Goal: Transaction & Acquisition: Purchase product/service

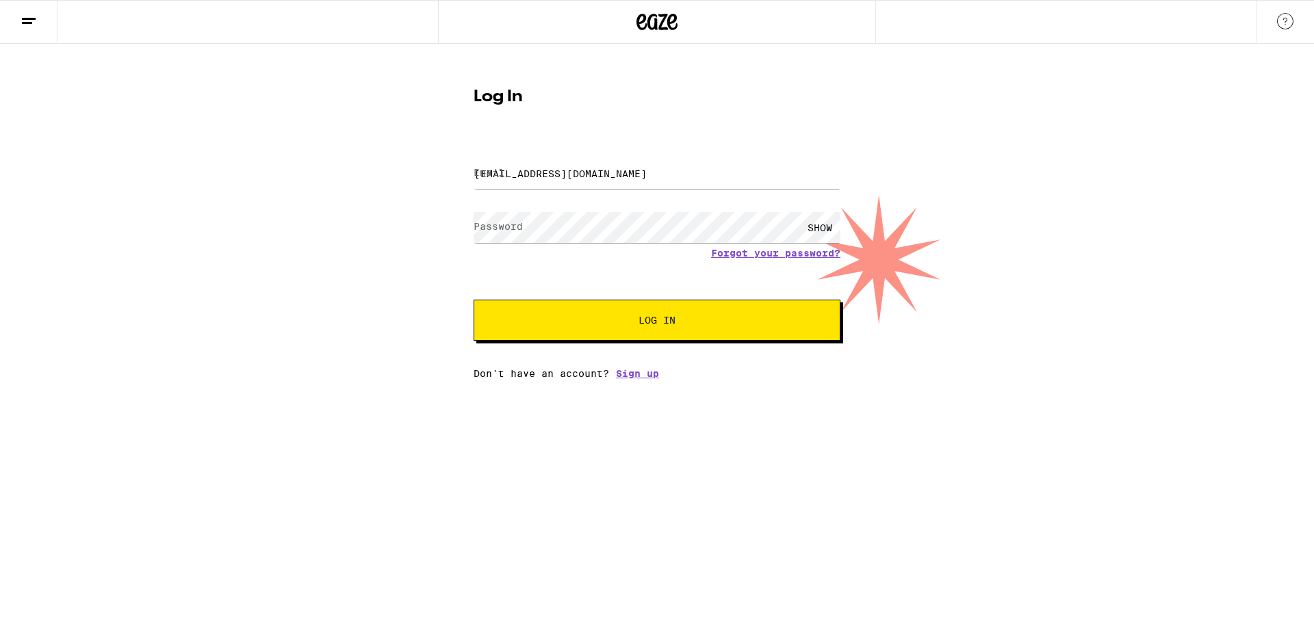
click at [652, 322] on span "Log In" at bounding box center [656, 320] width 37 height 10
click at [619, 316] on button "Log In" at bounding box center [657, 320] width 367 height 41
click at [872, 265] on div "Log In Email Email [EMAIL_ADDRESS][DOMAIN_NAME] Password Password SHOW Forgot y…" at bounding box center [657, 211] width 1314 height 335
click at [826, 219] on div "SHOW" at bounding box center [819, 227] width 41 height 31
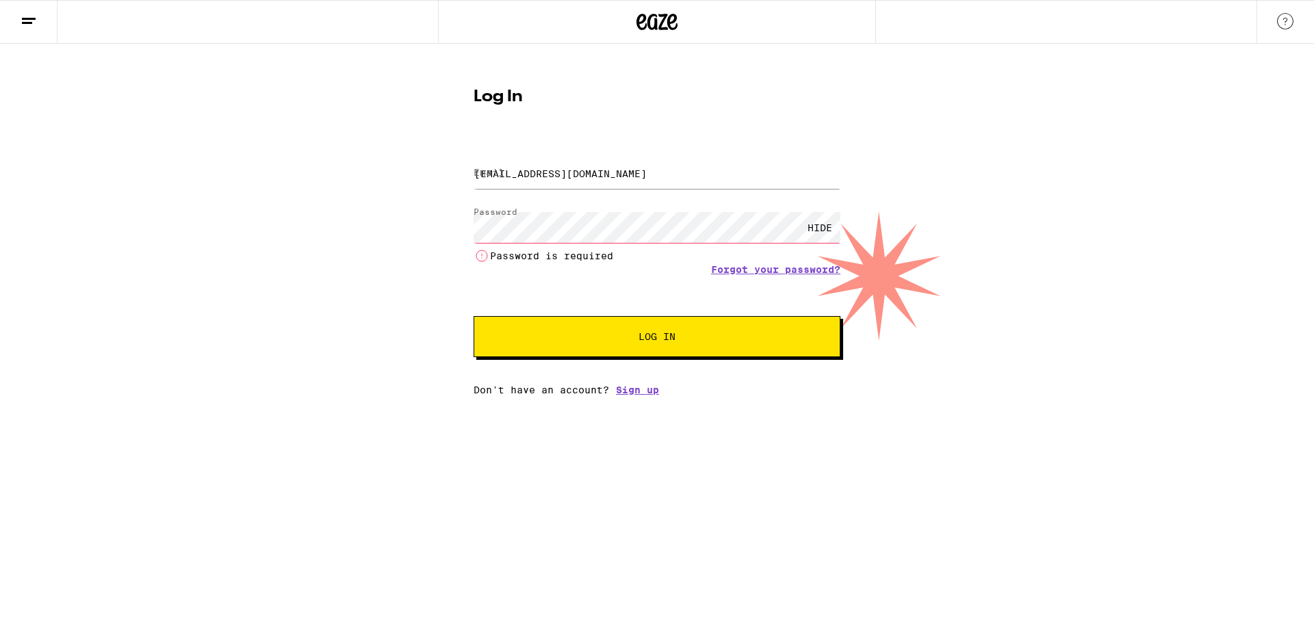
drag, startPoint x: 828, startPoint y: 221, endPoint x: 818, endPoint y: 227, distance: 11.4
click at [821, 225] on div "HIDE" at bounding box center [819, 227] width 41 height 31
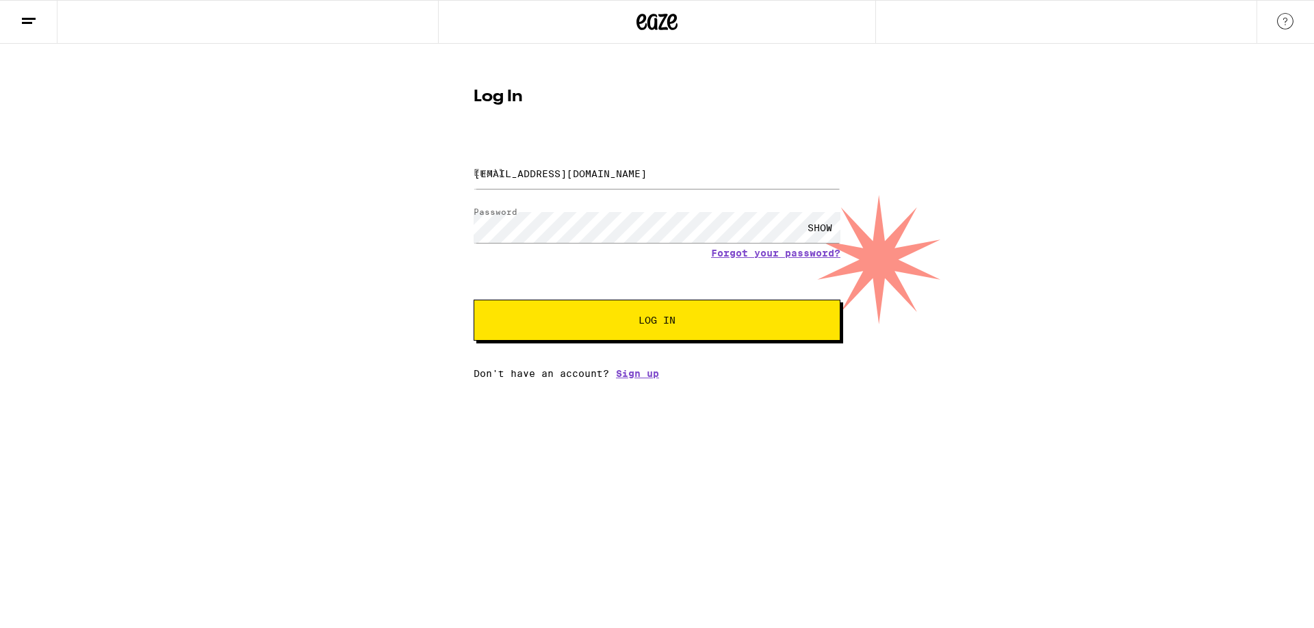
click at [818, 228] on div "SHOW" at bounding box center [819, 227] width 41 height 31
click at [818, 228] on div "HIDE" at bounding box center [819, 227] width 41 height 31
click at [565, 178] on input "[EMAIL_ADDRESS][DOMAIN_NAME]" at bounding box center [657, 173] width 367 height 31
drag, startPoint x: 677, startPoint y: 162, endPoint x: 198, endPoint y: 179, distance: 478.6
click at [474, 183] on input "[EMAIL_ADDRESS][DOMAIN_NAME]" at bounding box center [657, 173] width 367 height 31
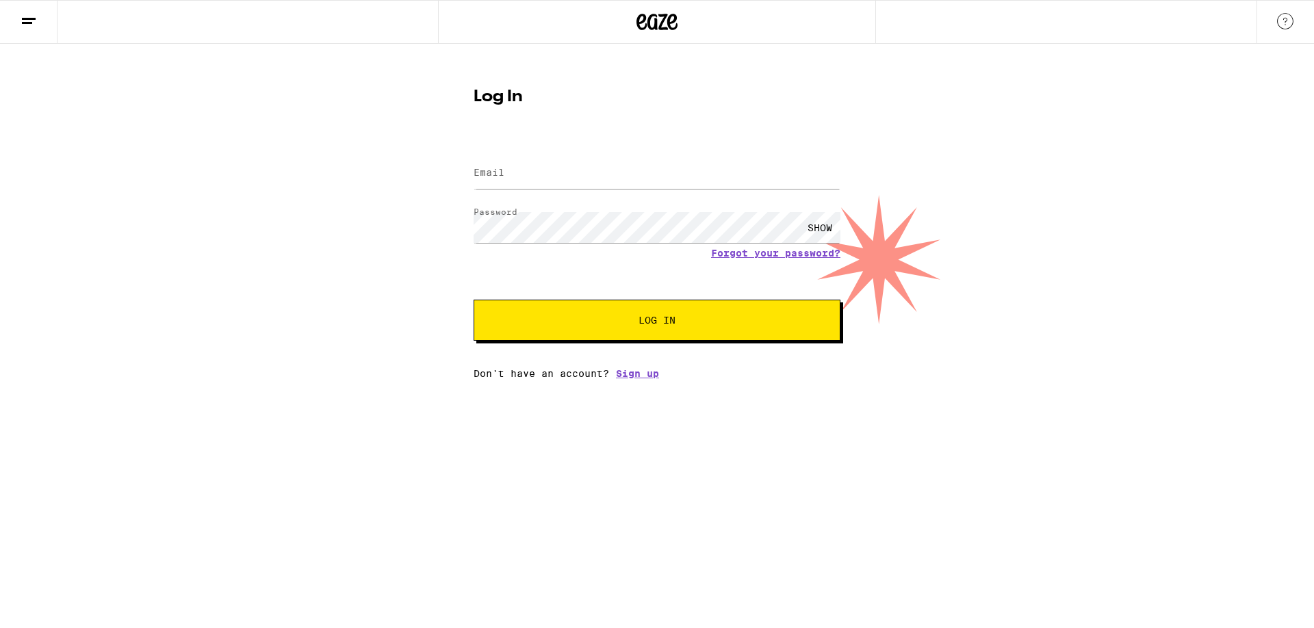
click at [606, 330] on button "Log In" at bounding box center [657, 320] width 367 height 41
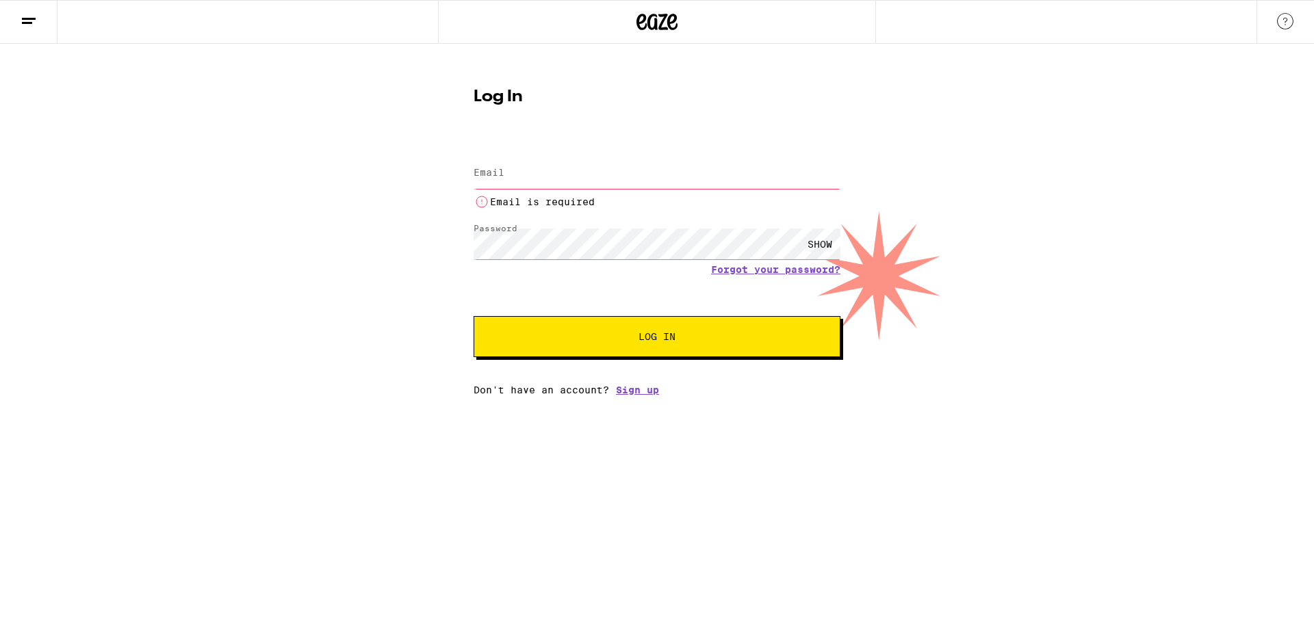
click at [1062, 296] on div "Log In Email Email Email is required Password Password SHOW Forgot your passwor…" at bounding box center [657, 220] width 1314 height 352
click at [12, 19] on button at bounding box center [28, 22] width 57 height 43
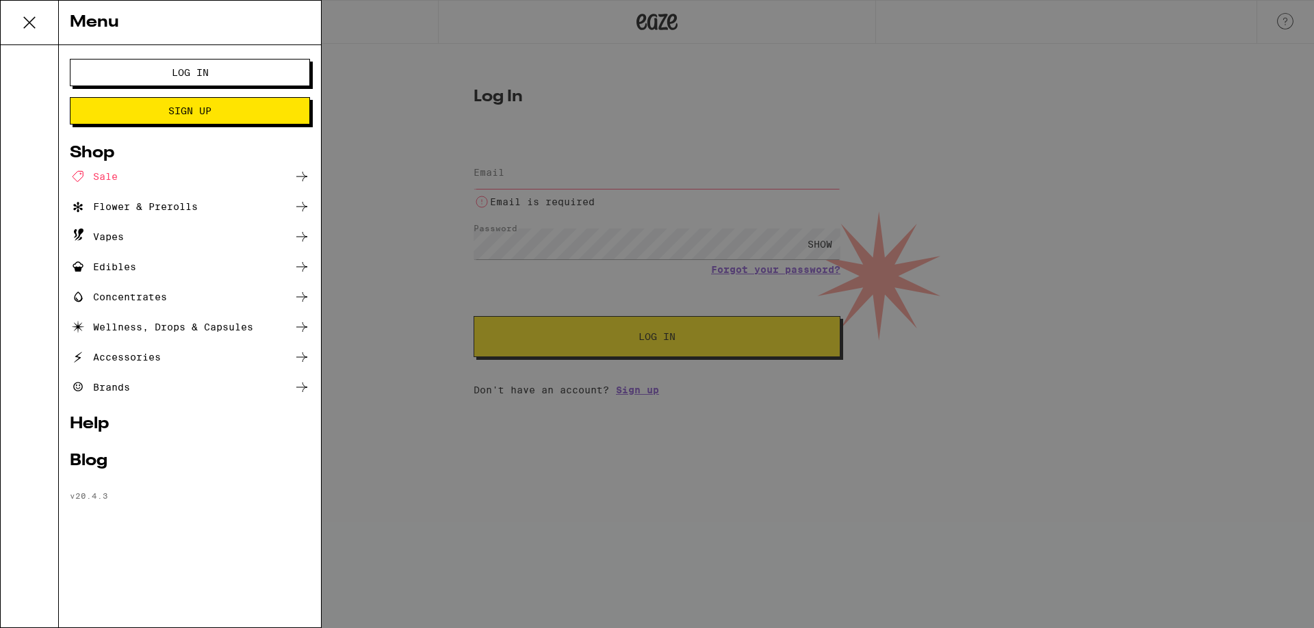
click at [164, 73] on span "Log In" at bounding box center [189, 73] width 129 height 10
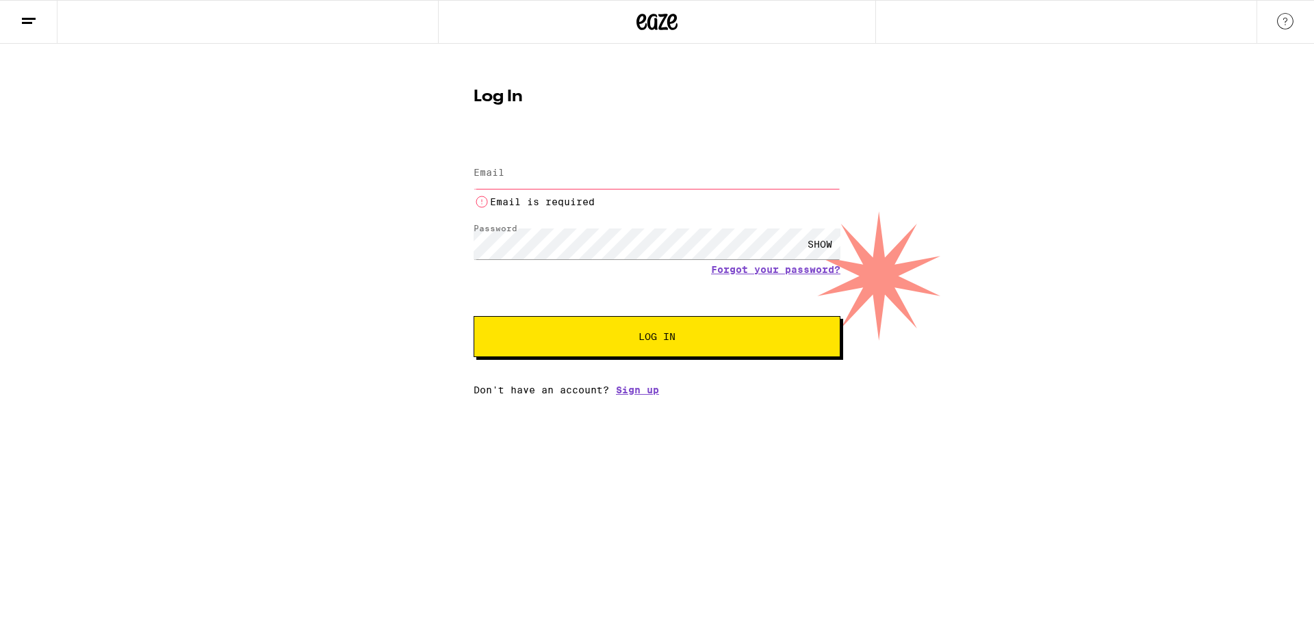
click at [497, 177] on label "Email" at bounding box center [489, 172] width 31 height 11
click at [500, 171] on label "Email" at bounding box center [489, 172] width 31 height 11
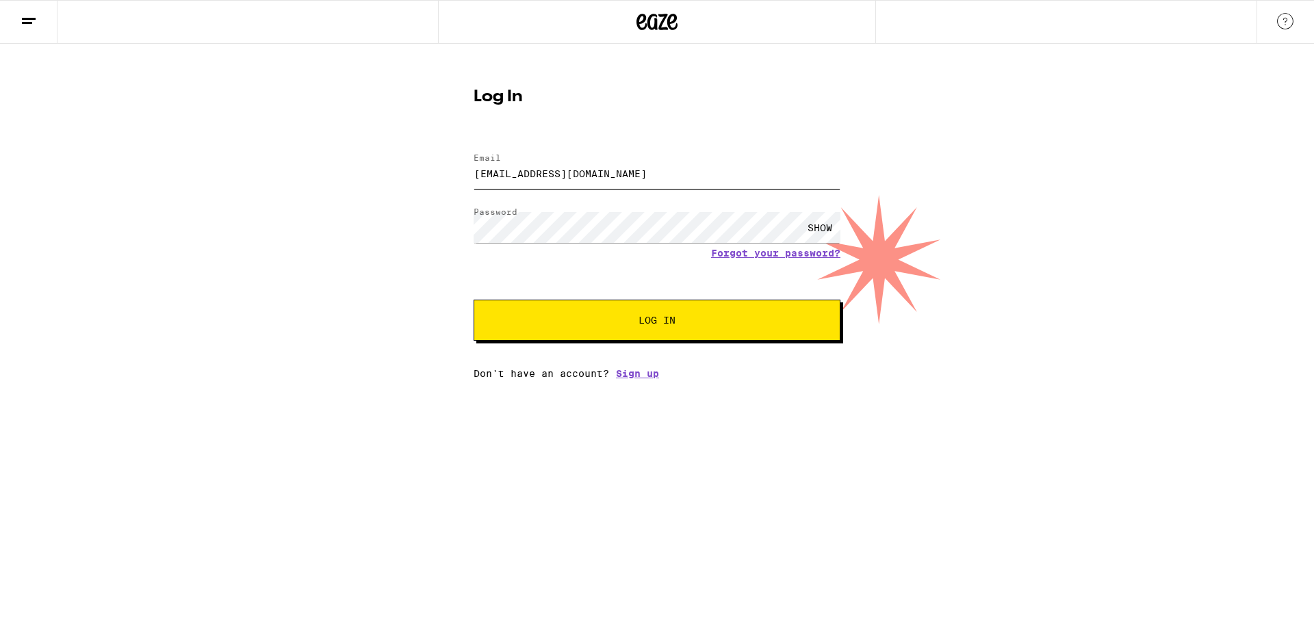
type input "[EMAIL_ADDRESS][DOMAIN_NAME]"
click at [557, 324] on span "Log In" at bounding box center [657, 320] width 256 height 10
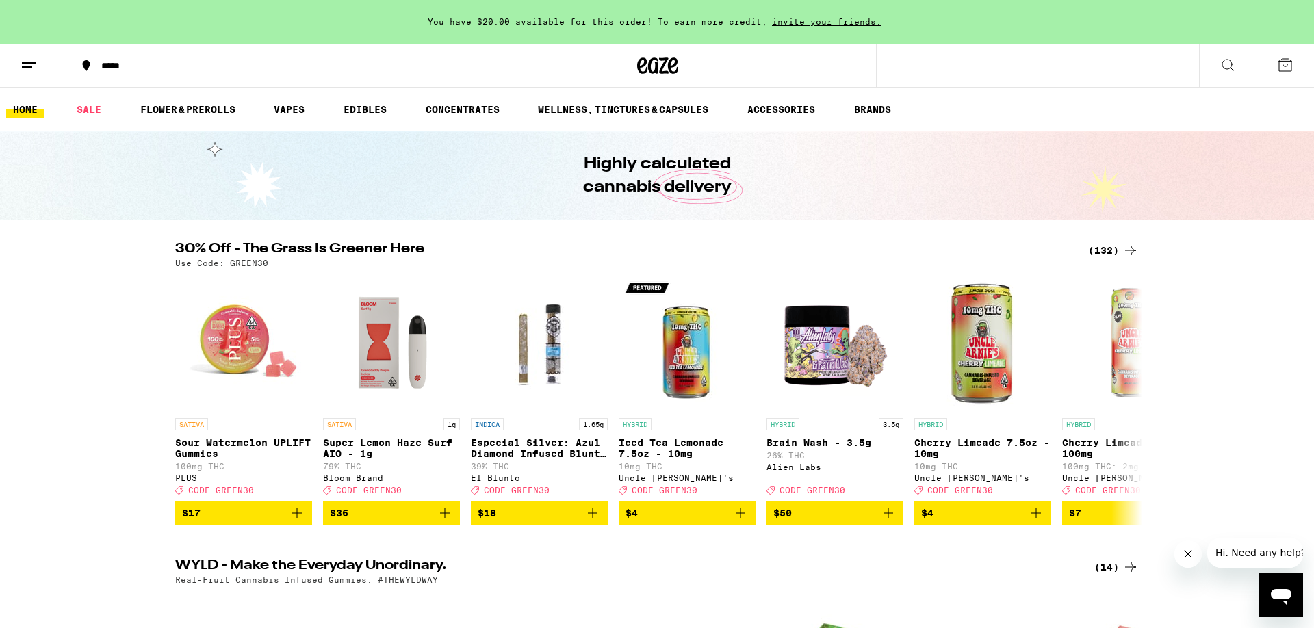
click at [25, 57] on icon at bounding box center [29, 65] width 16 height 16
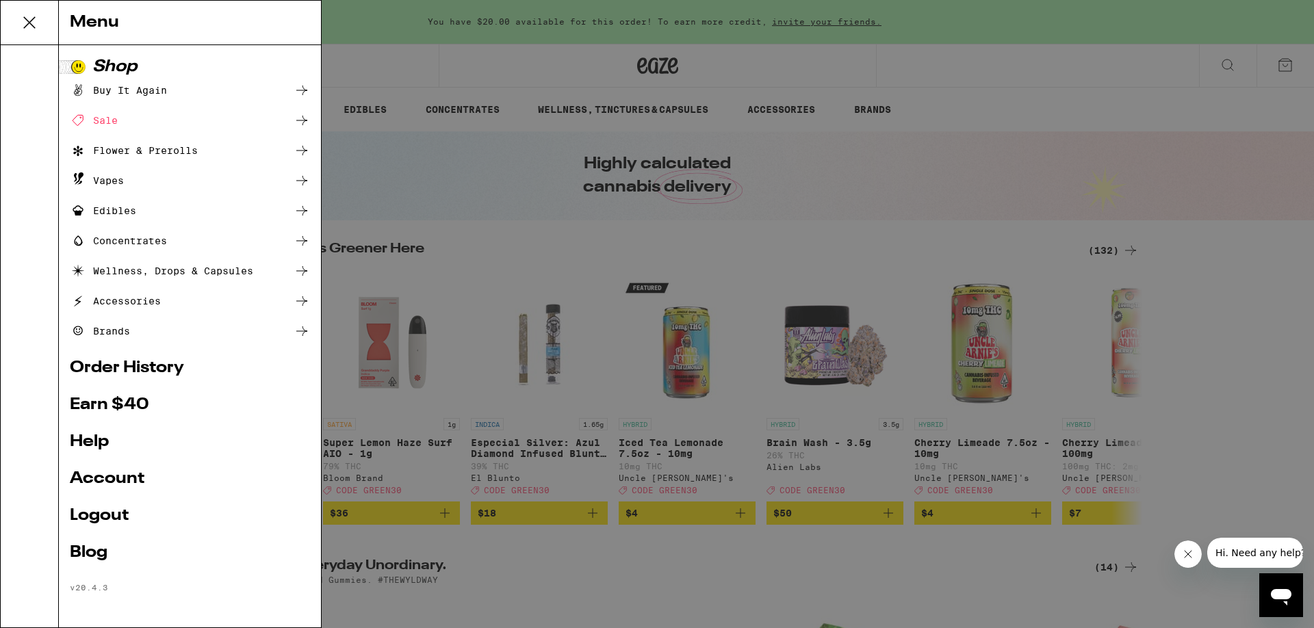
click at [142, 91] on div "Buy It Again" at bounding box center [118, 90] width 97 height 16
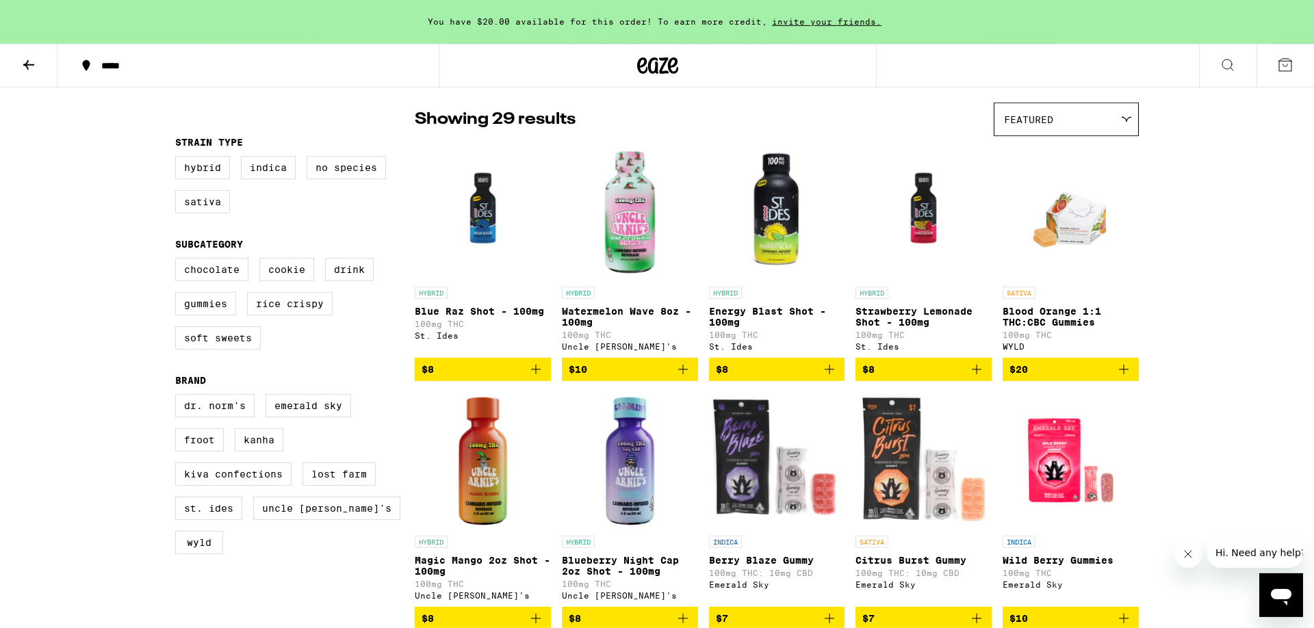
scroll to position [140, 0]
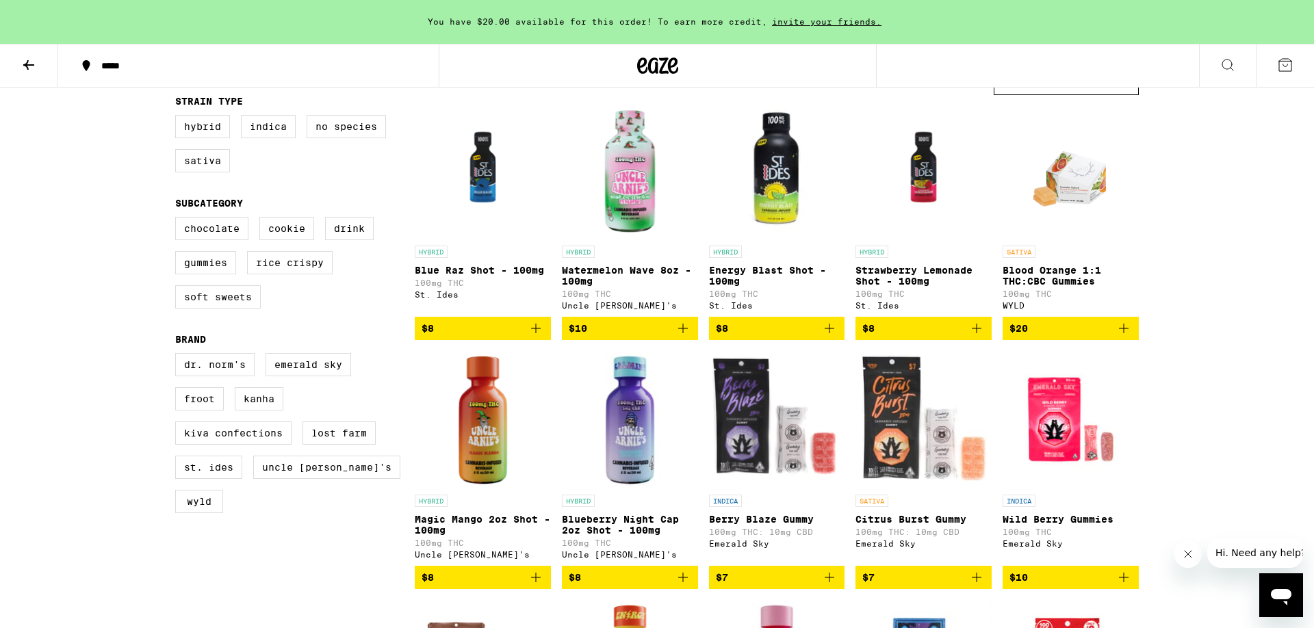
click at [1126, 334] on icon "Add to bag" at bounding box center [1123, 328] width 16 height 16
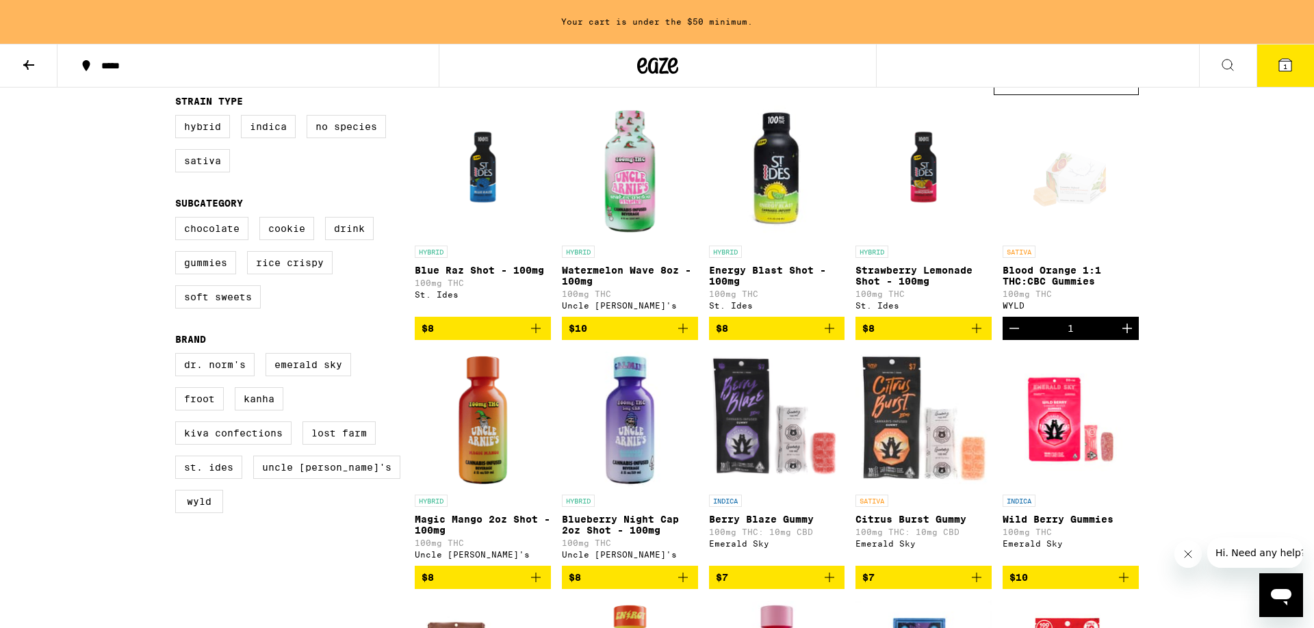
click at [1131, 337] on icon "Increment" at bounding box center [1127, 328] width 16 height 16
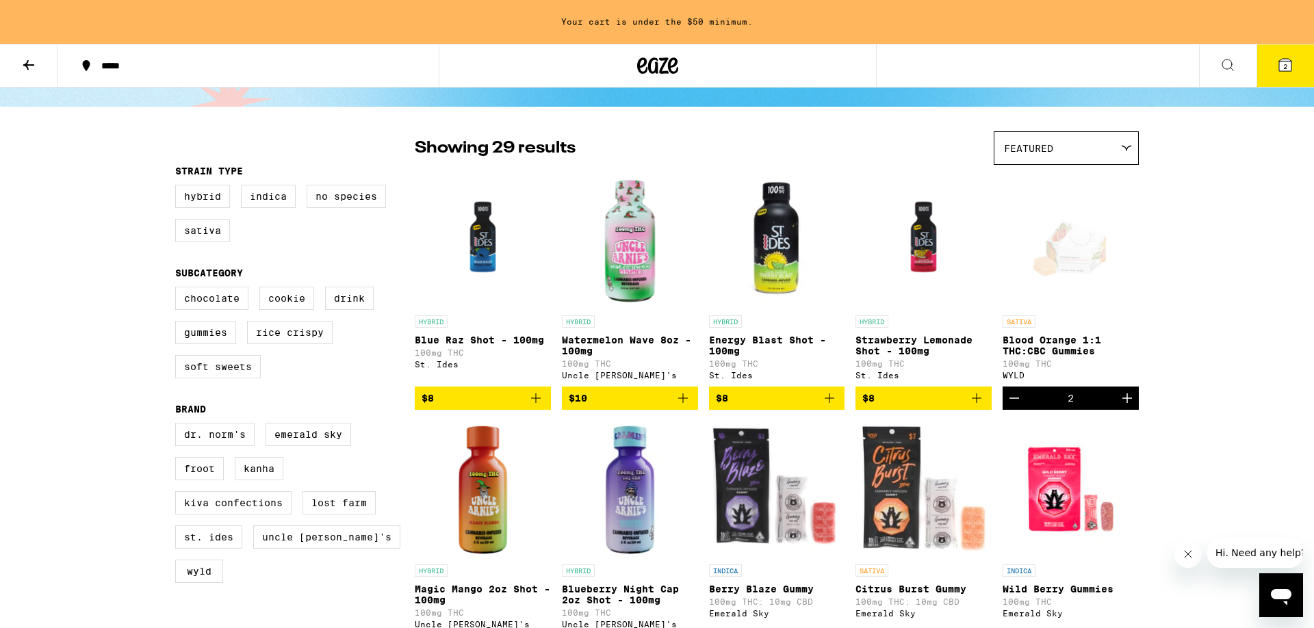
scroll to position [0, 0]
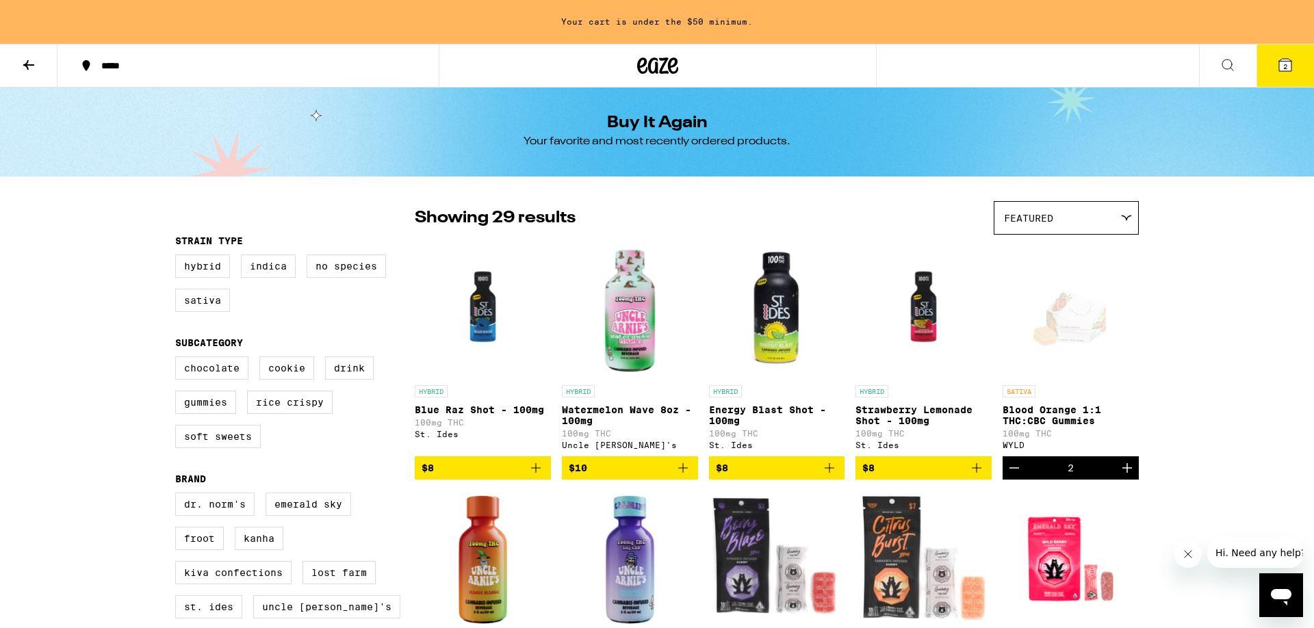
click at [125, 66] on div "*****" at bounding box center [256, 66] width 324 height 10
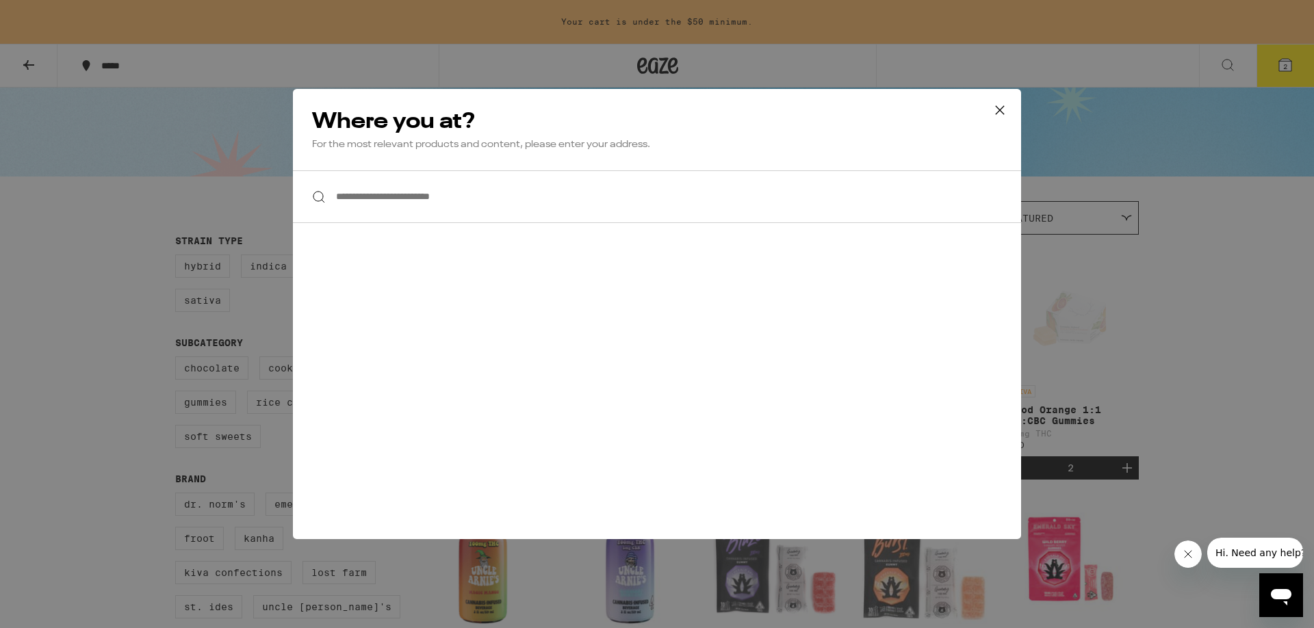
drag, startPoint x: 409, startPoint y: 209, endPoint x: 406, endPoint y: 199, distance: 10.0
click at [407, 209] on input "**********" at bounding box center [657, 196] width 728 height 53
click at [404, 198] on input "**********" at bounding box center [657, 196] width 728 height 53
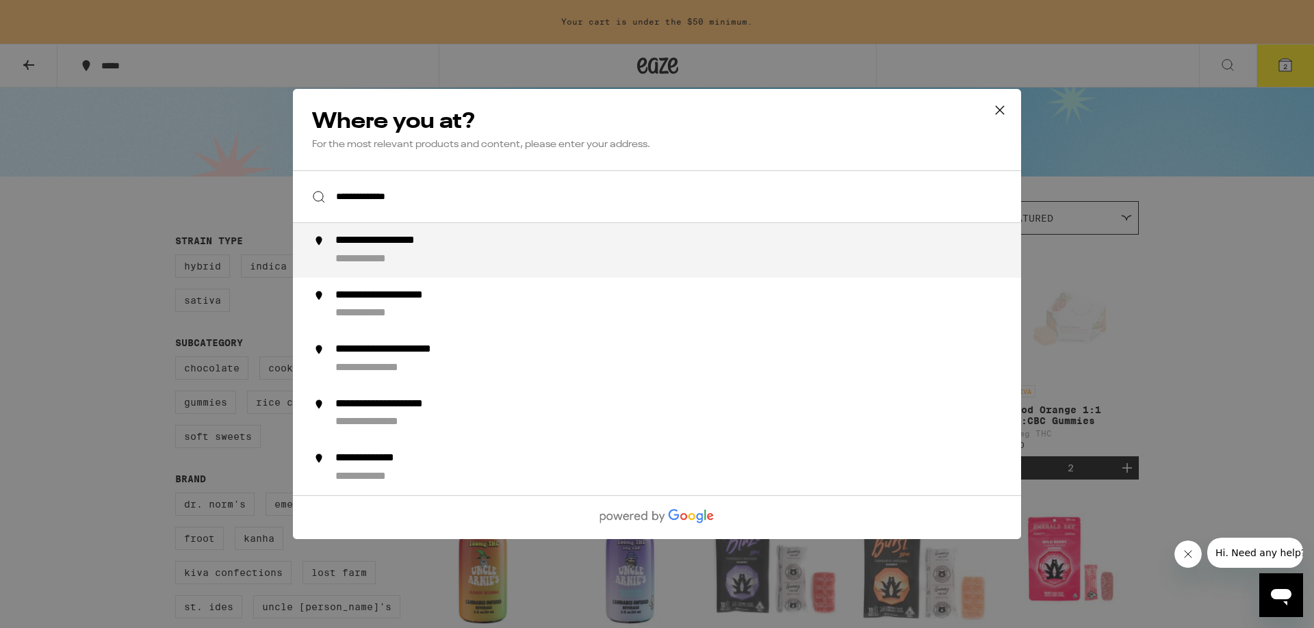
click at [426, 244] on div "**********" at bounding box center [402, 241] width 134 height 14
type input "**********"
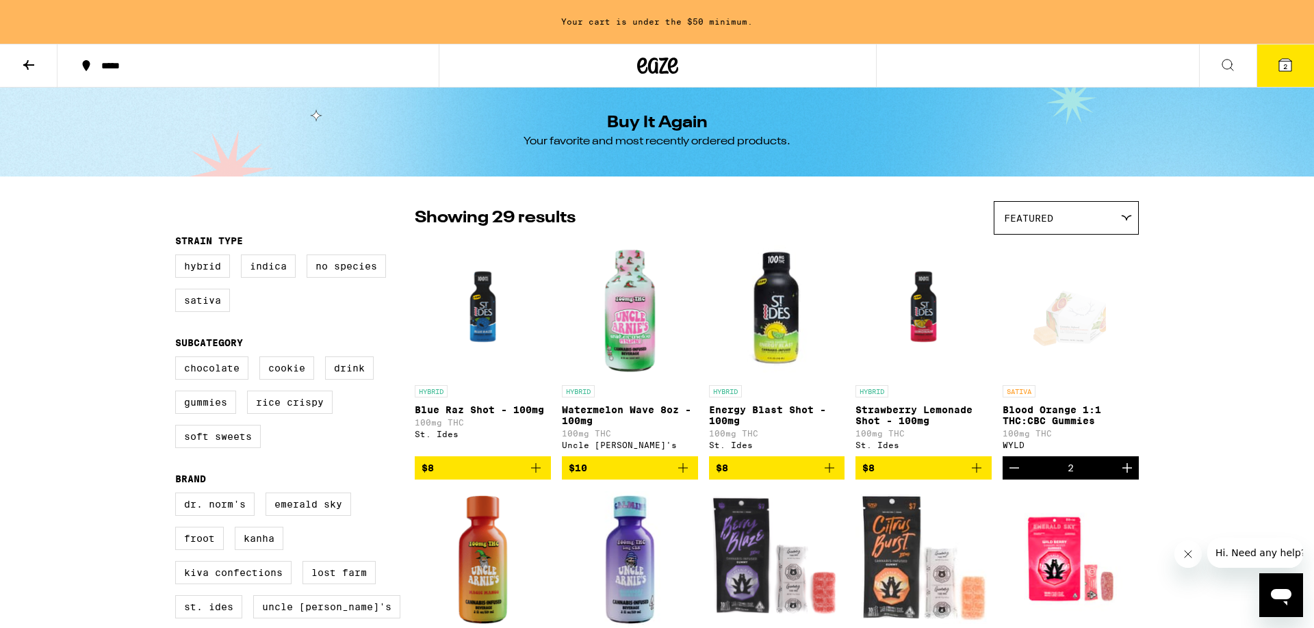
click at [86, 62] on icon at bounding box center [87, 65] width 8 height 11
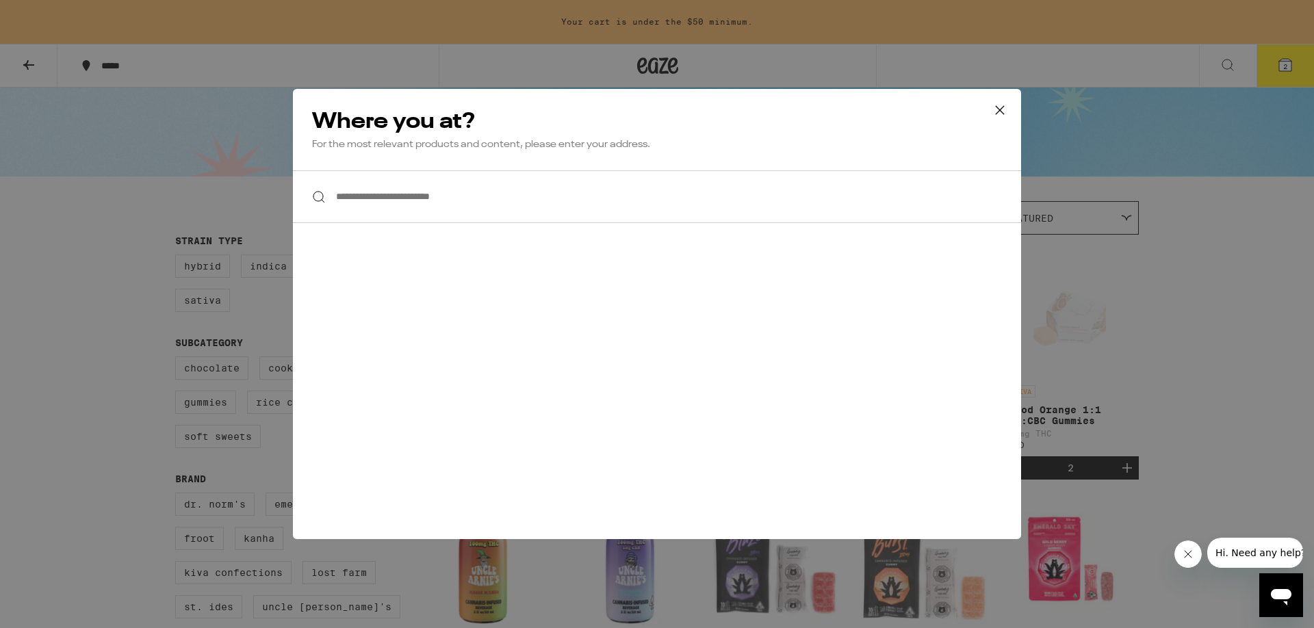
click at [369, 192] on input "**********" at bounding box center [657, 196] width 728 height 53
click at [371, 192] on input "**********" at bounding box center [657, 196] width 728 height 53
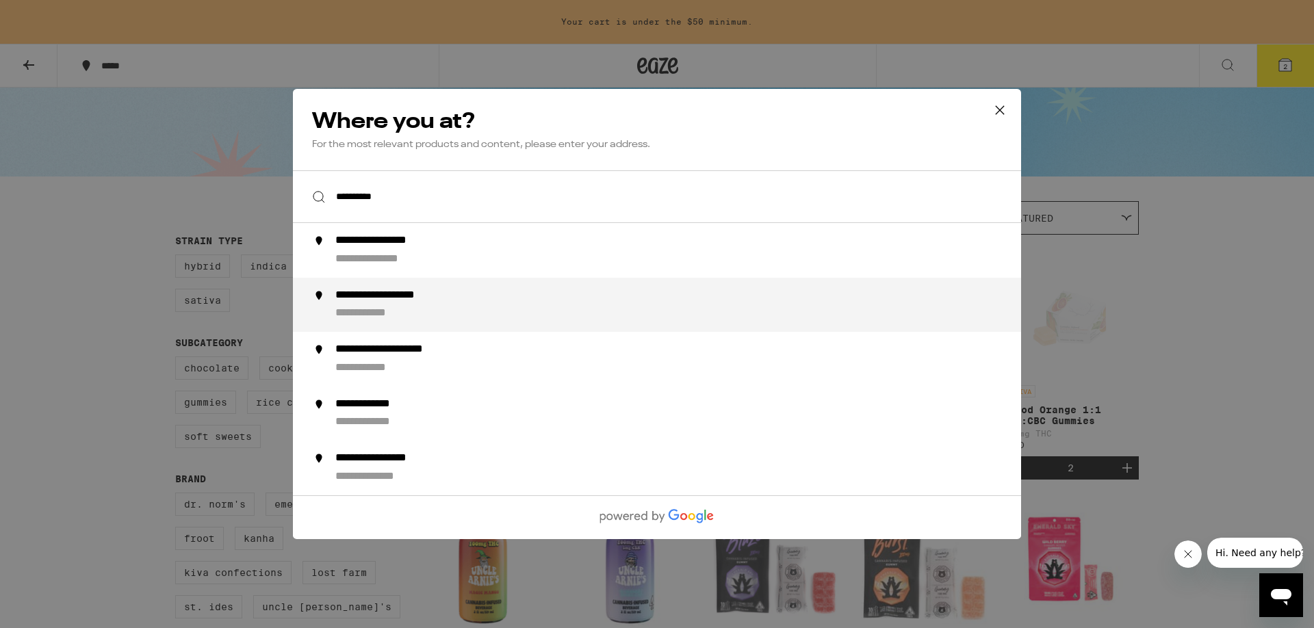
click at [363, 307] on div "**********" at bounding box center [684, 305] width 698 height 33
type input "**********"
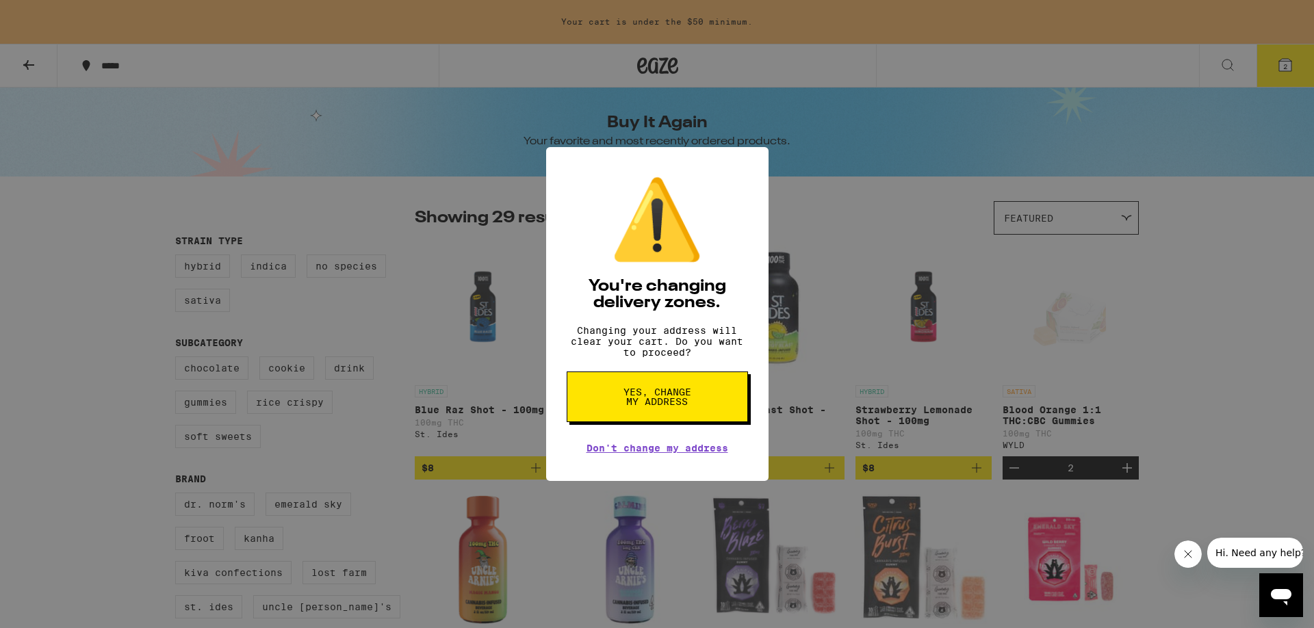
click at [629, 406] on span "Yes, change my address" at bounding box center [657, 396] width 70 height 19
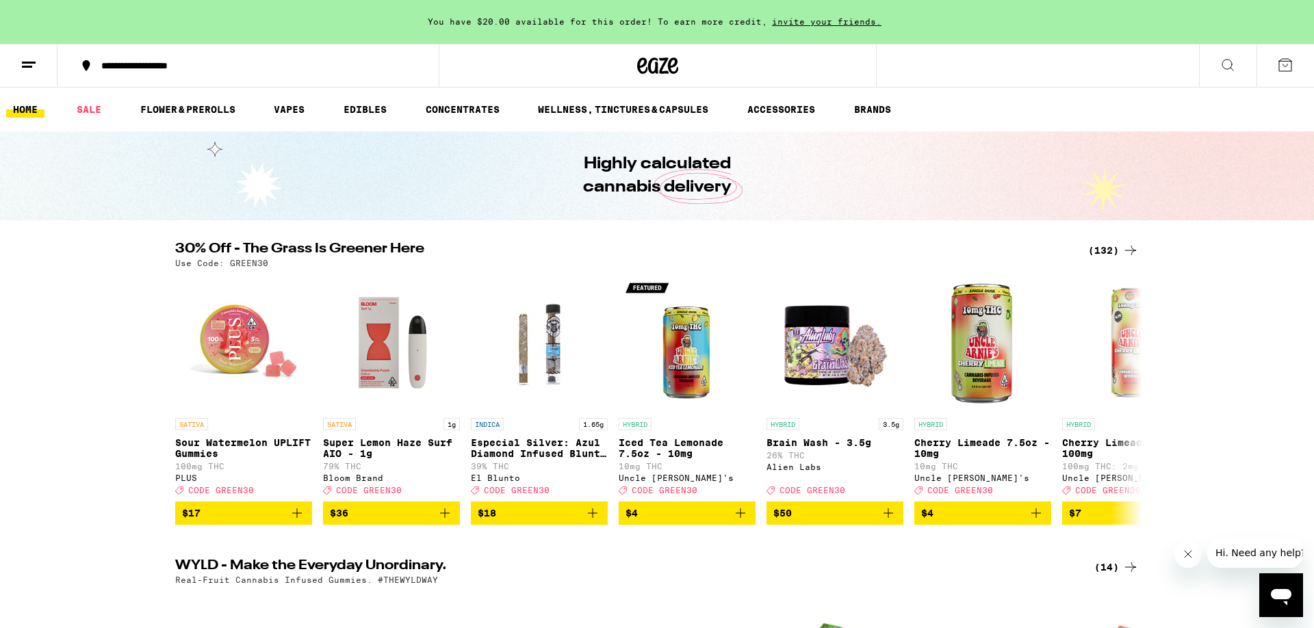
click at [23, 57] on icon at bounding box center [29, 65] width 16 height 16
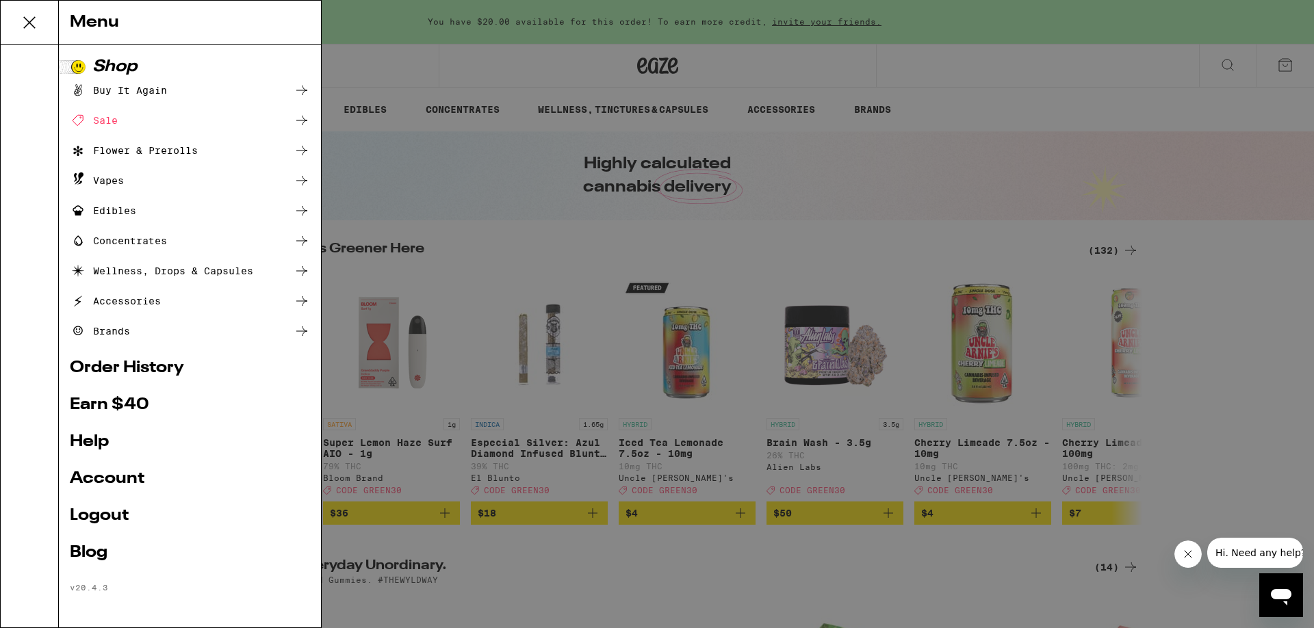
click at [135, 90] on div "Buy It Again" at bounding box center [118, 90] width 97 height 16
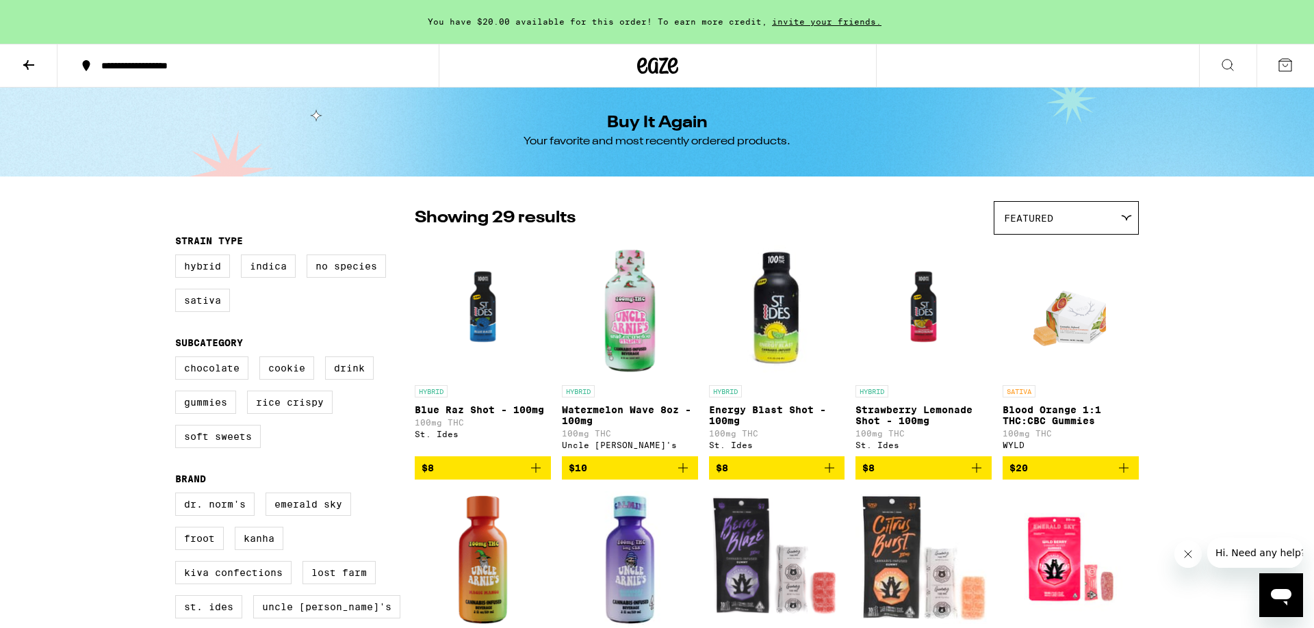
click at [1132, 477] on button "$20" at bounding box center [1070, 467] width 136 height 23
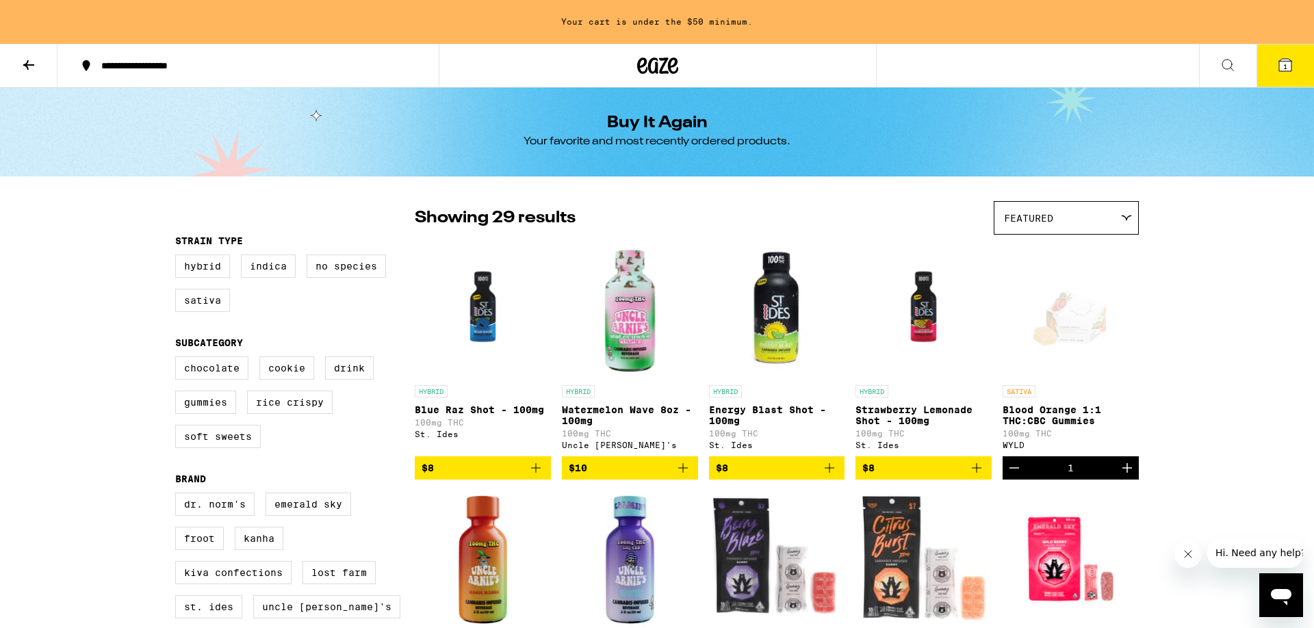
click at [1132, 473] on icon "Increment" at bounding box center [1127, 468] width 10 height 10
click at [24, 57] on icon at bounding box center [29, 65] width 16 height 16
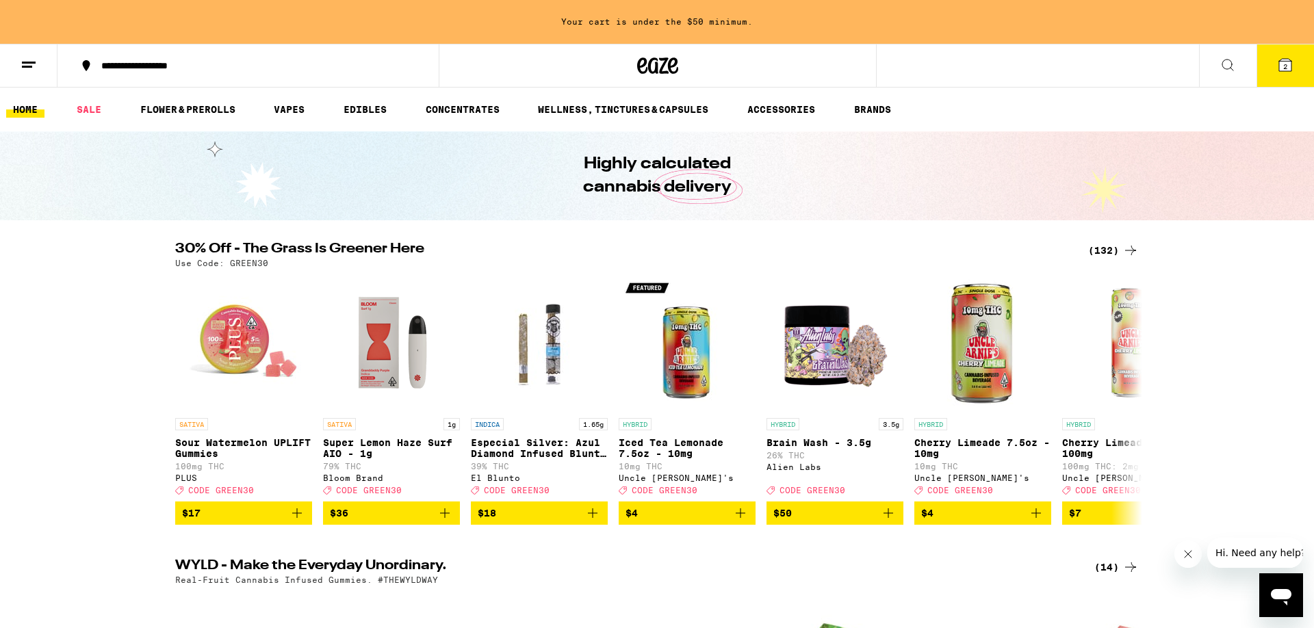
click at [29, 60] on icon at bounding box center [29, 65] width 16 height 16
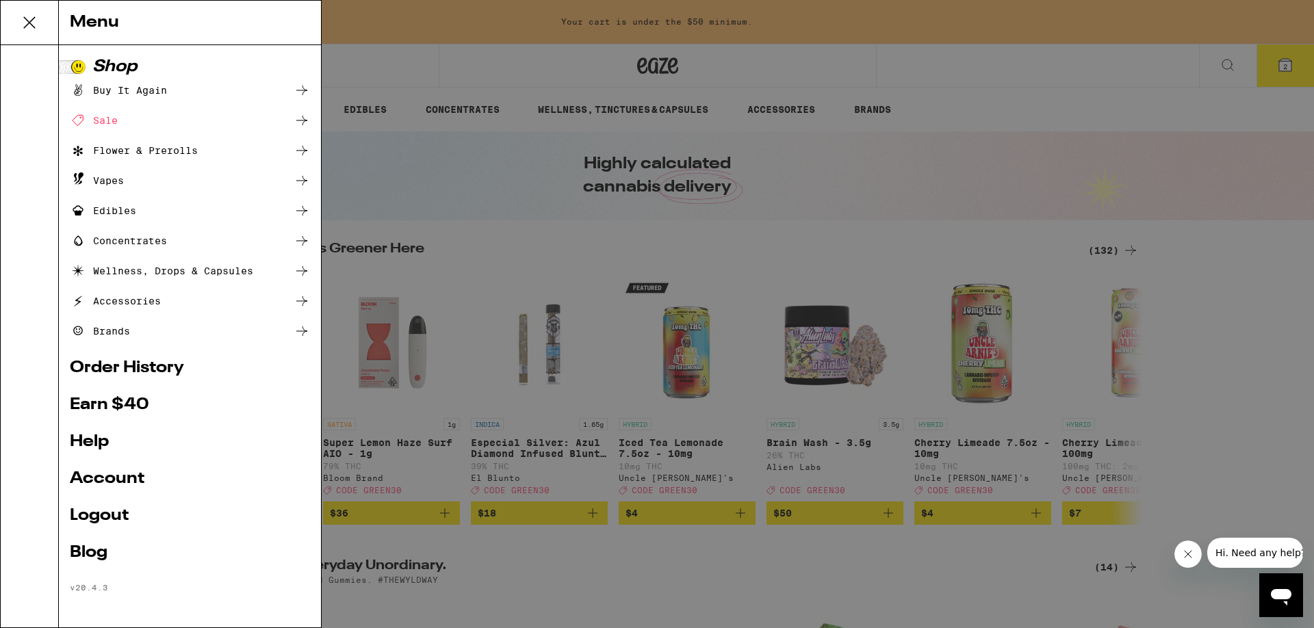
click at [518, 218] on div "Menu Shop Buy It Again Sale Flower & Prerolls Vapes Edibles Concentrates Wellne…" at bounding box center [657, 314] width 1314 height 628
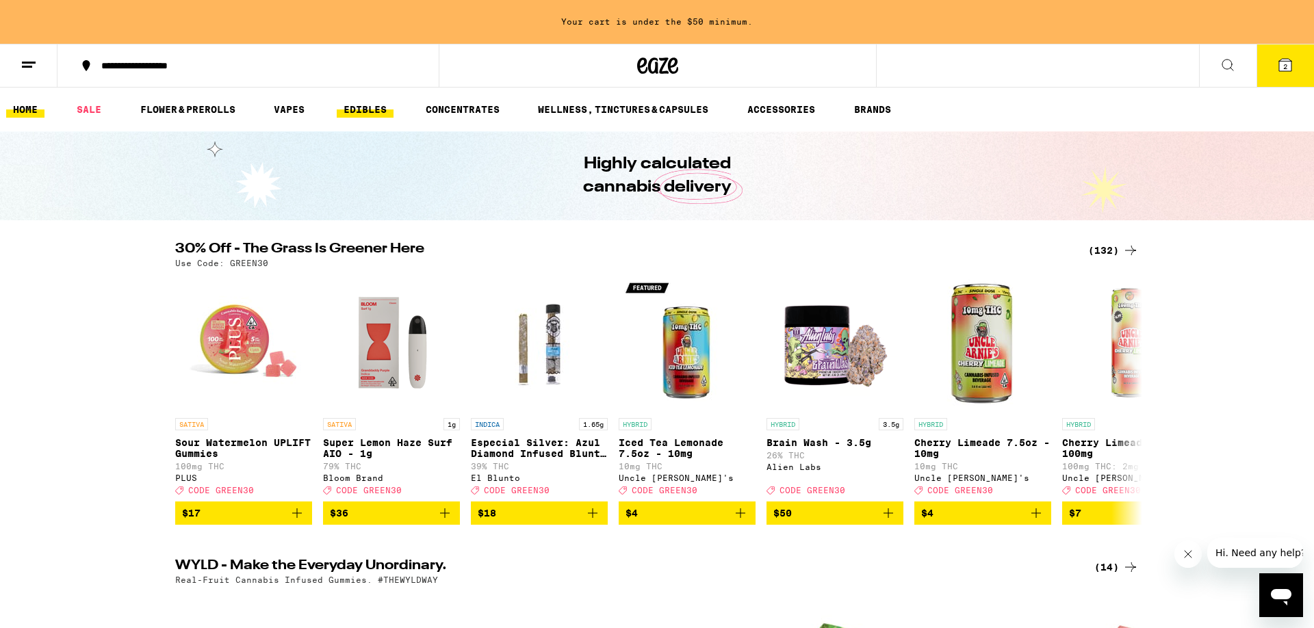
click at [366, 105] on link "EDIBLES" at bounding box center [365, 109] width 57 height 16
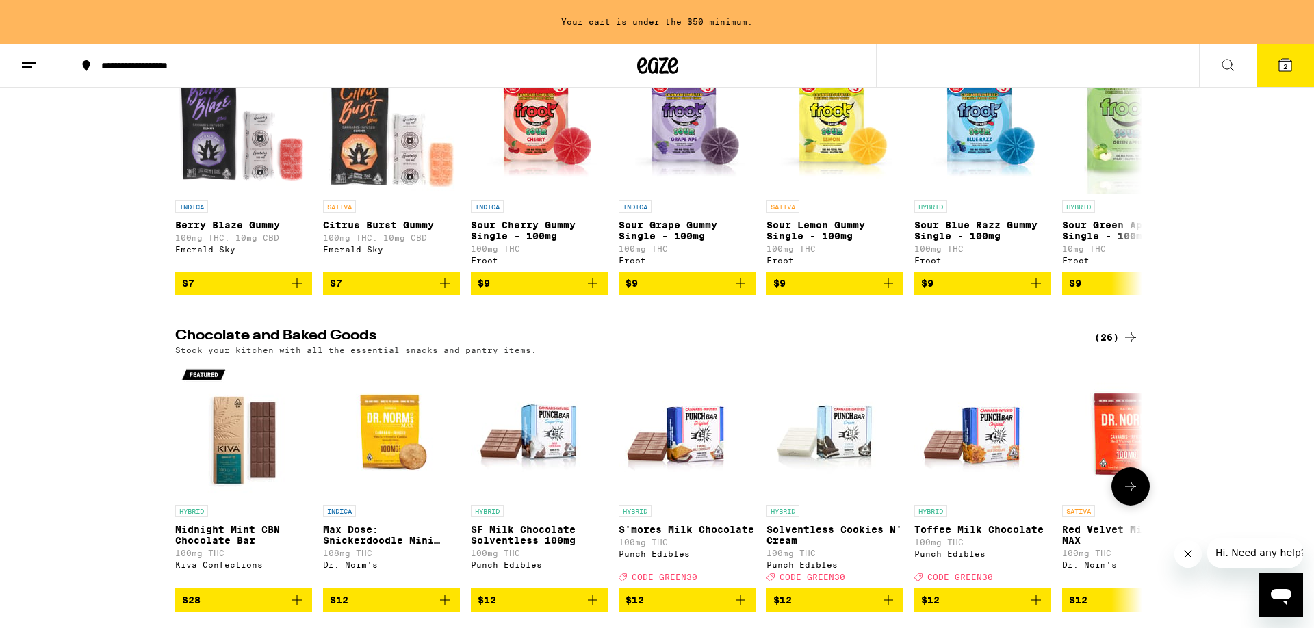
scroll to position [698, 0]
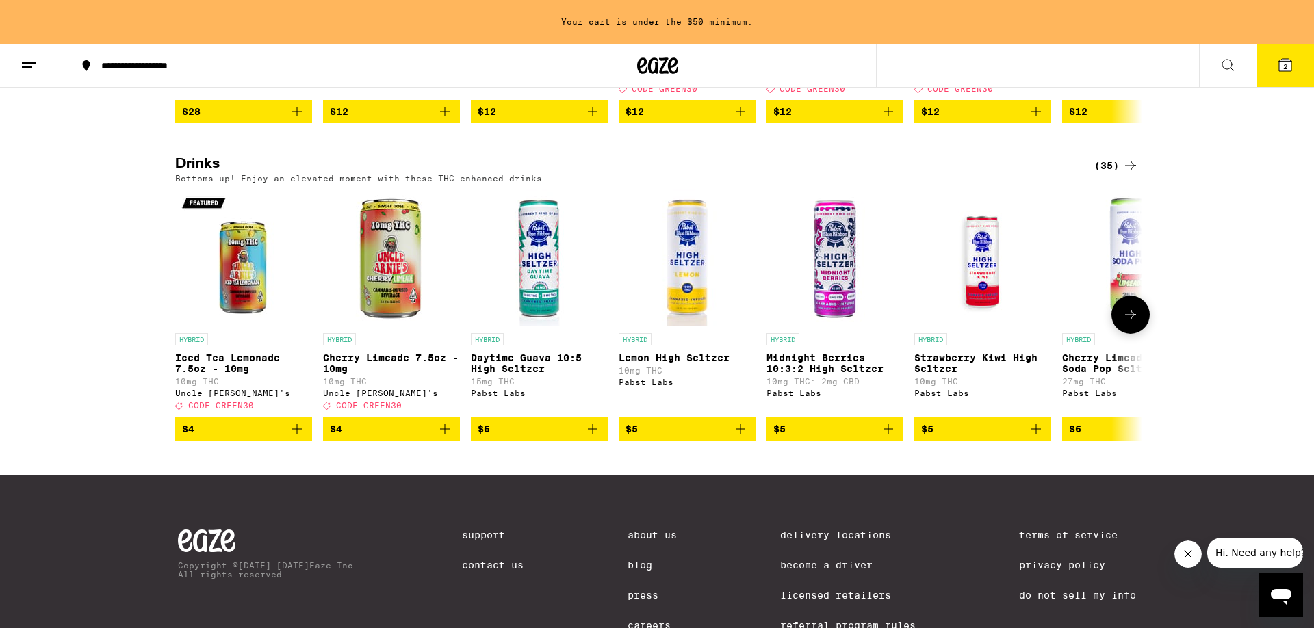
click at [1124, 323] on icon at bounding box center [1130, 315] width 16 height 16
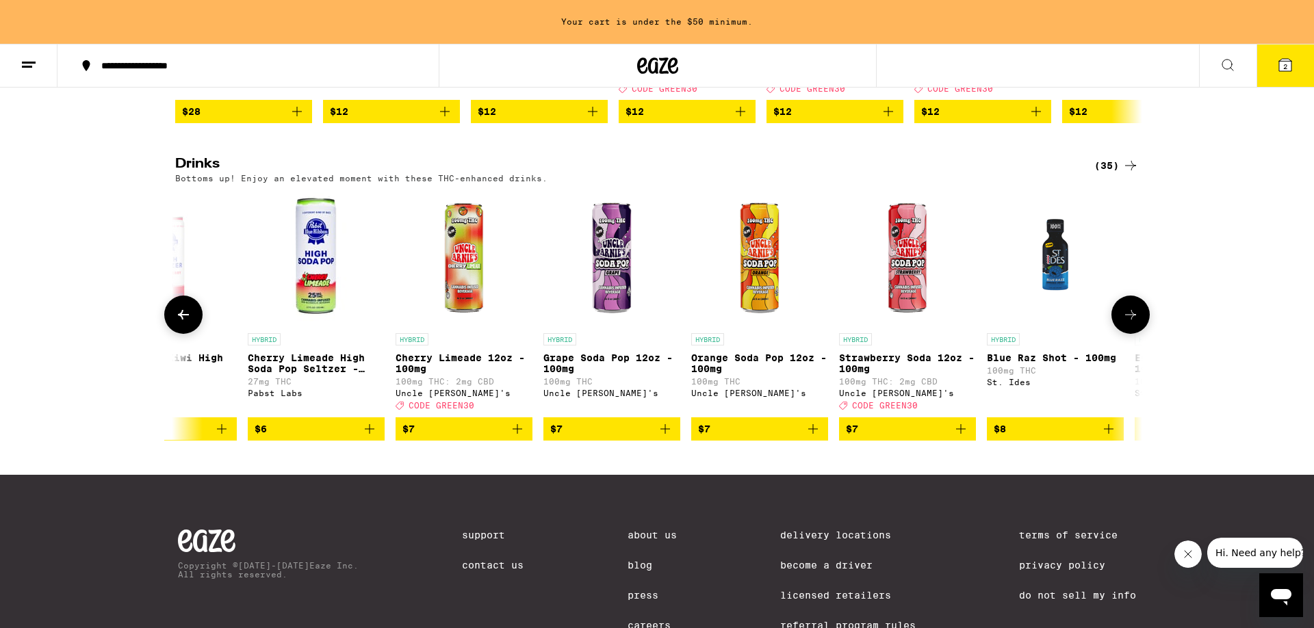
click at [1124, 323] on icon at bounding box center [1130, 315] width 16 height 16
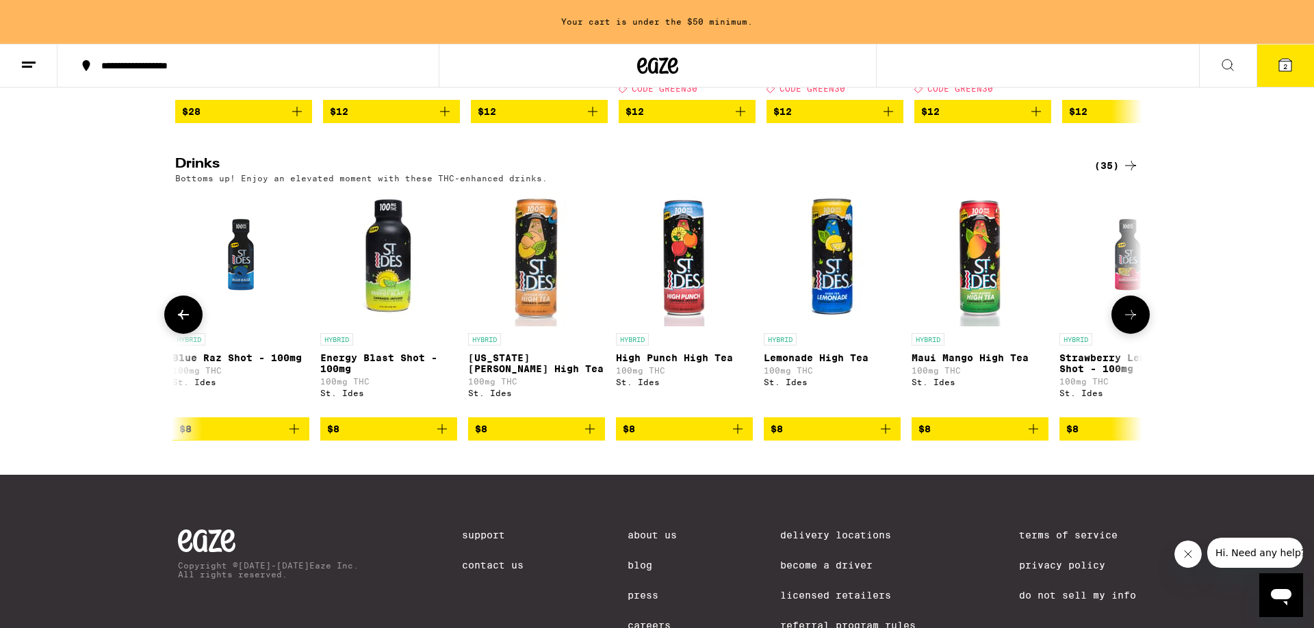
click at [1124, 323] on icon at bounding box center [1130, 315] width 16 height 16
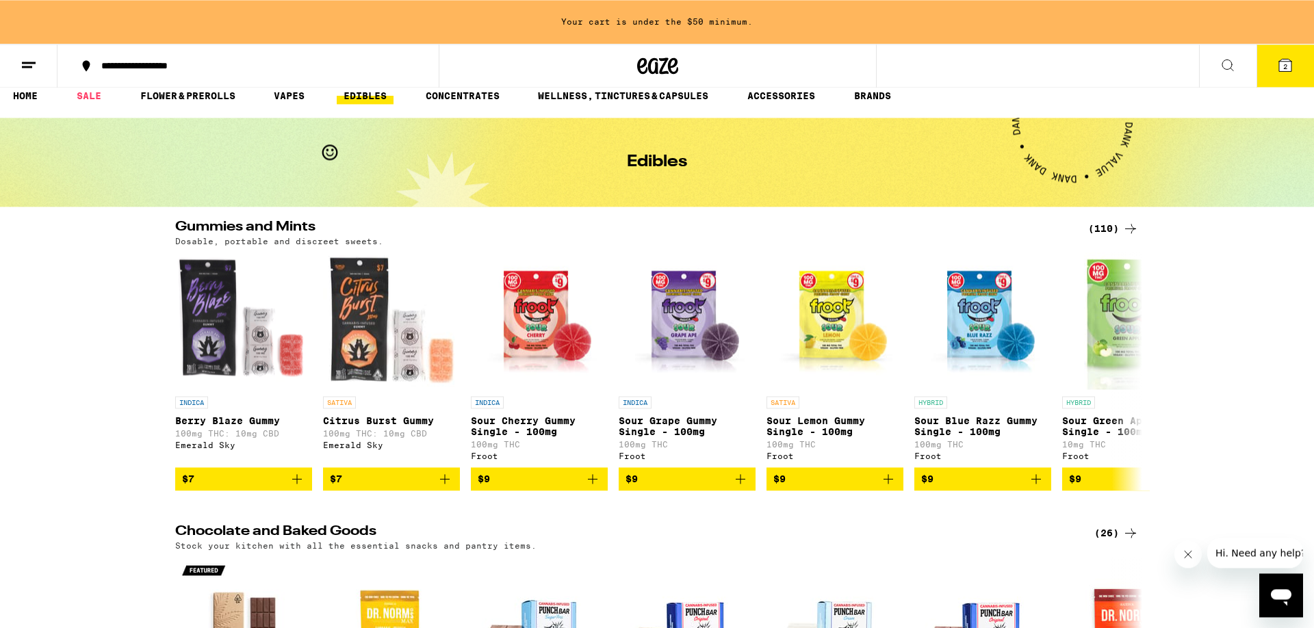
scroll to position [0, 0]
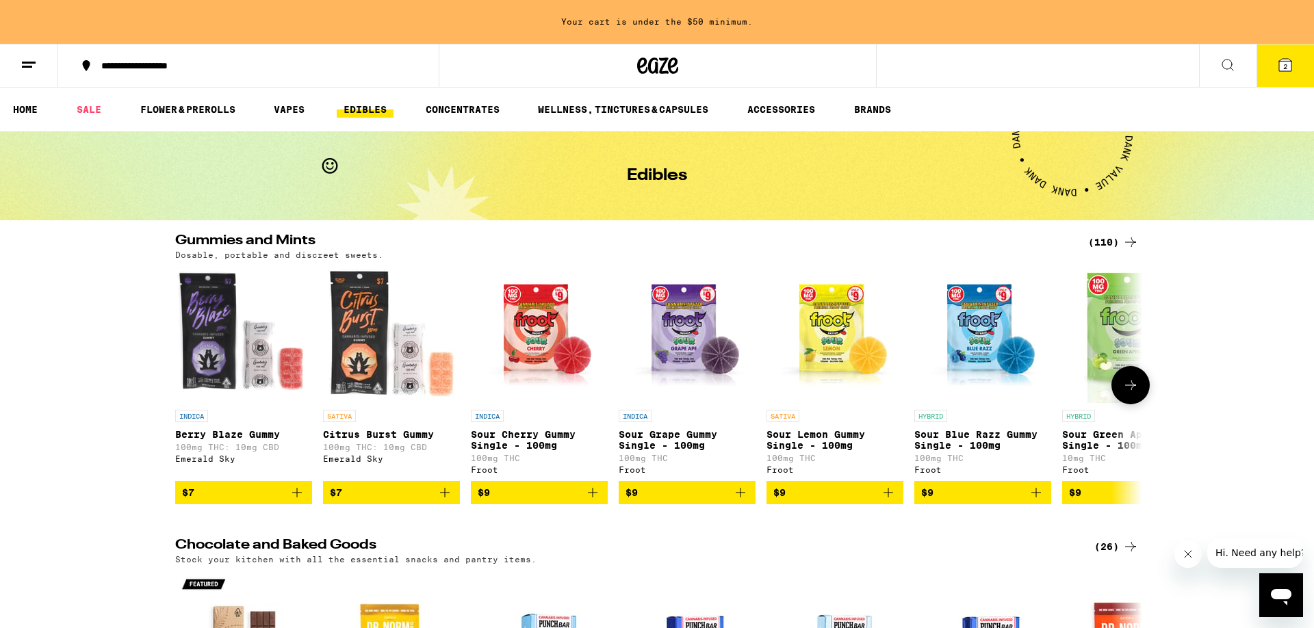
click at [1130, 386] on icon at bounding box center [1130, 385] width 16 height 16
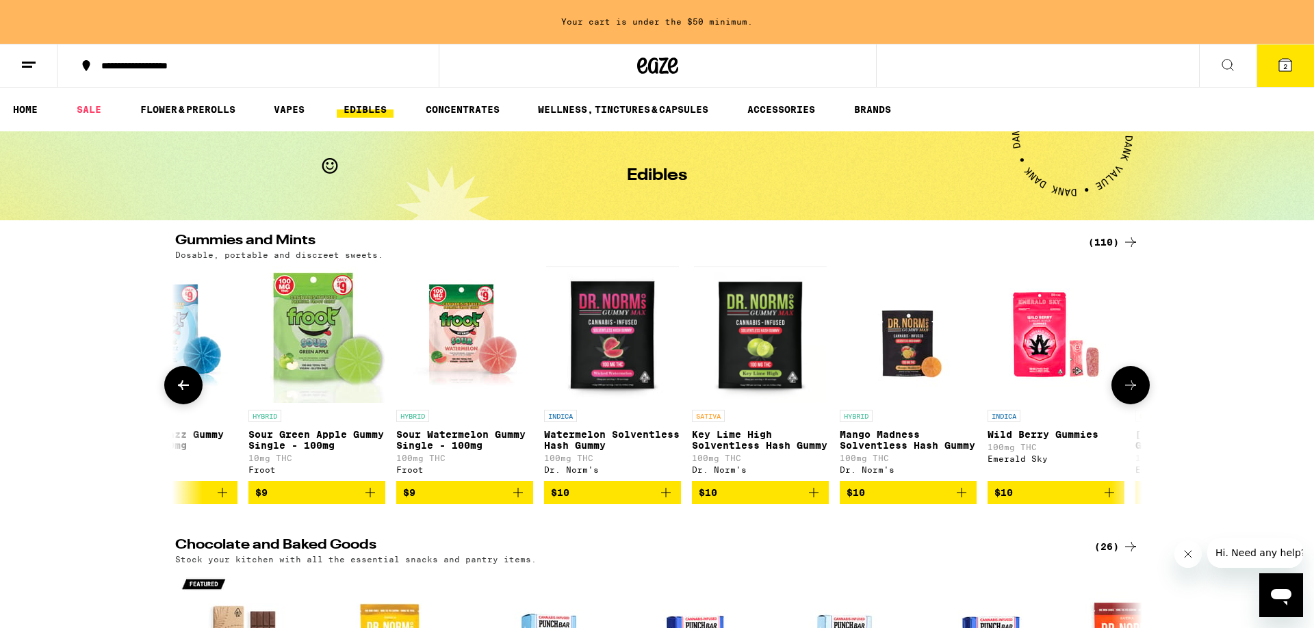
scroll to position [0, 814]
click at [1130, 386] on icon at bounding box center [1130, 385] width 16 height 16
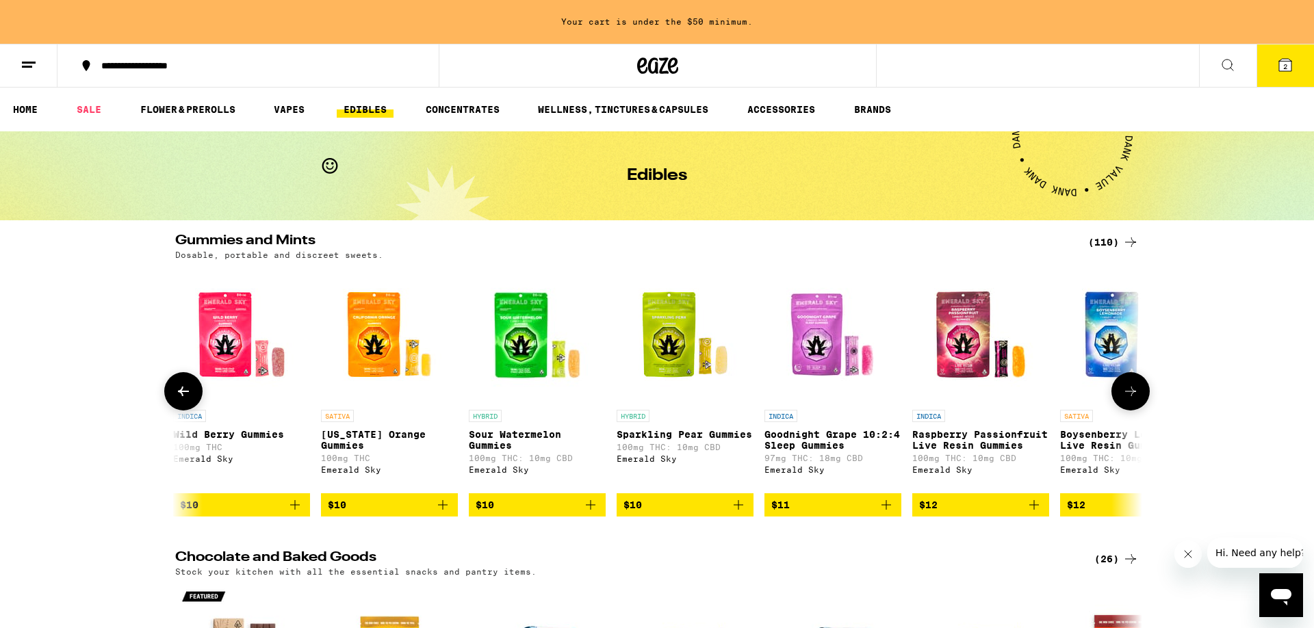
scroll to position [0, 1629]
click at [1130, 386] on button at bounding box center [1130, 391] width 38 height 38
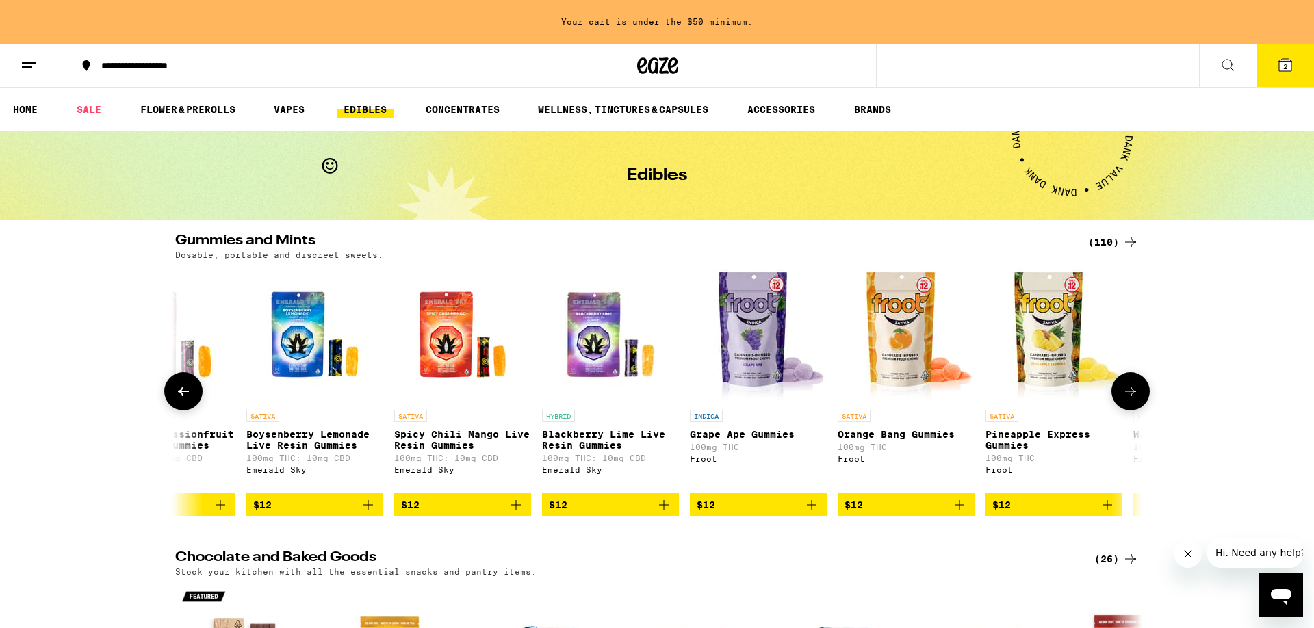
scroll to position [0, 2443]
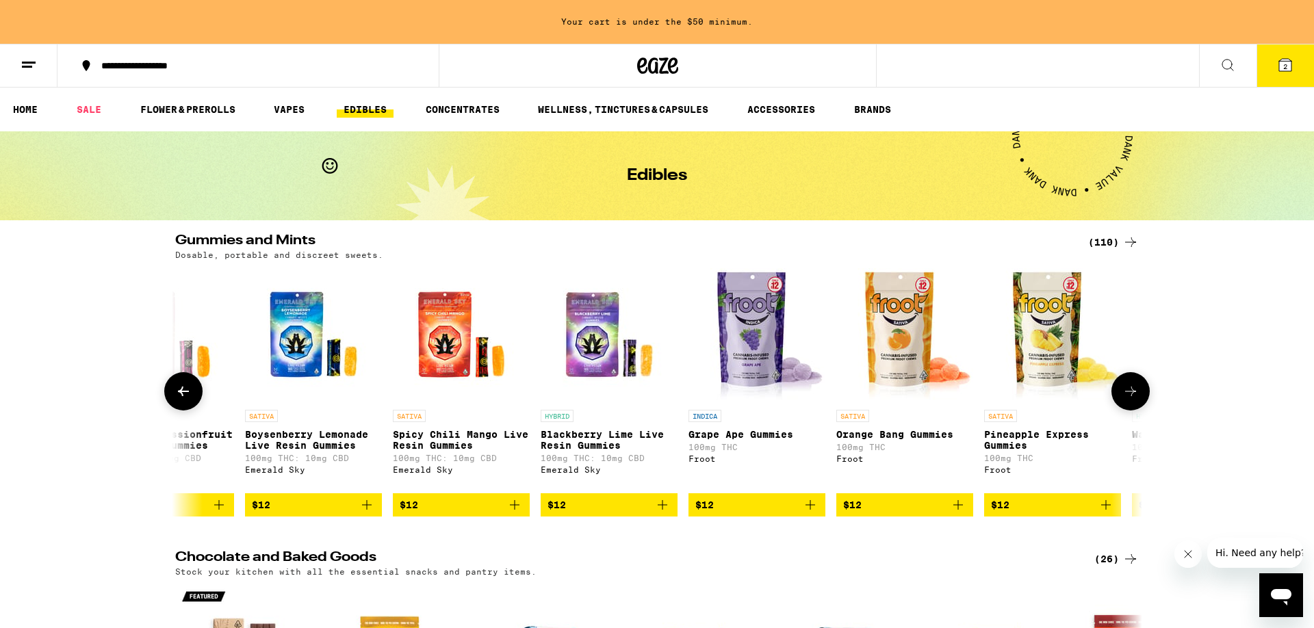
click at [181, 400] on icon at bounding box center [183, 391] width 16 height 16
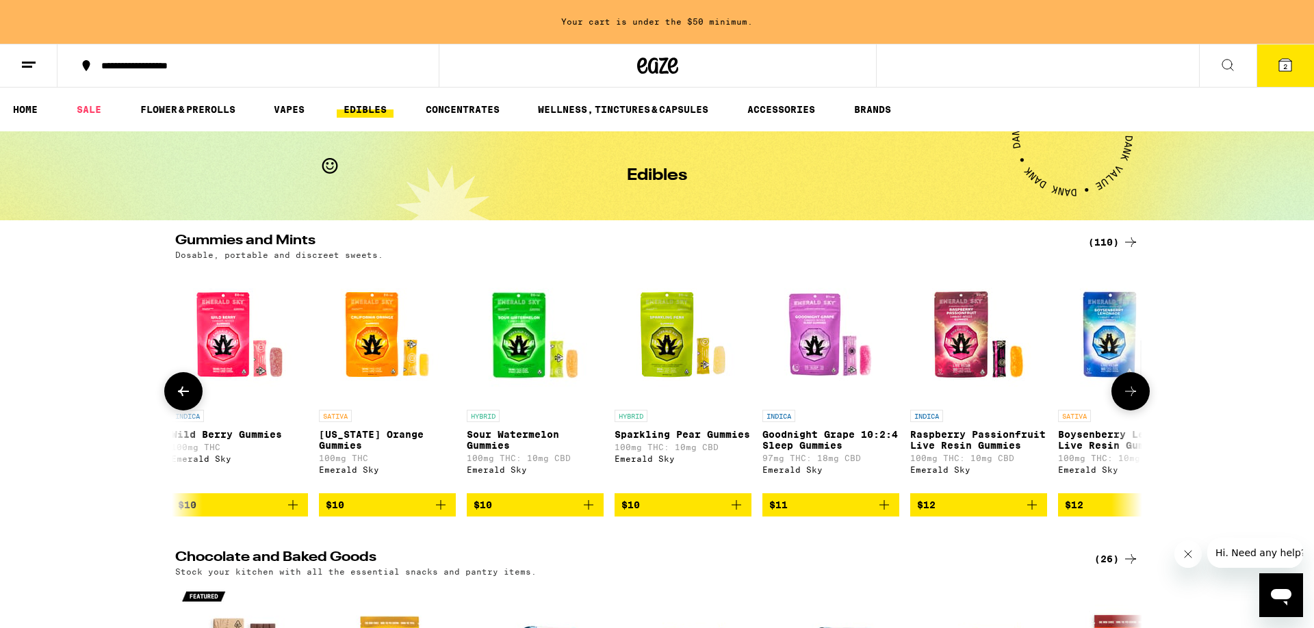
scroll to position [0, 1629]
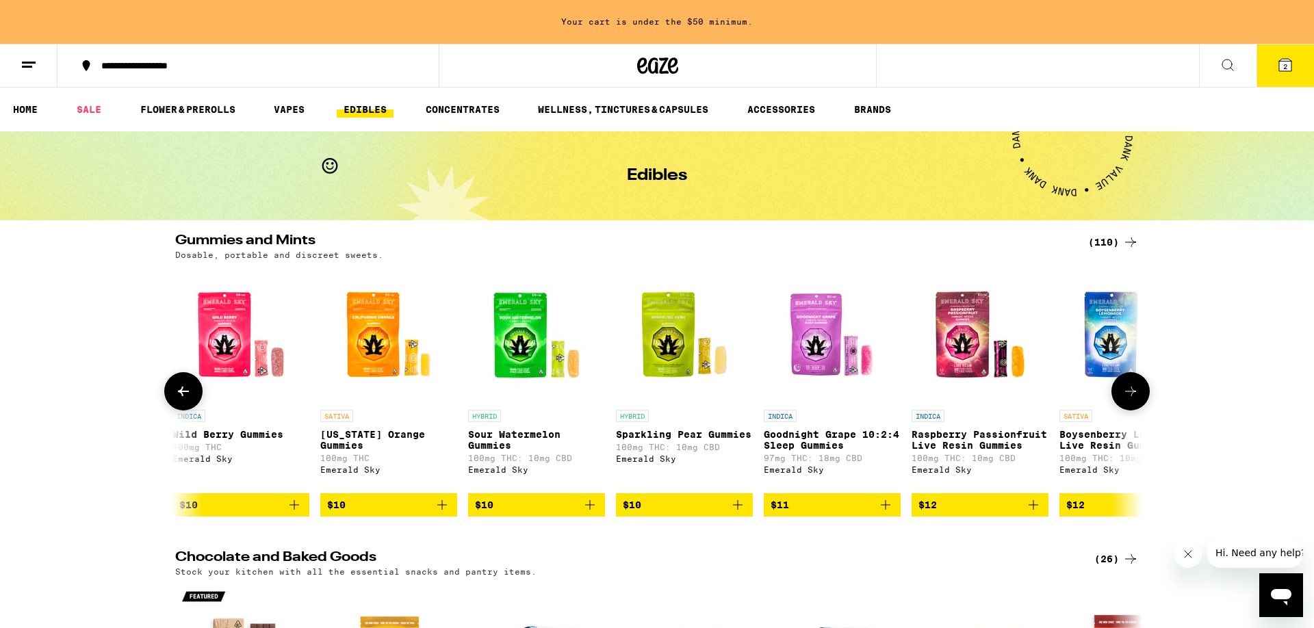
click at [181, 400] on icon at bounding box center [183, 391] width 16 height 16
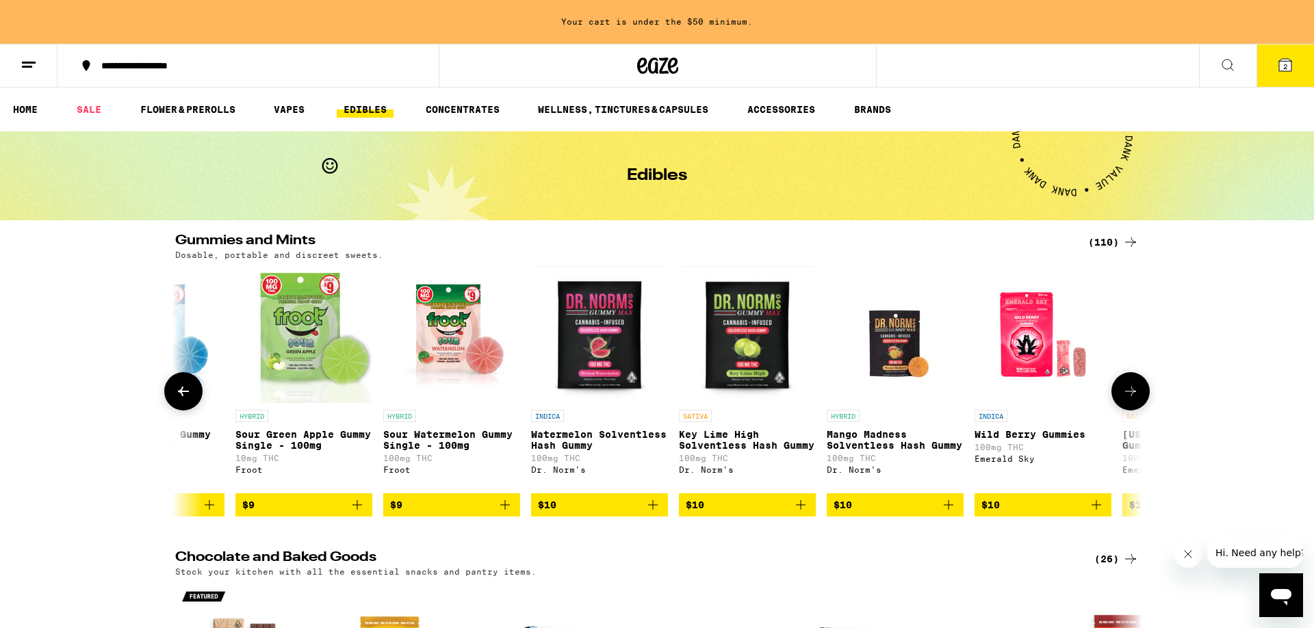
click at [181, 400] on icon at bounding box center [183, 391] width 16 height 16
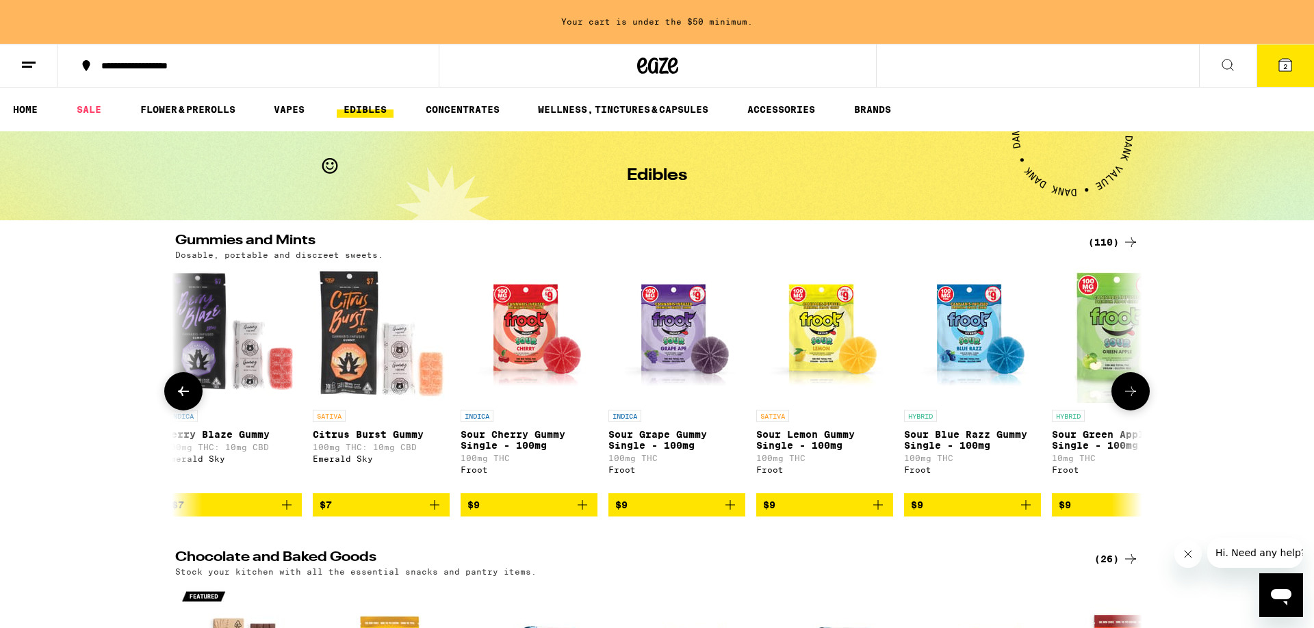
scroll to position [0, 9]
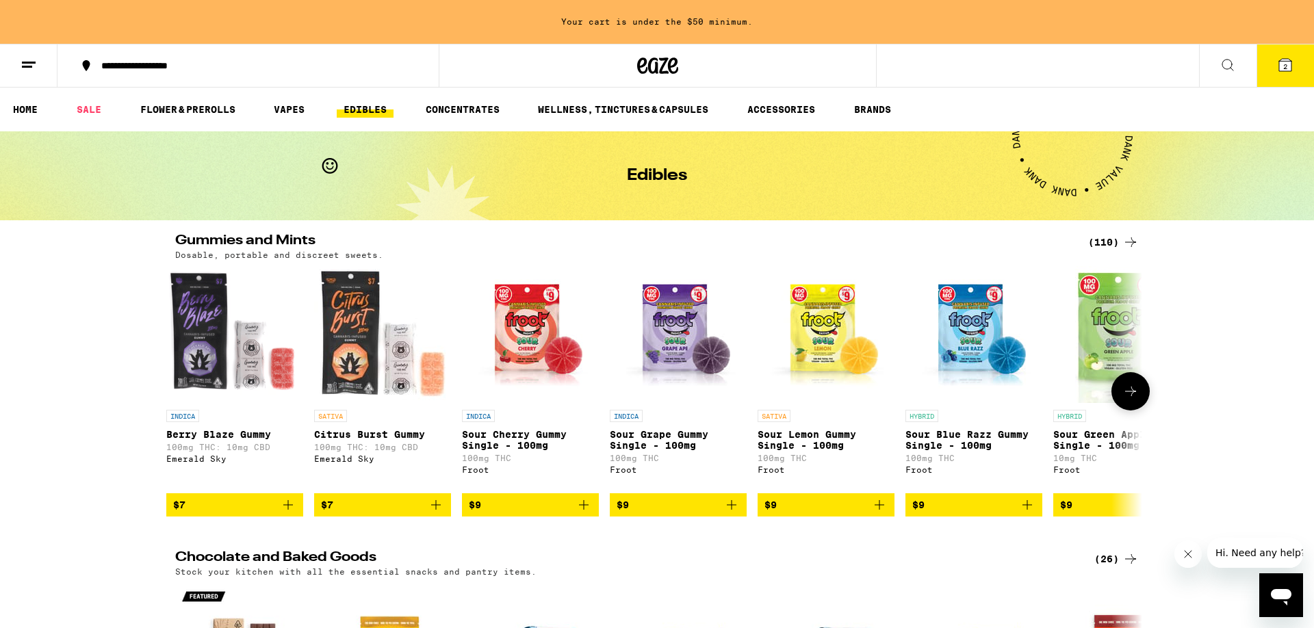
click at [181, 404] on div at bounding box center [183, 391] width 38 height 38
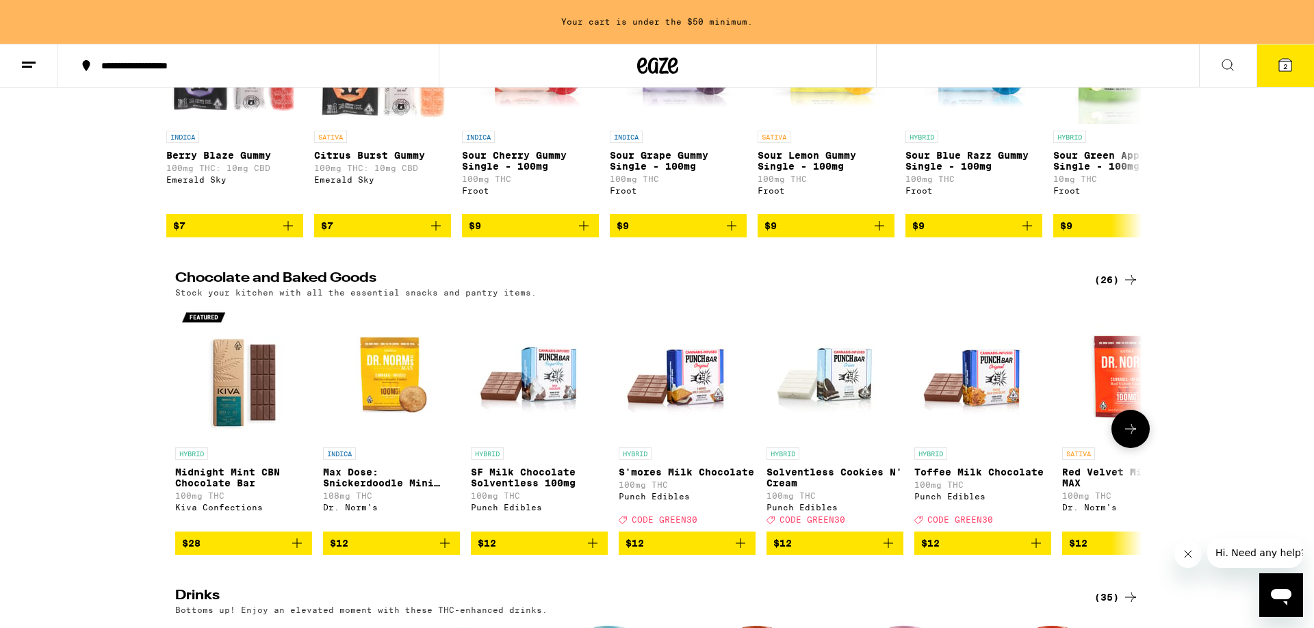
click at [1132, 437] on icon at bounding box center [1130, 429] width 16 height 16
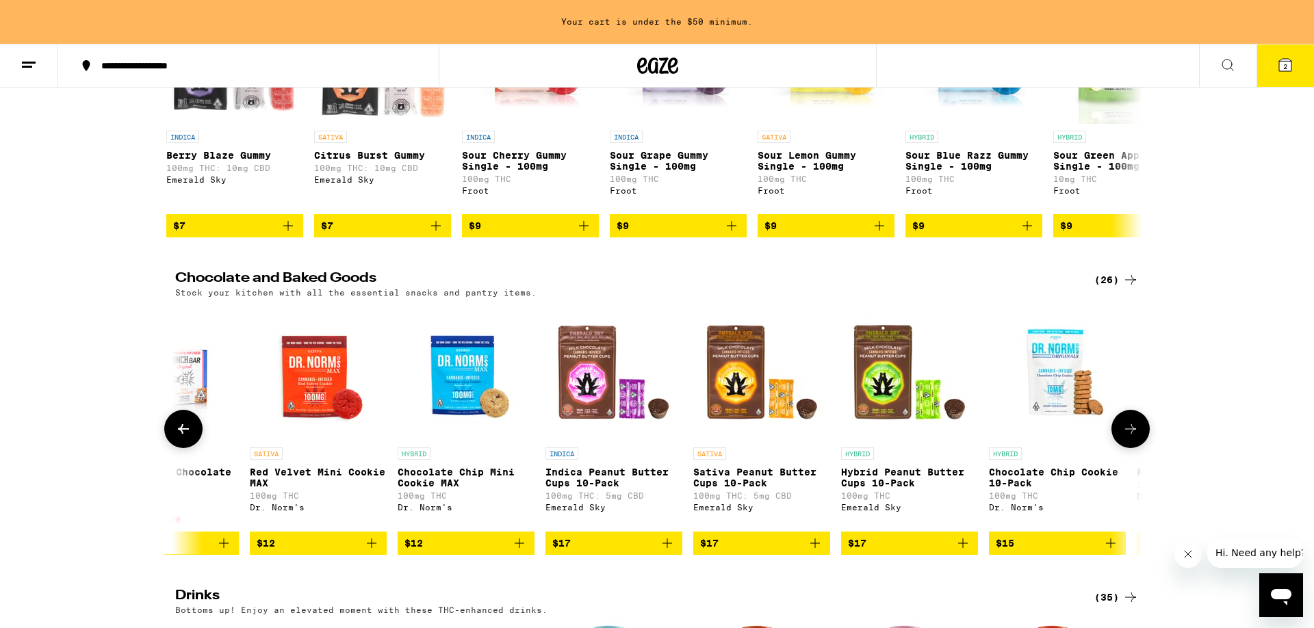
scroll to position [0, 814]
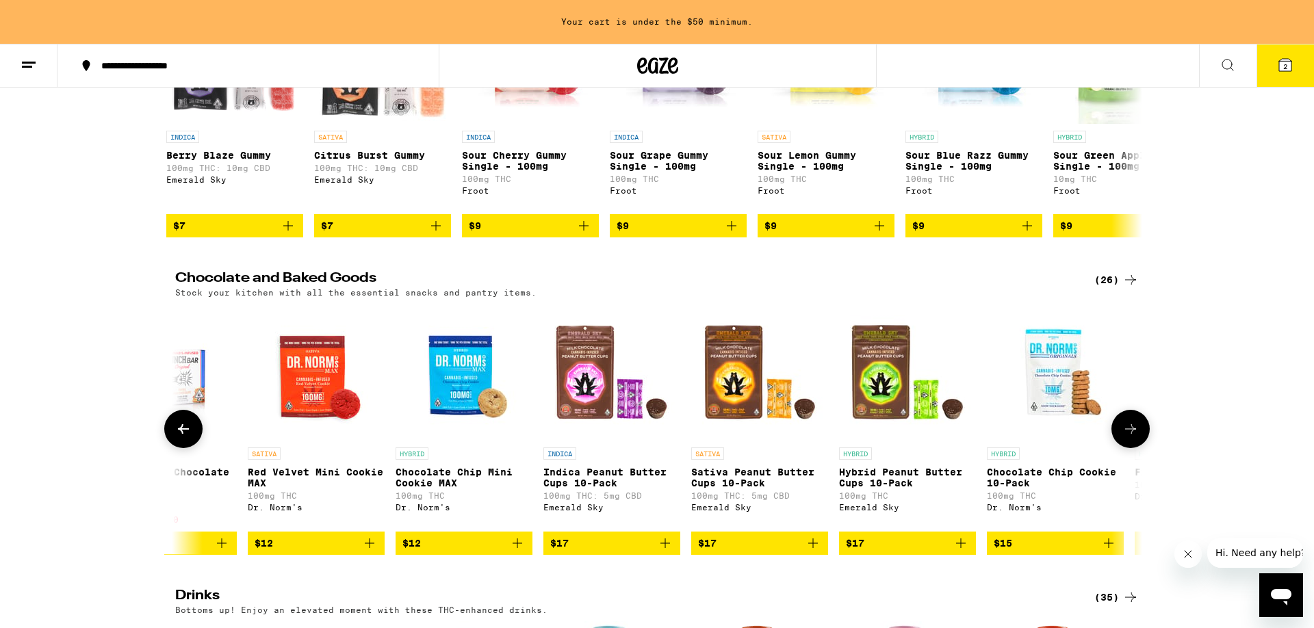
click at [1132, 437] on icon at bounding box center [1130, 429] width 16 height 16
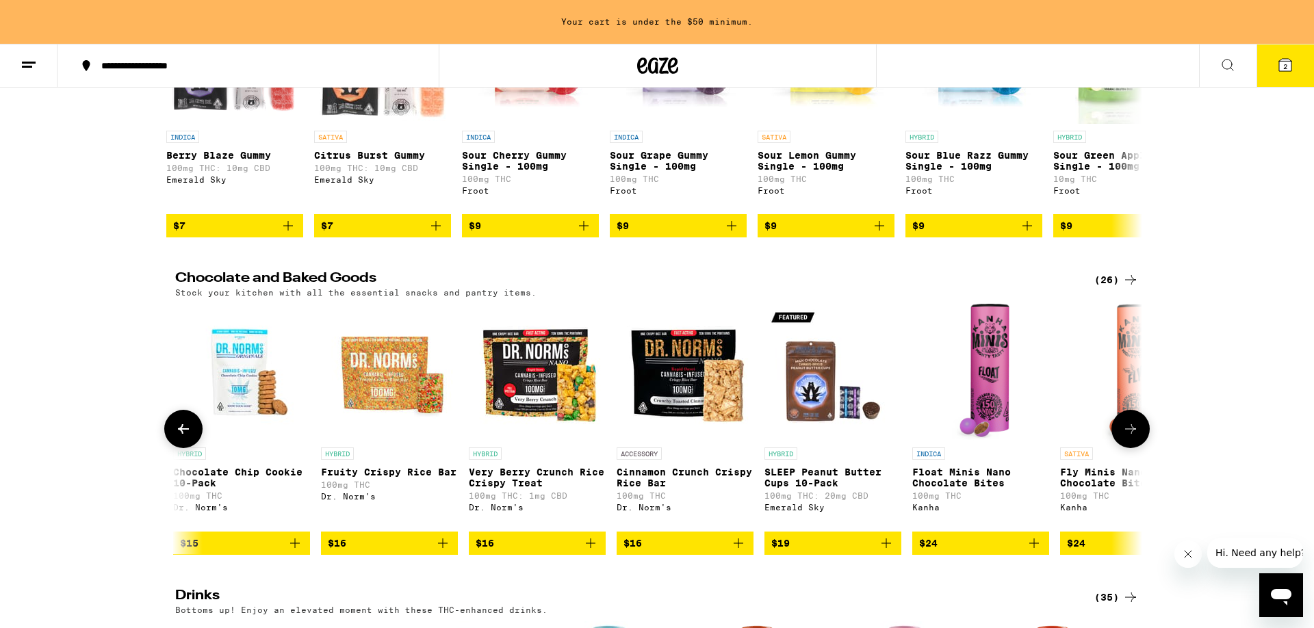
scroll to position [0, 1629]
click at [1132, 437] on icon at bounding box center [1130, 429] width 16 height 16
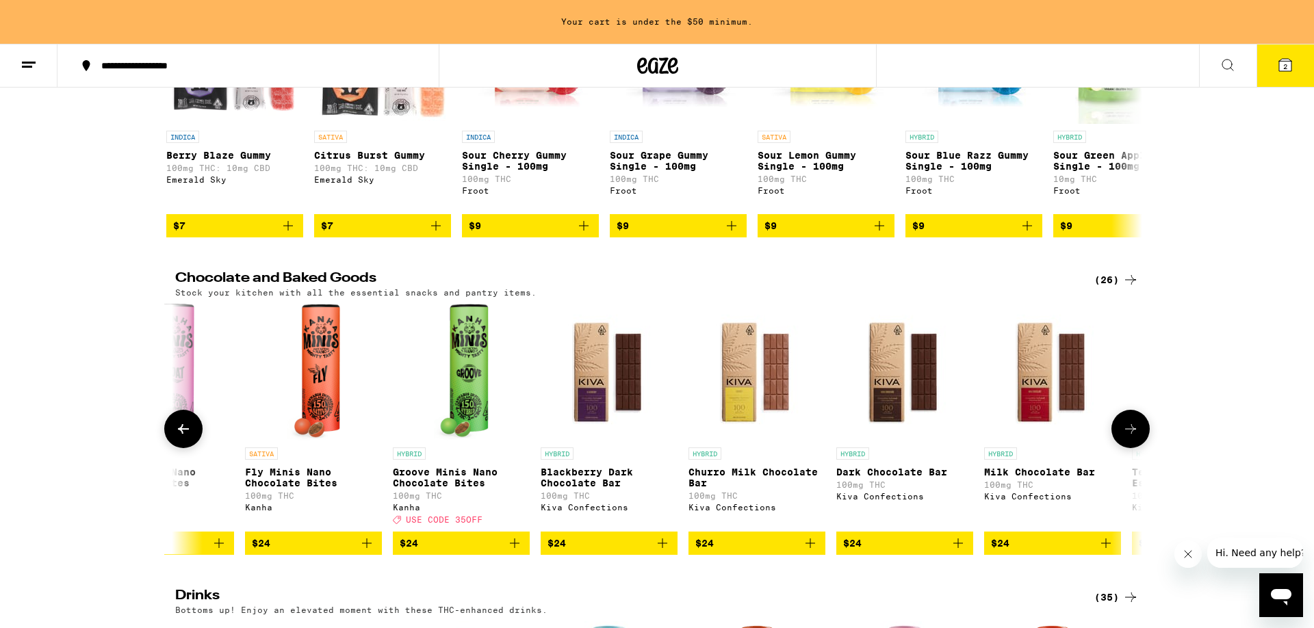
click at [1132, 437] on icon at bounding box center [1130, 429] width 16 height 16
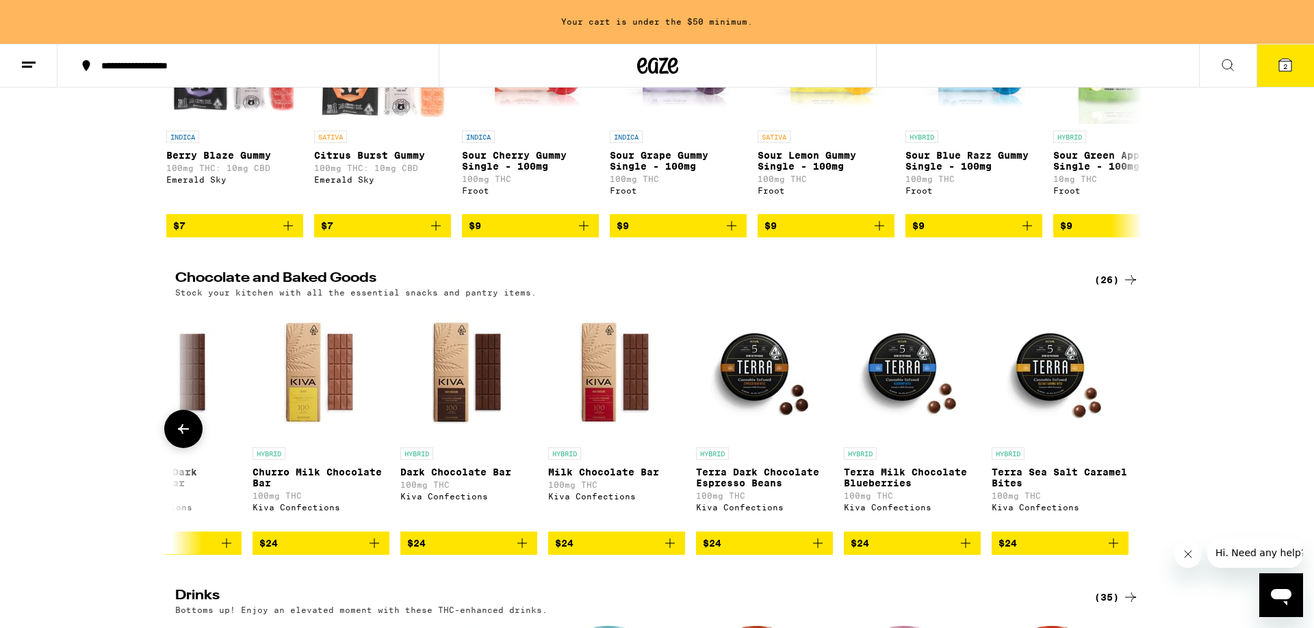
scroll to position [0, 2879]
click at [1132, 448] on div at bounding box center [1130, 429] width 38 height 38
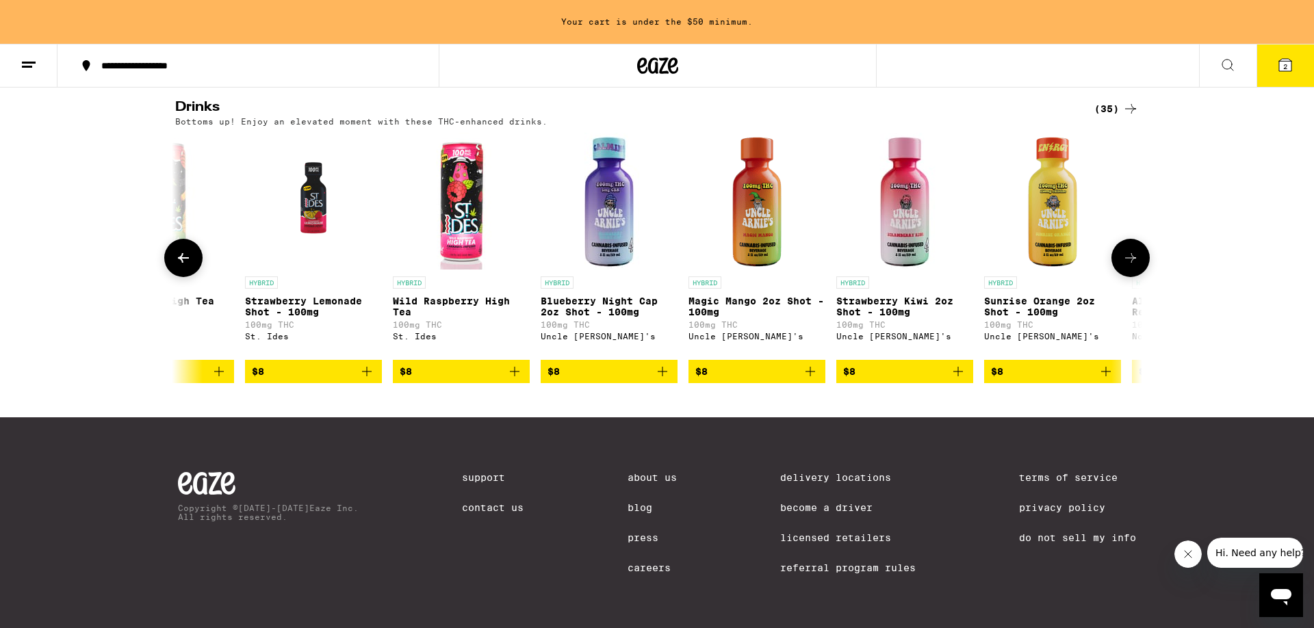
scroll to position [698, 0]
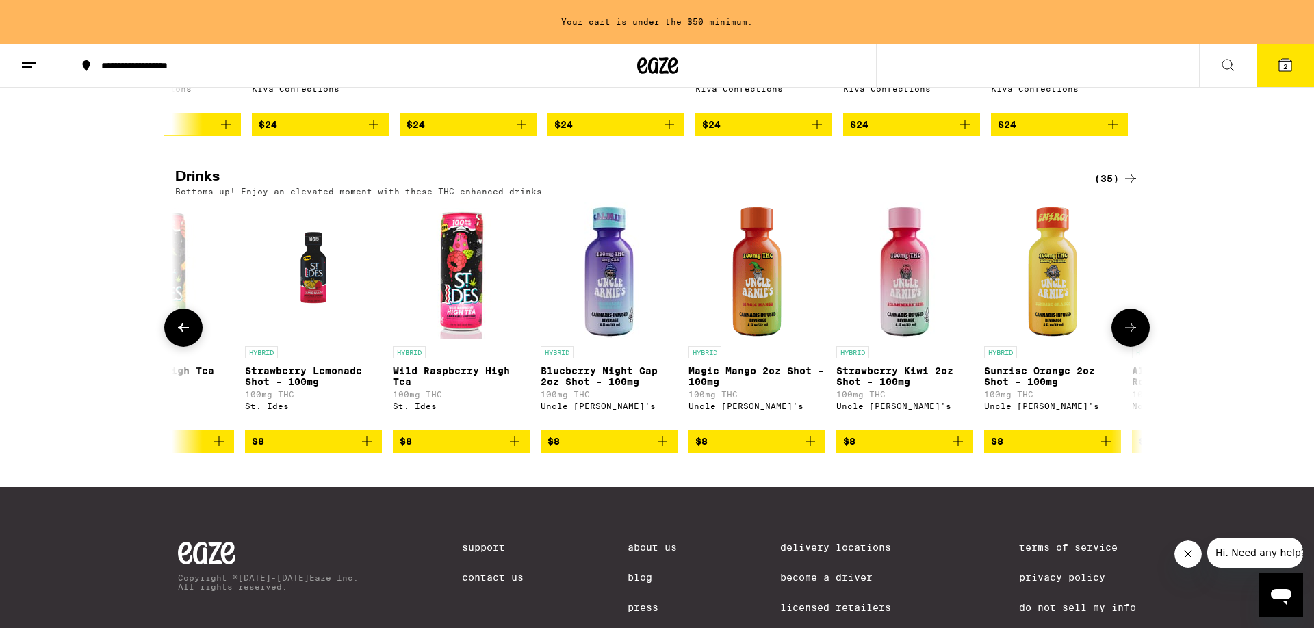
click at [184, 347] on button at bounding box center [183, 328] width 38 height 38
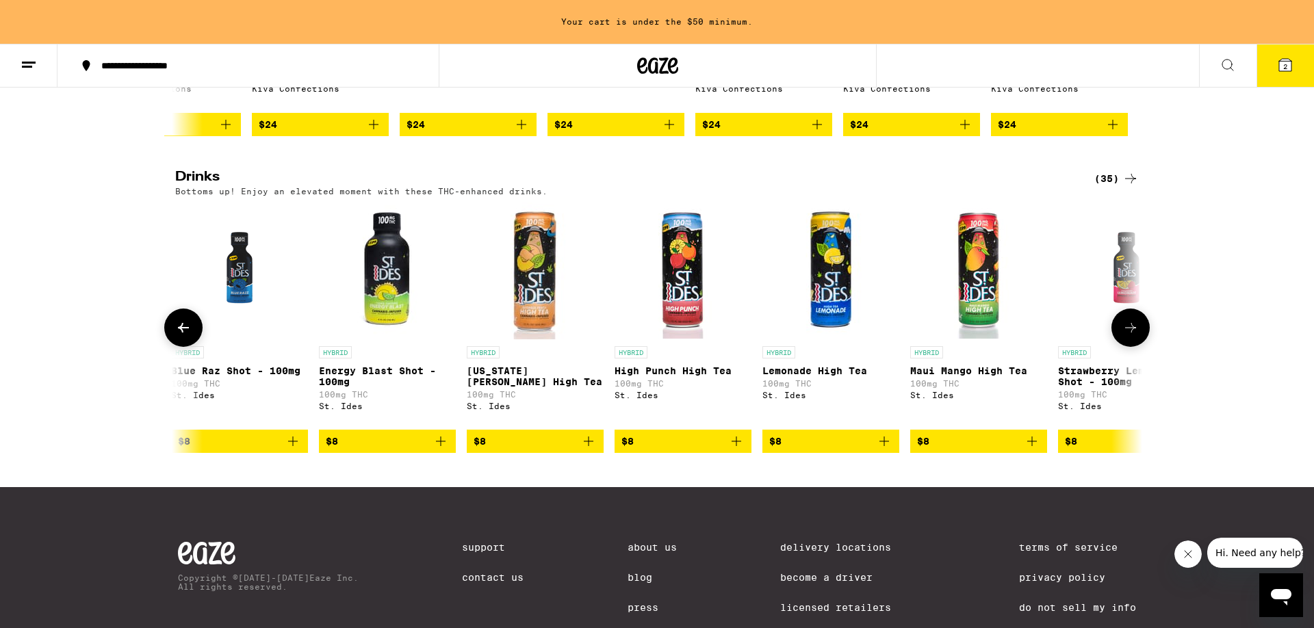
scroll to position [0, 1629]
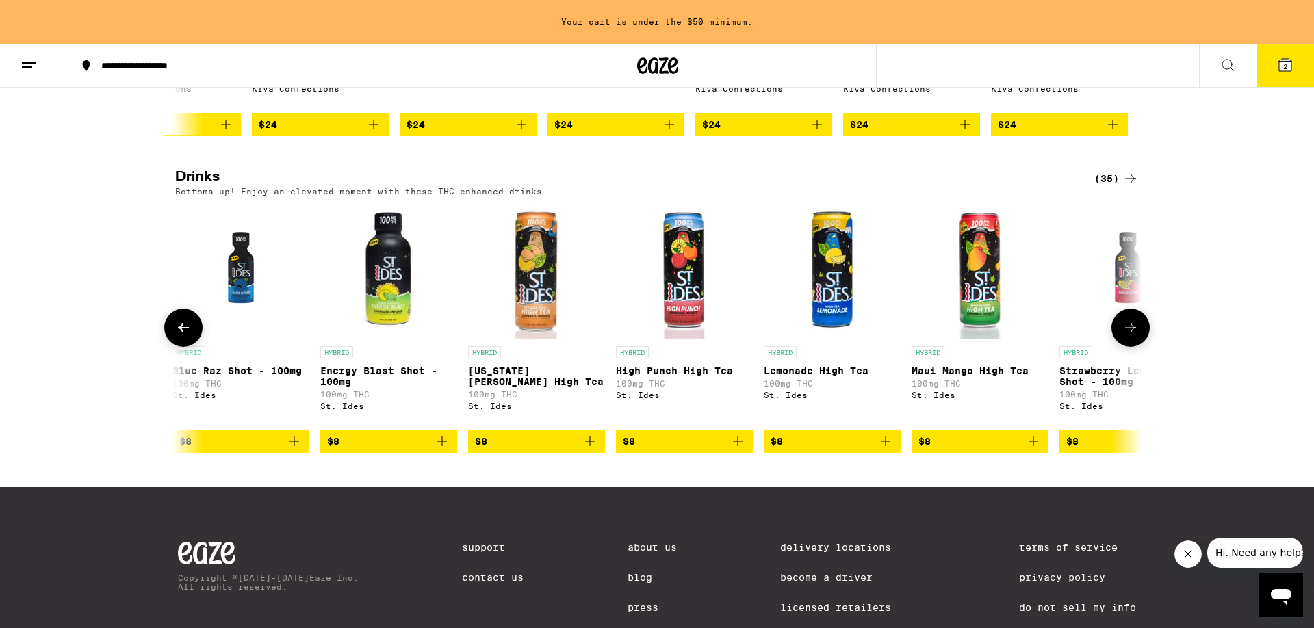
click at [180, 347] on button at bounding box center [183, 328] width 38 height 38
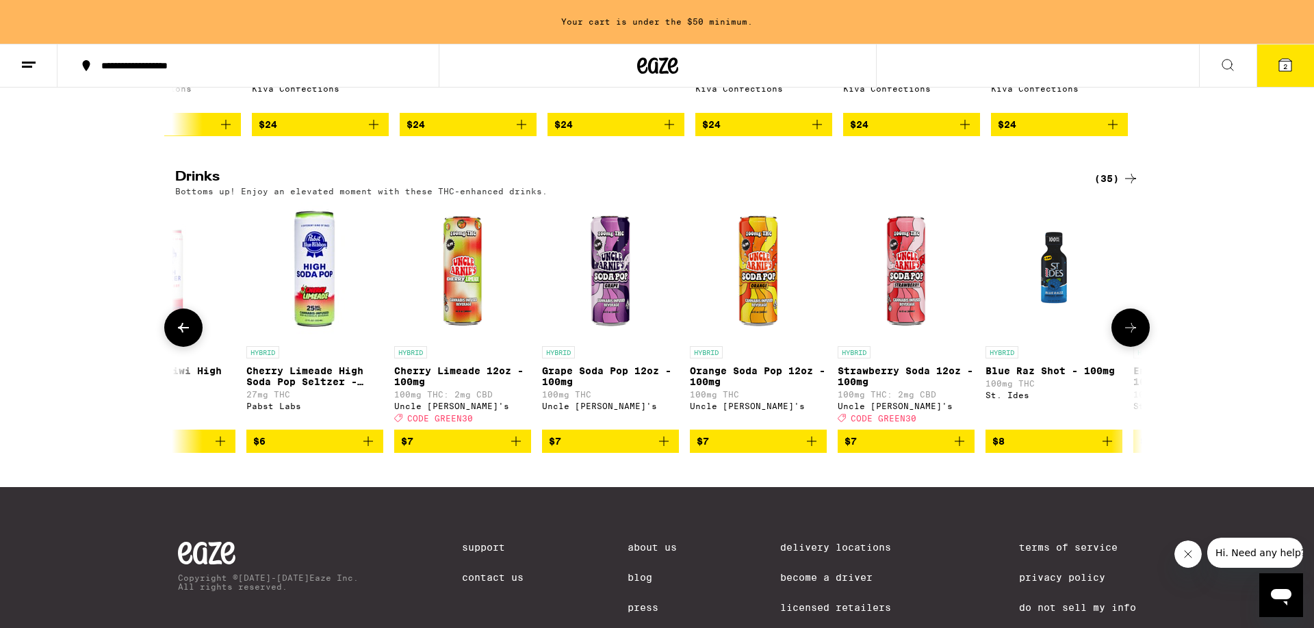
scroll to position [0, 814]
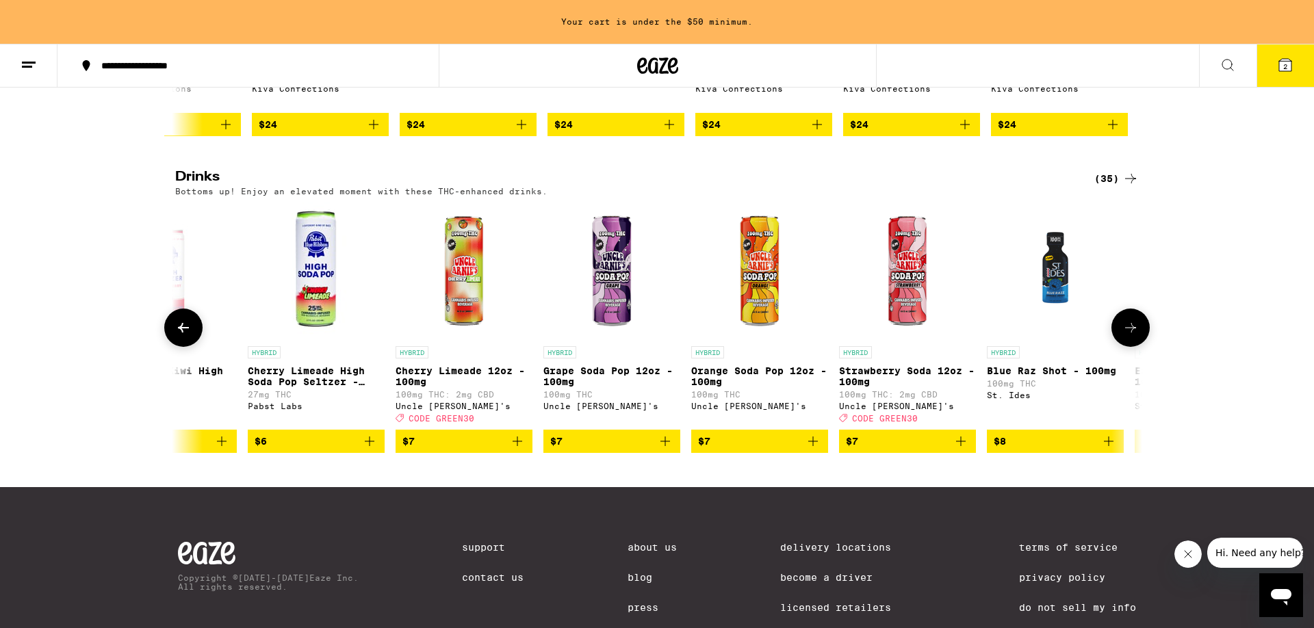
click at [1133, 336] on icon at bounding box center [1130, 328] width 16 height 16
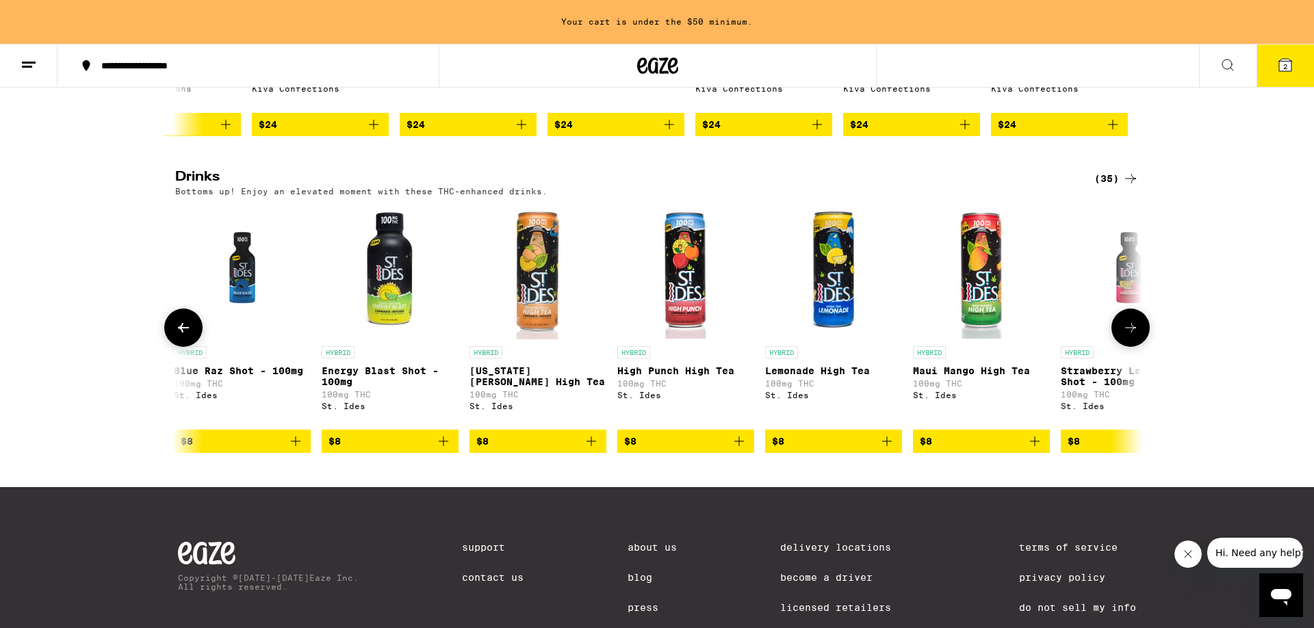
scroll to position [0, 1629]
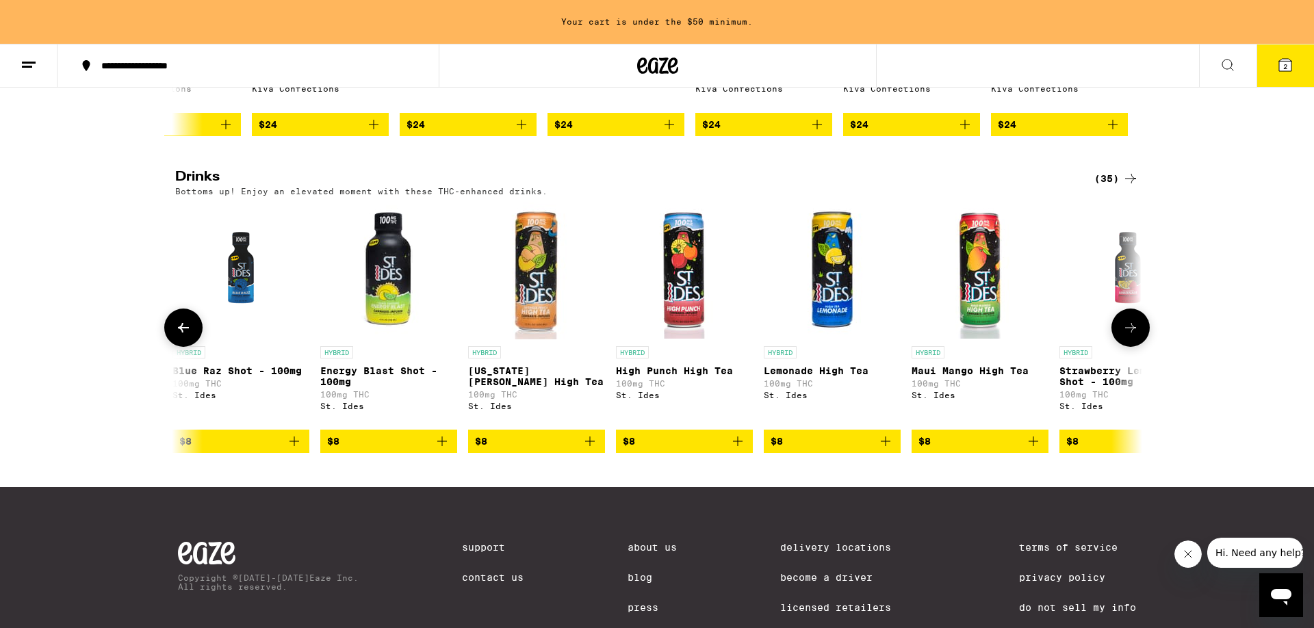
click at [291, 450] on icon "Add to bag" at bounding box center [294, 441] width 16 height 16
click at [441, 450] on icon "Add to bag" at bounding box center [442, 441] width 16 height 16
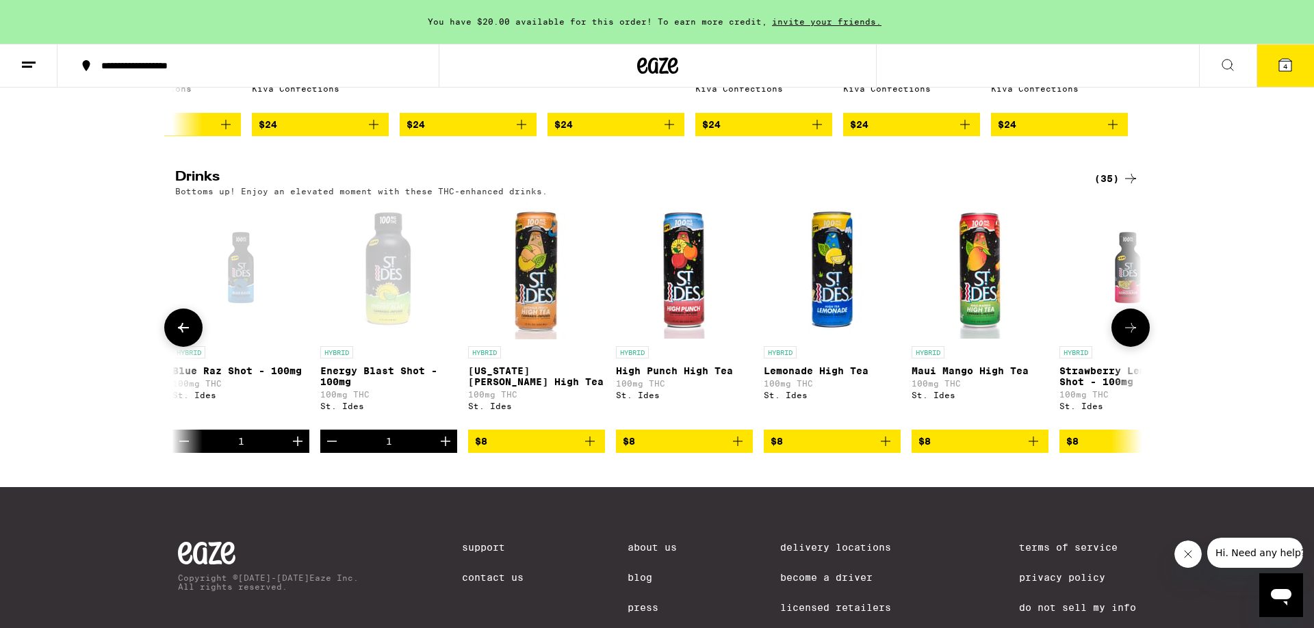
click at [1135, 336] on icon at bounding box center [1130, 328] width 16 height 16
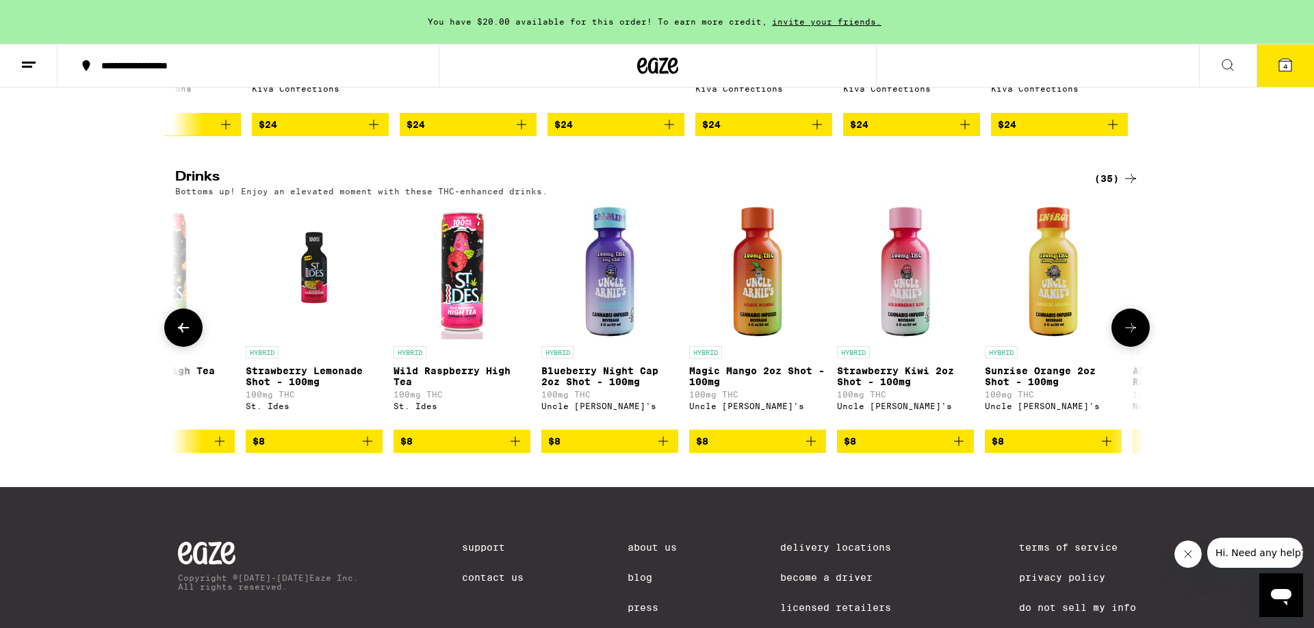
scroll to position [0, 2443]
click at [363, 450] on icon "Add to bag" at bounding box center [367, 441] width 16 height 16
click at [1133, 336] on icon at bounding box center [1130, 328] width 16 height 16
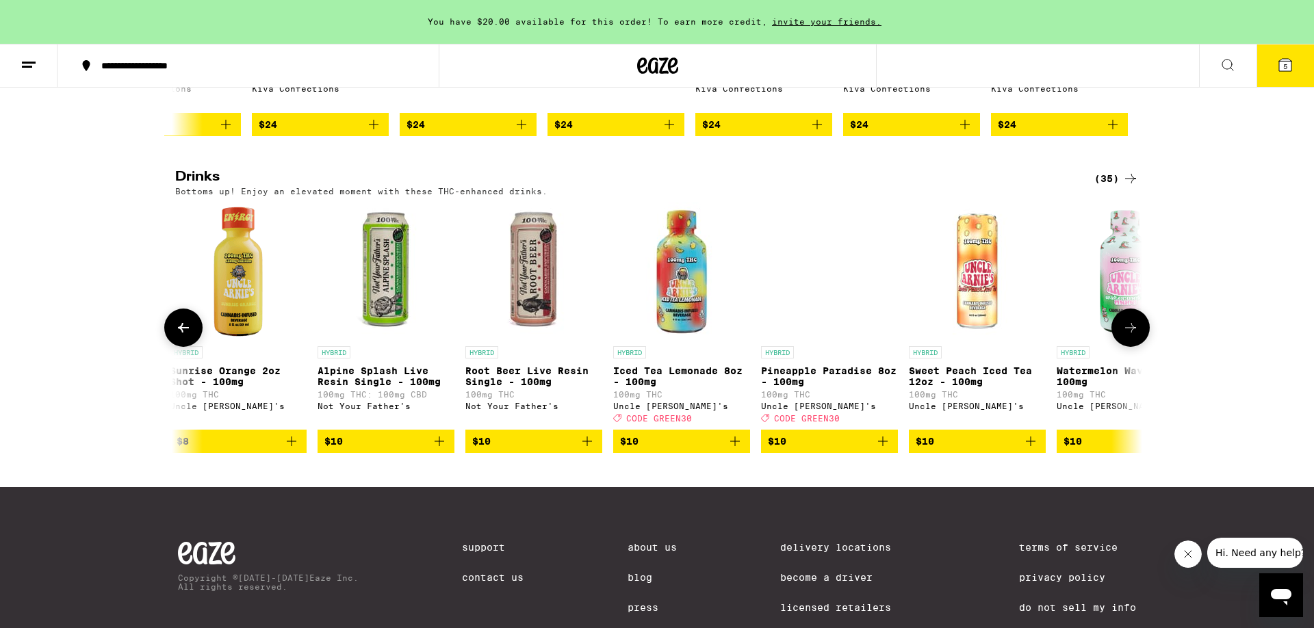
click at [1133, 336] on icon at bounding box center [1130, 328] width 16 height 16
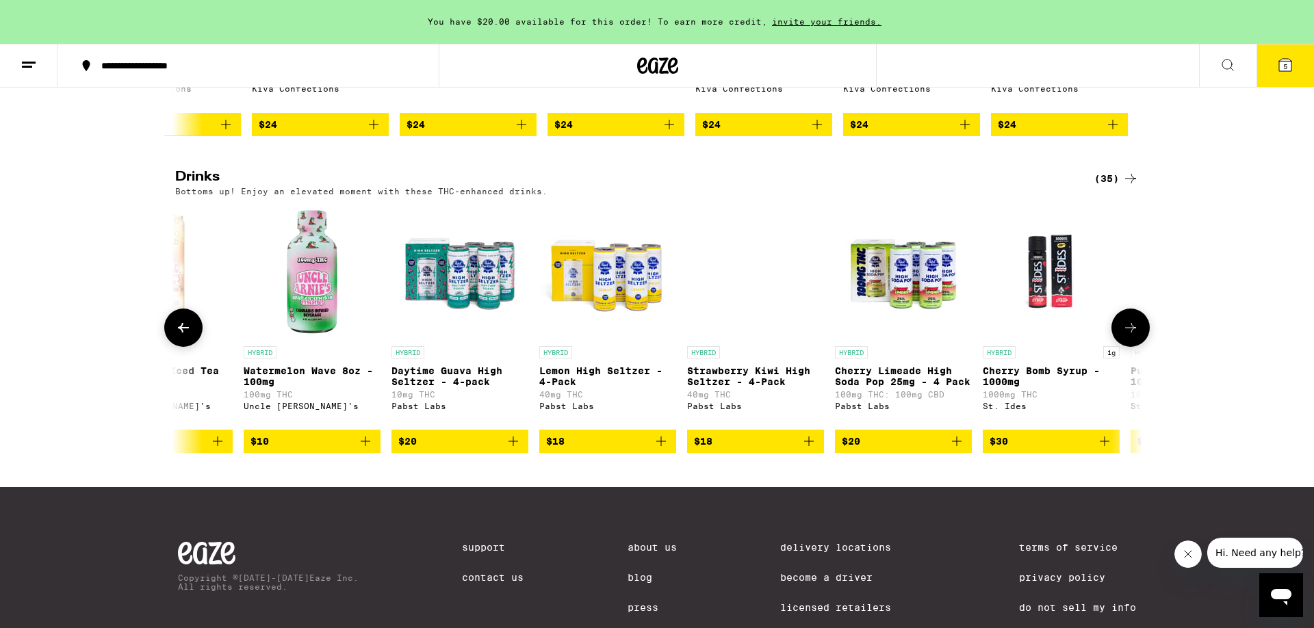
scroll to position [0, 4071]
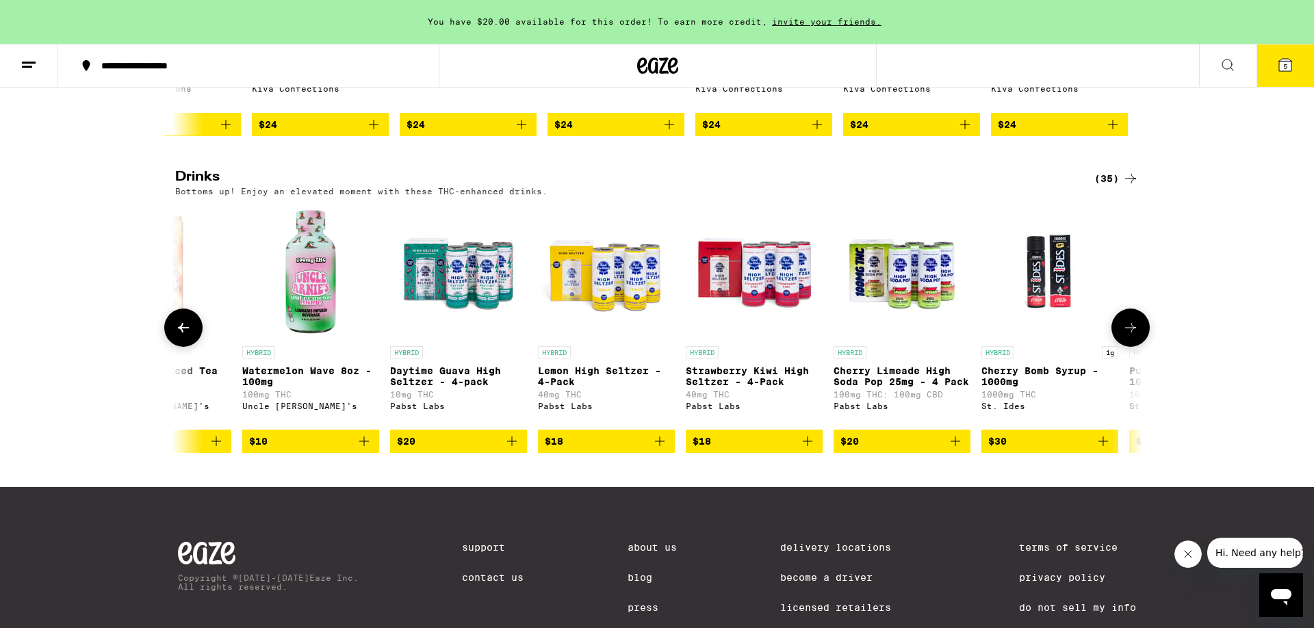
click at [1027, 387] on p "Cherry Bomb Syrup - 1000mg" at bounding box center [1049, 376] width 137 height 22
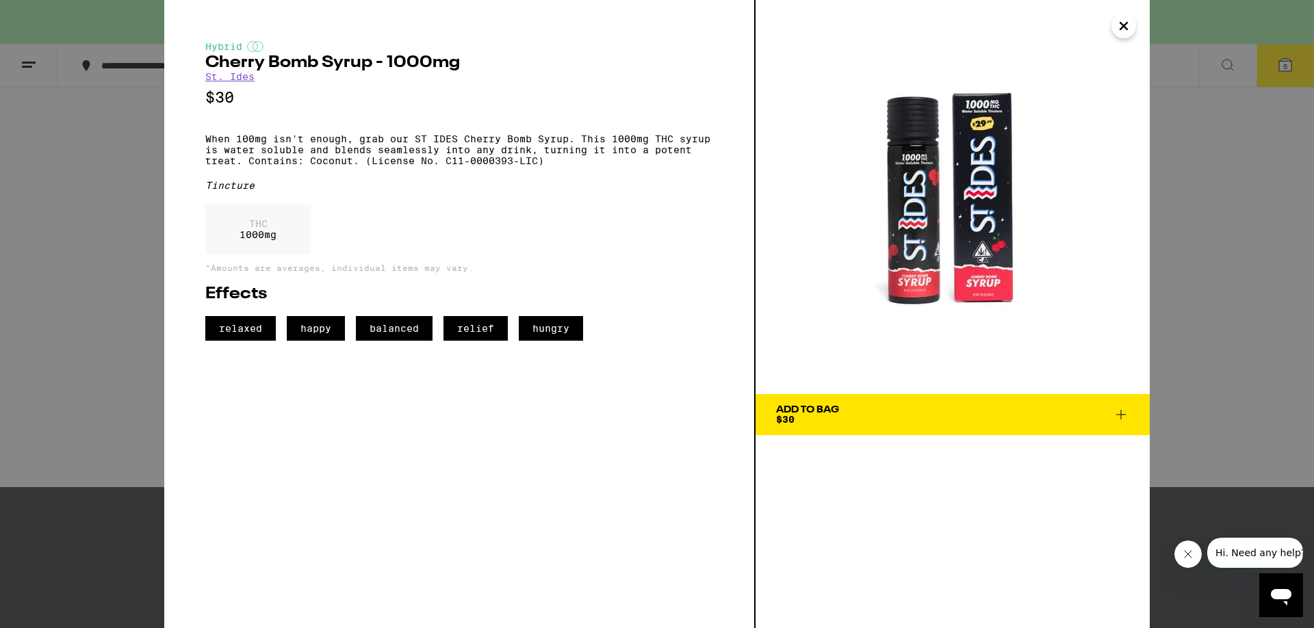
click at [928, 218] on img at bounding box center [952, 197] width 394 height 394
click at [1128, 28] on icon "Close" at bounding box center [1123, 26] width 16 height 21
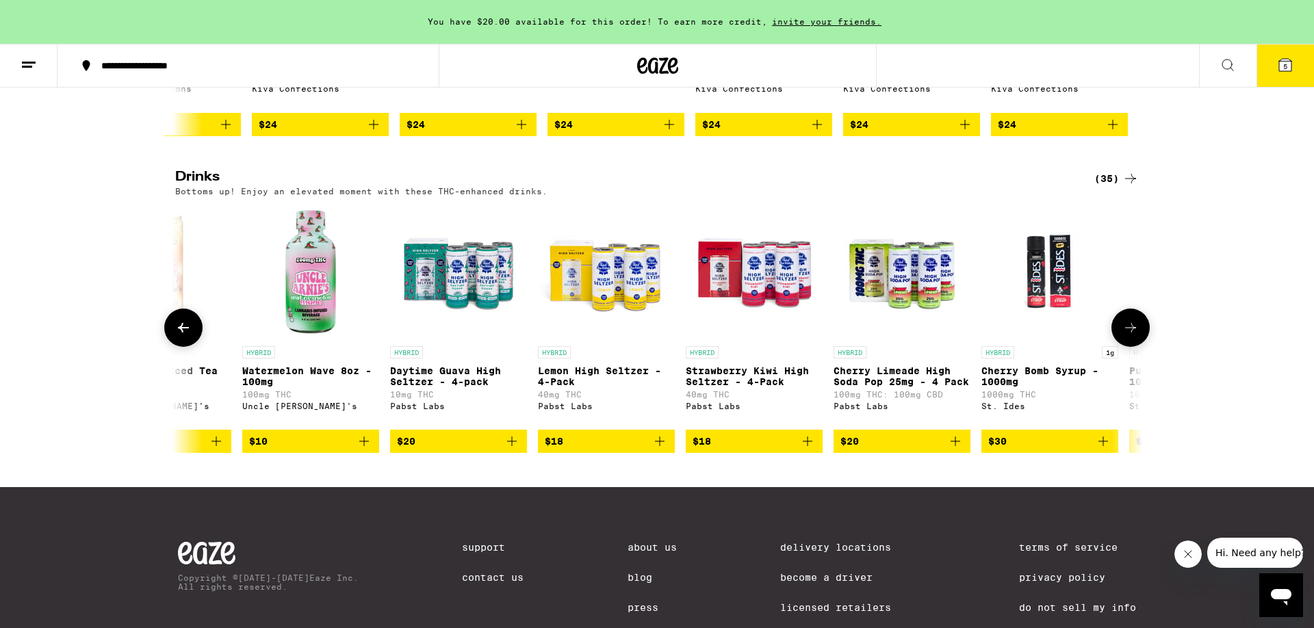
click at [1144, 347] on button at bounding box center [1130, 328] width 38 height 38
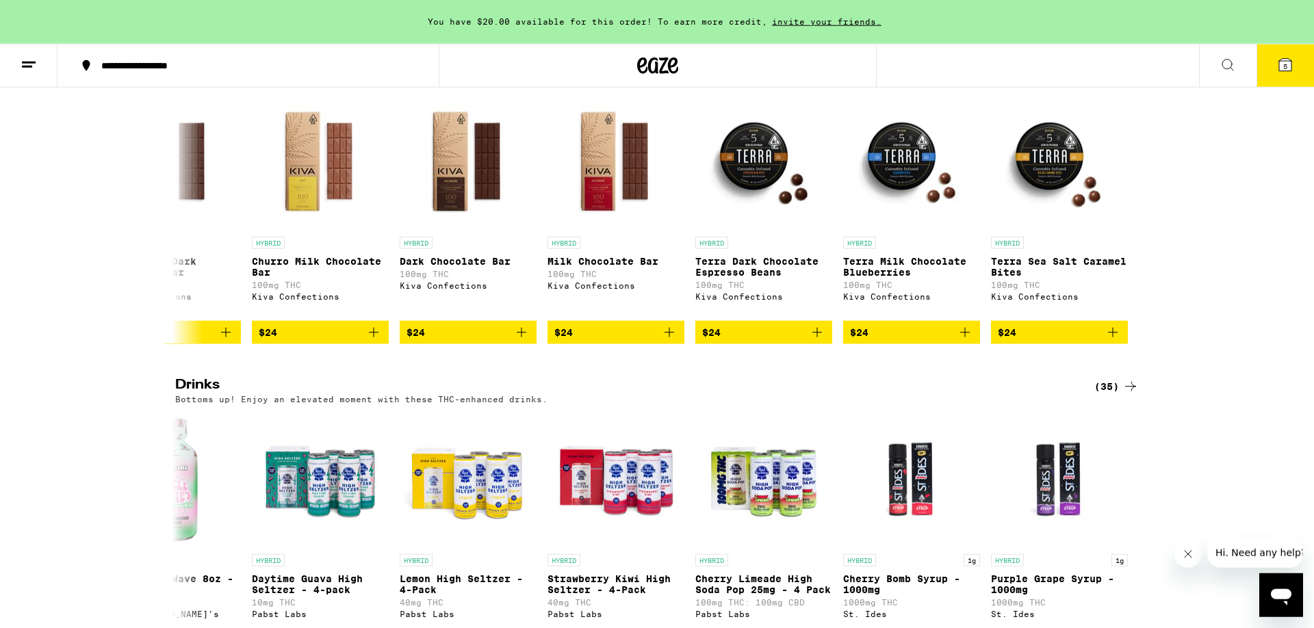
scroll to position [489, 0]
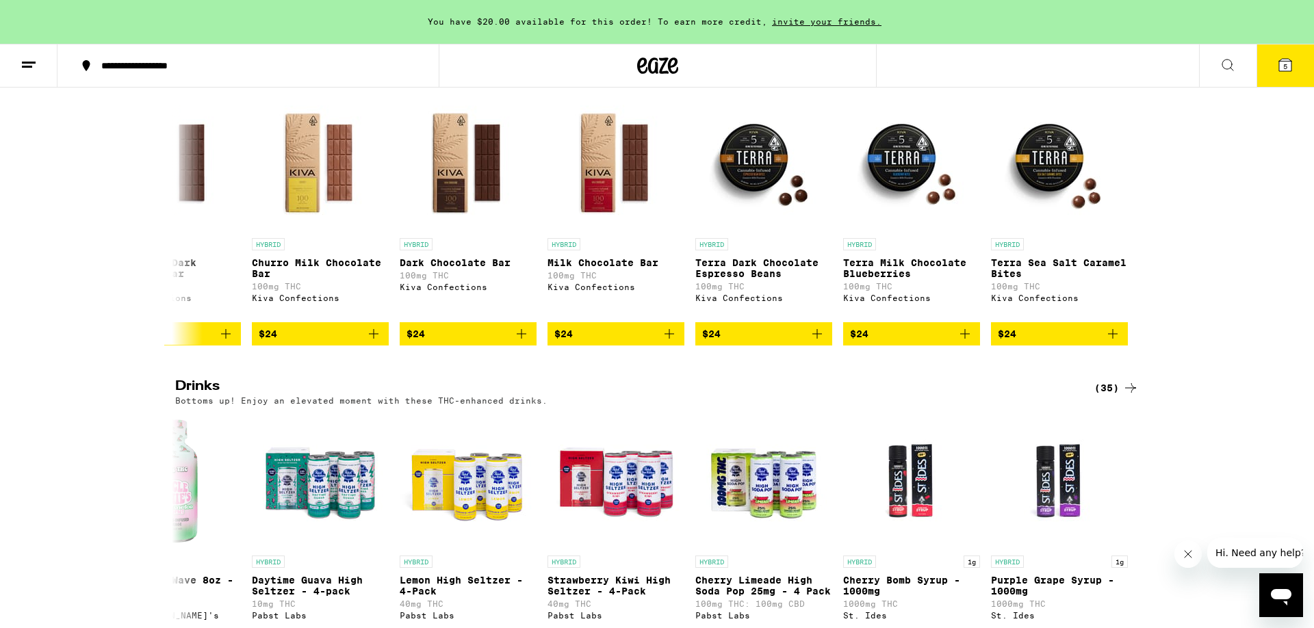
click at [1136, 396] on icon at bounding box center [1130, 388] width 16 height 16
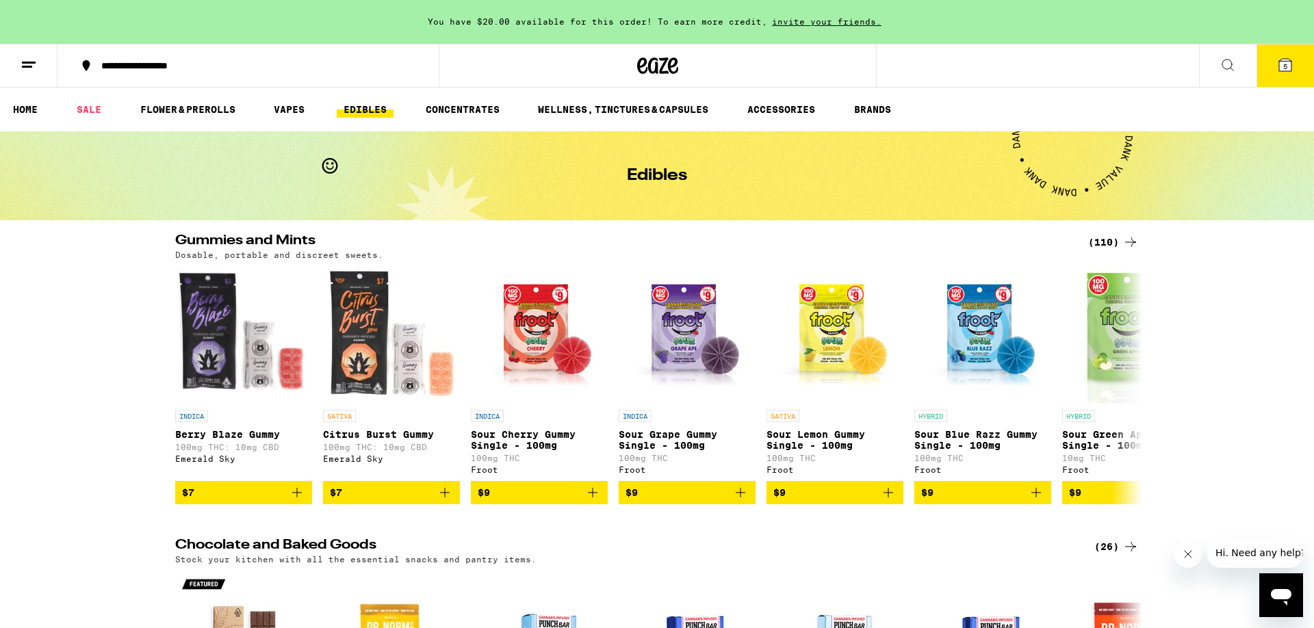
click at [1283, 62] on icon at bounding box center [1285, 65] width 12 height 12
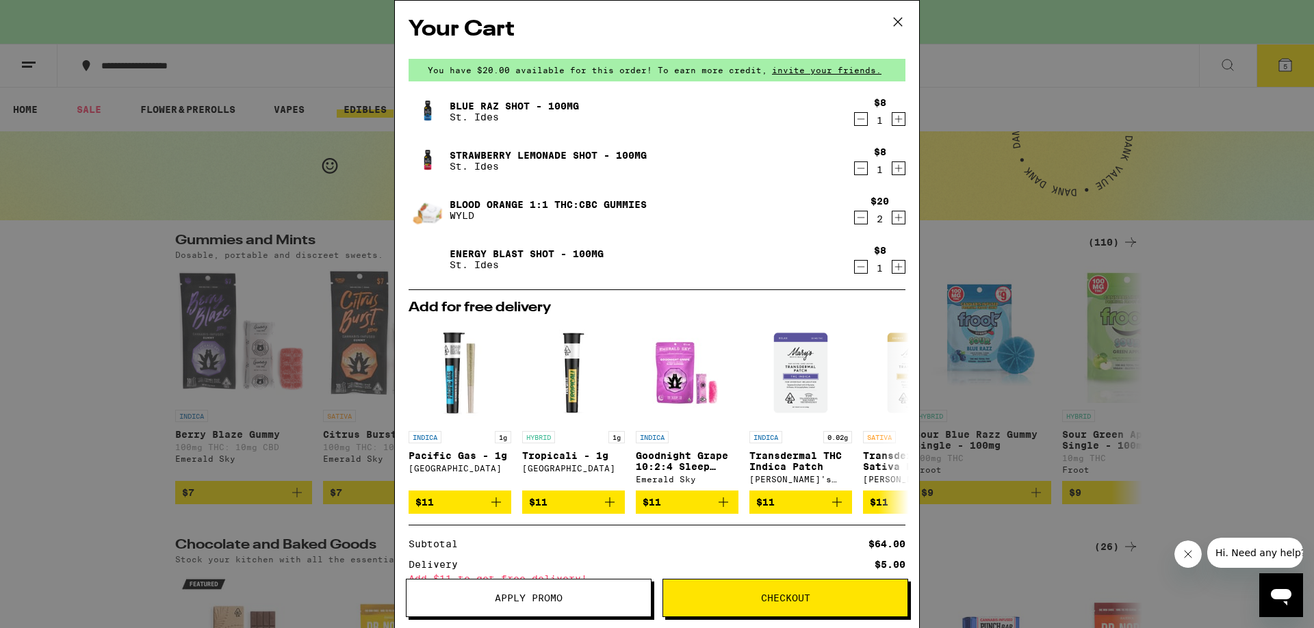
click at [224, 25] on div "Your Cart You have $20.00 available for this order! To earn more credit, invite…" at bounding box center [657, 314] width 1314 height 628
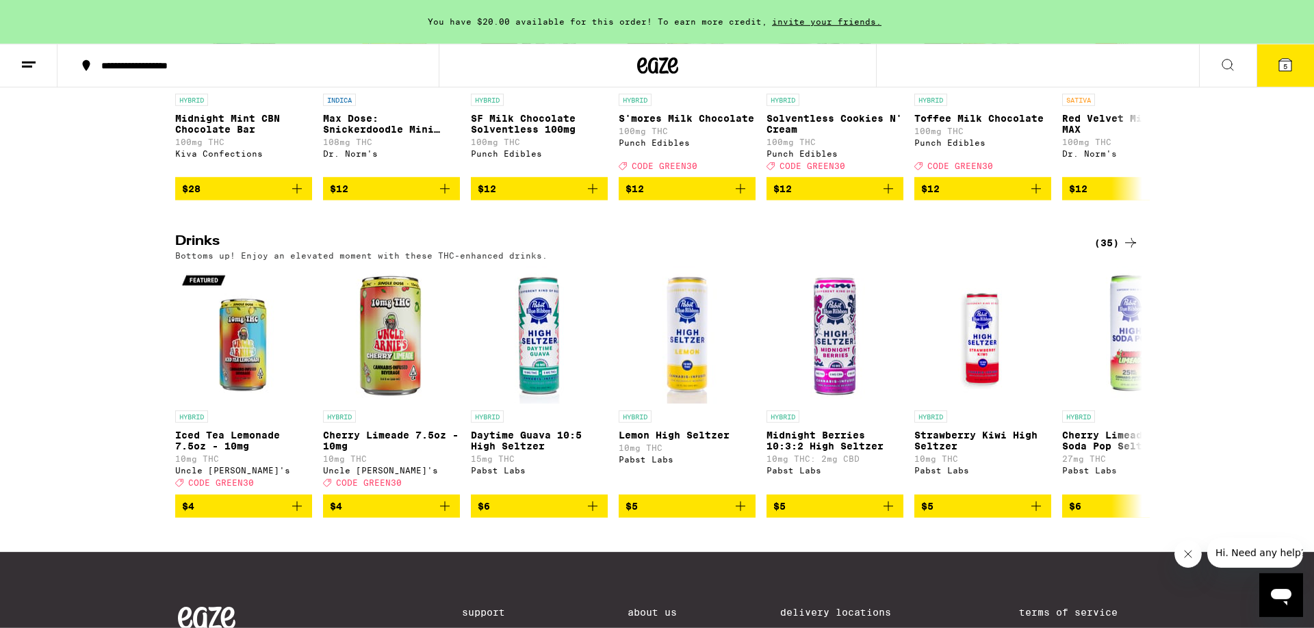
scroll to position [628, 0]
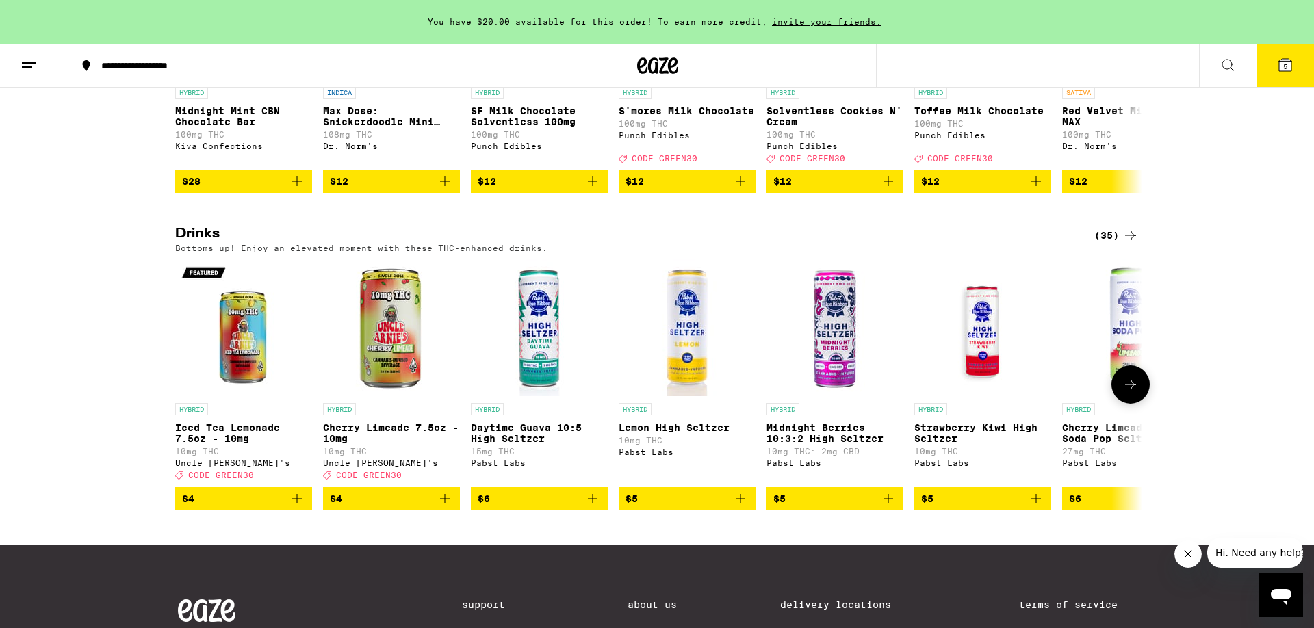
click at [1140, 404] on button at bounding box center [1130, 384] width 38 height 38
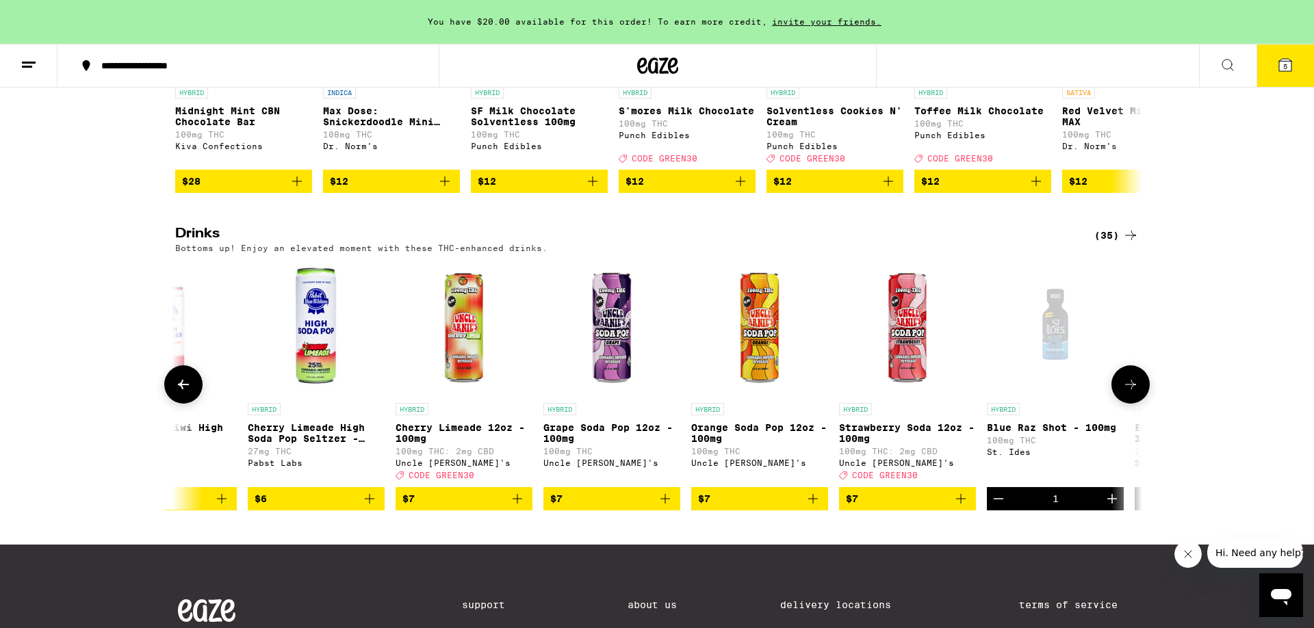
click at [1140, 404] on button at bounding box center [1130, 384] width 38 height 38
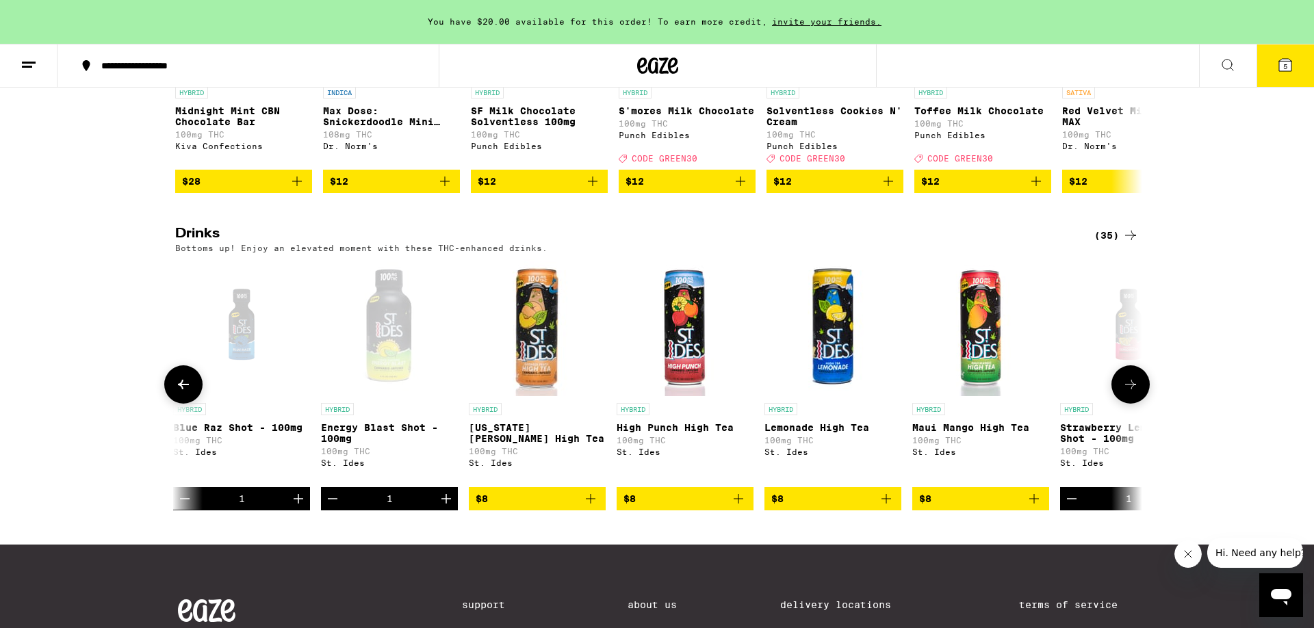
scroll to position [0, 1629]
click at [1140, 404] on button at bounding box center [1130, 384] width 38 height 38
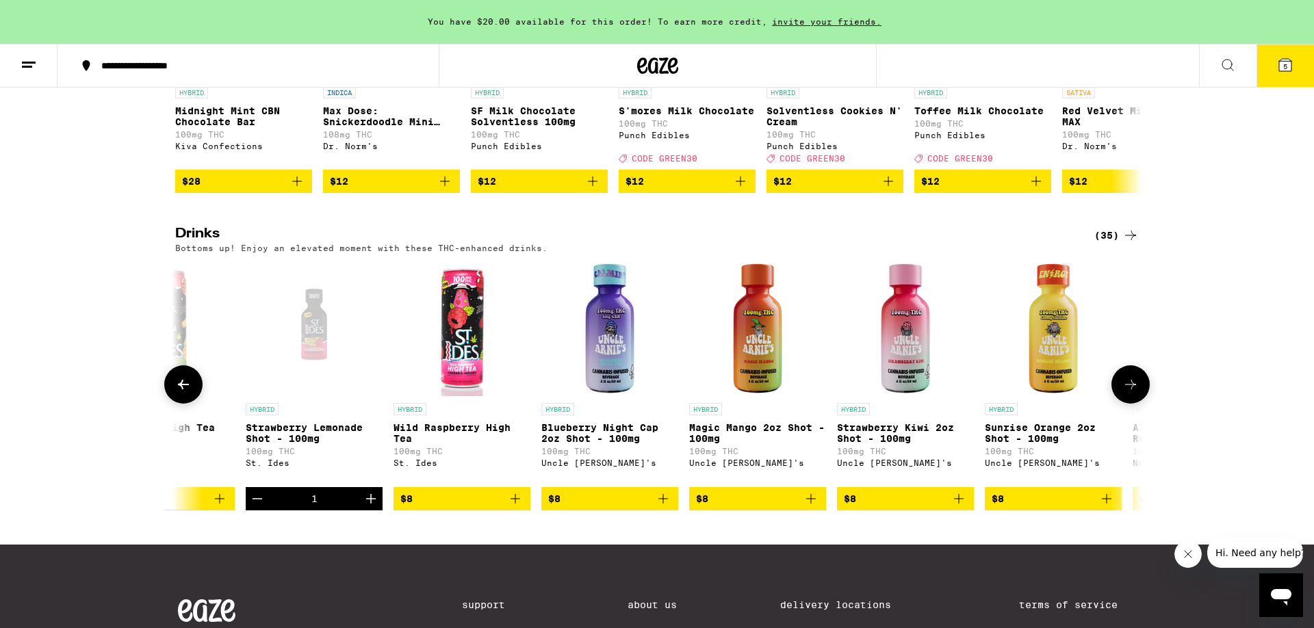
scroll to position [0, 2443]
click at [1140, 404] on button at bounding box center [1130, 384] width 38 height 38
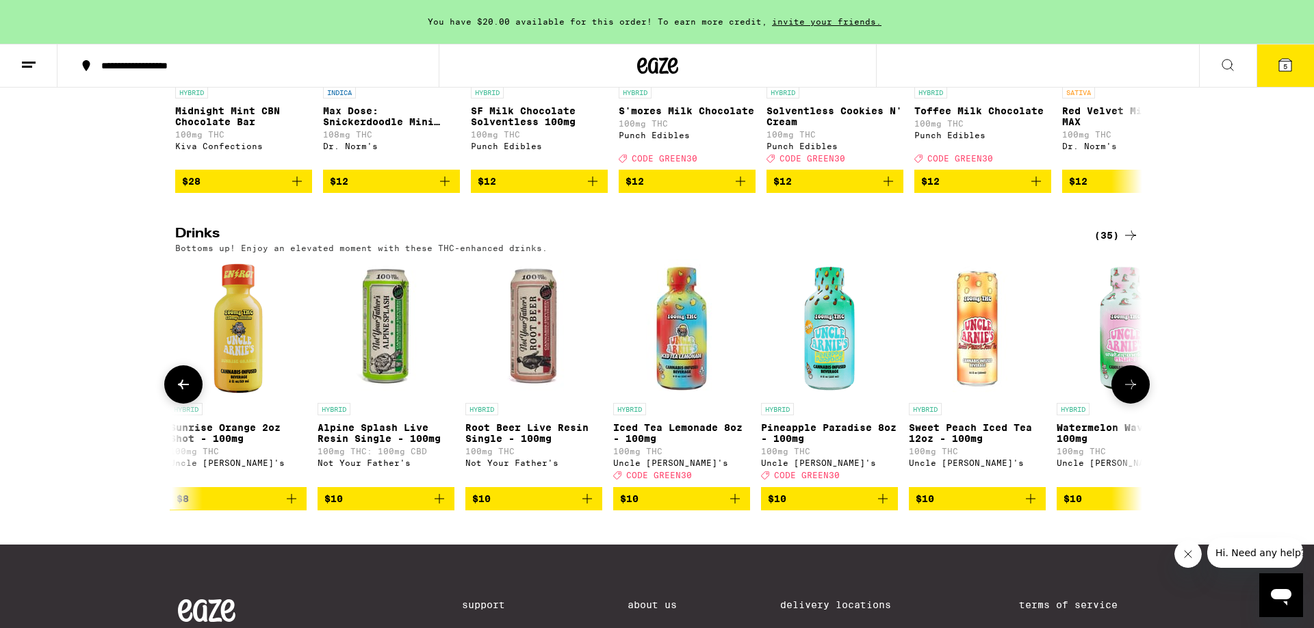
scroll to position [419, 0]
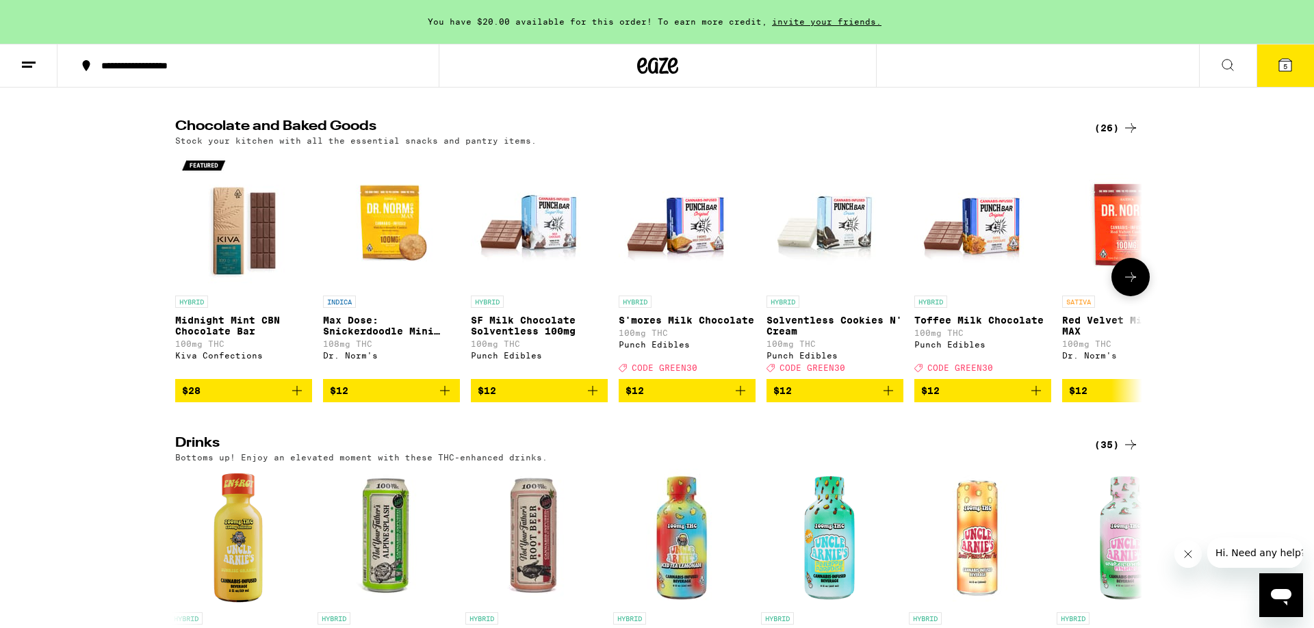
click at [1134, 283] on button at bounding box center [1130, 277] width 38 height 38
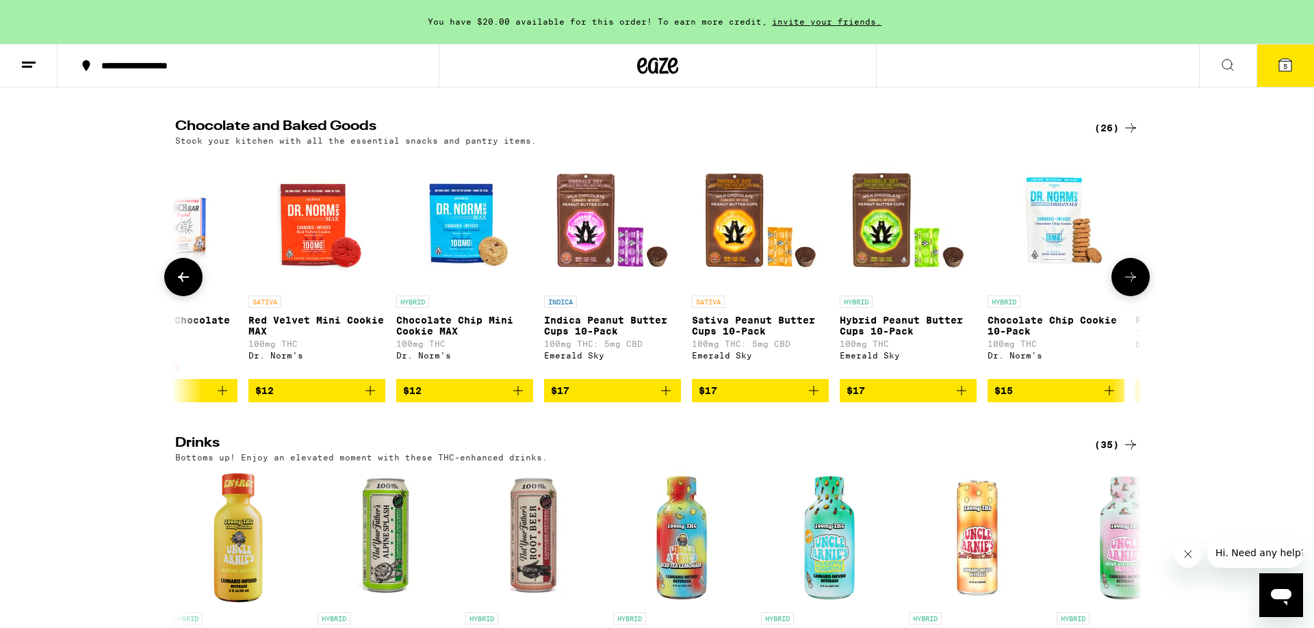
click at [1134, 283] on button at bounding box center [1130, 277] width 38 height 38
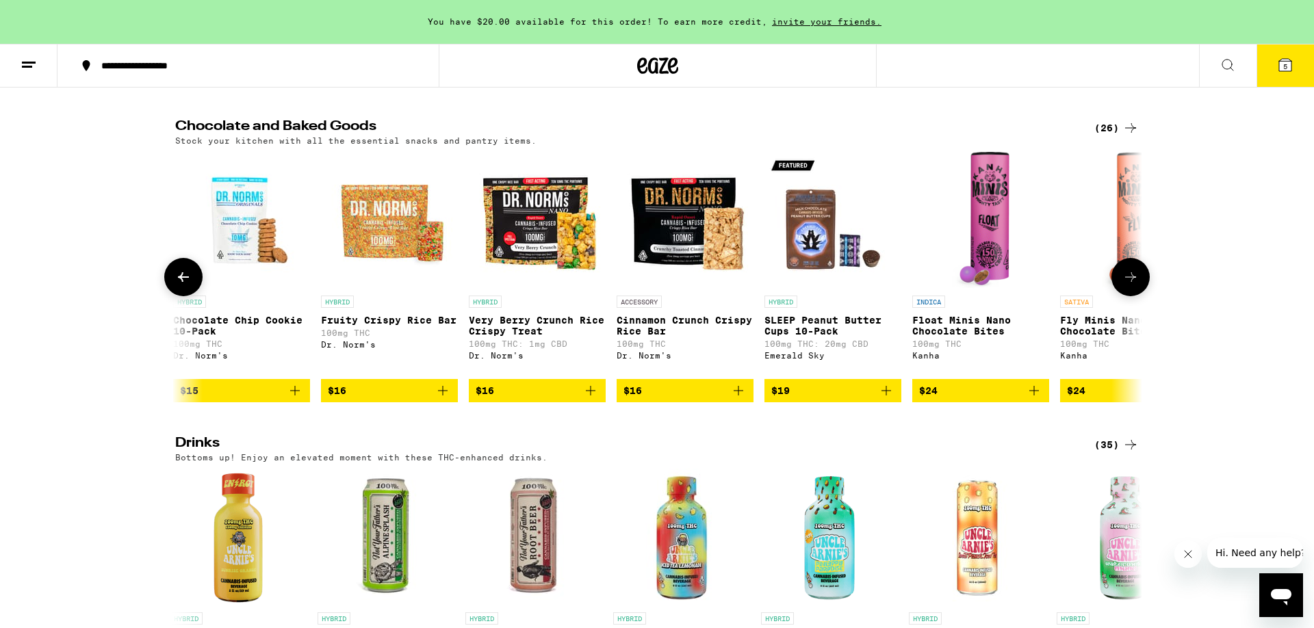
click at [1134, 283] on button at bounding box center [1130, 277] width 38 height 38
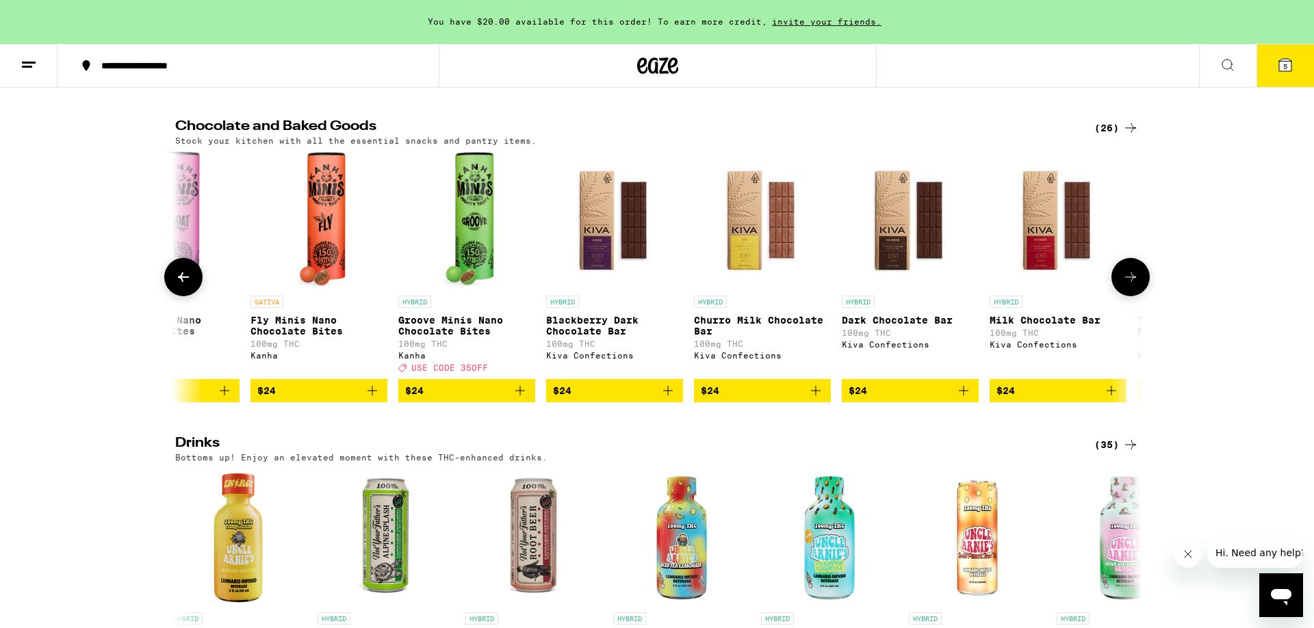
click at [1134, 283] on button at bounding box center [1130, 277] width 38 height 38
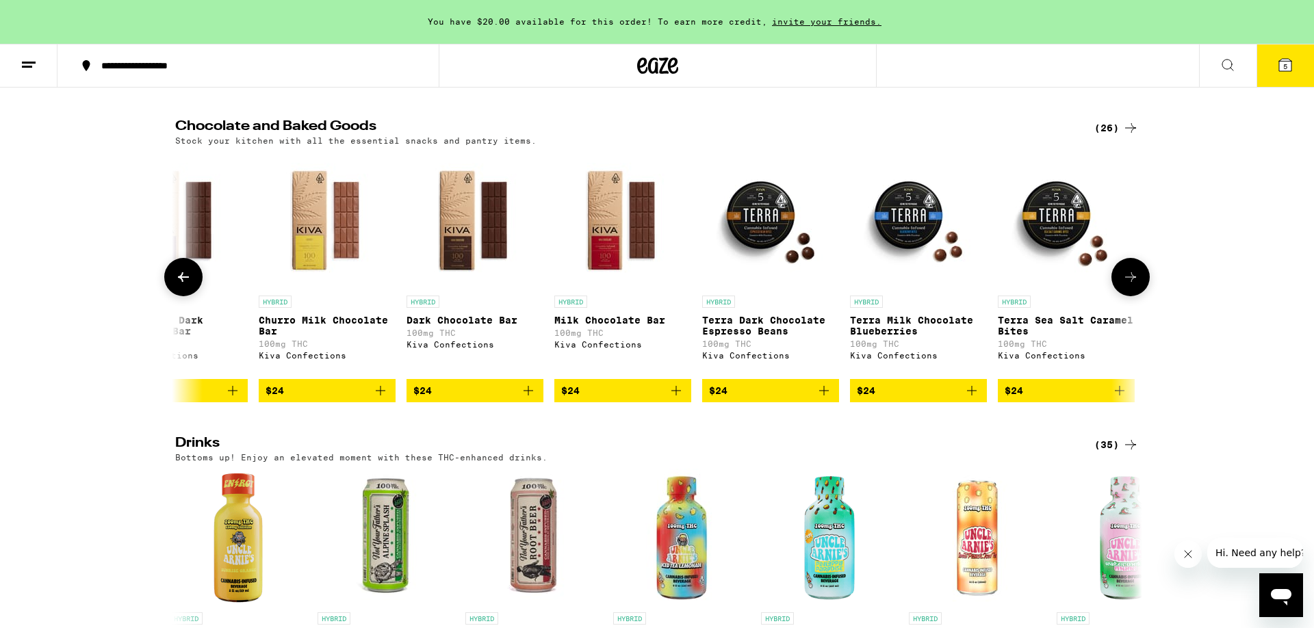
click at [1134, 283] on button at bounding box center [1130, 277] width 38 height 38
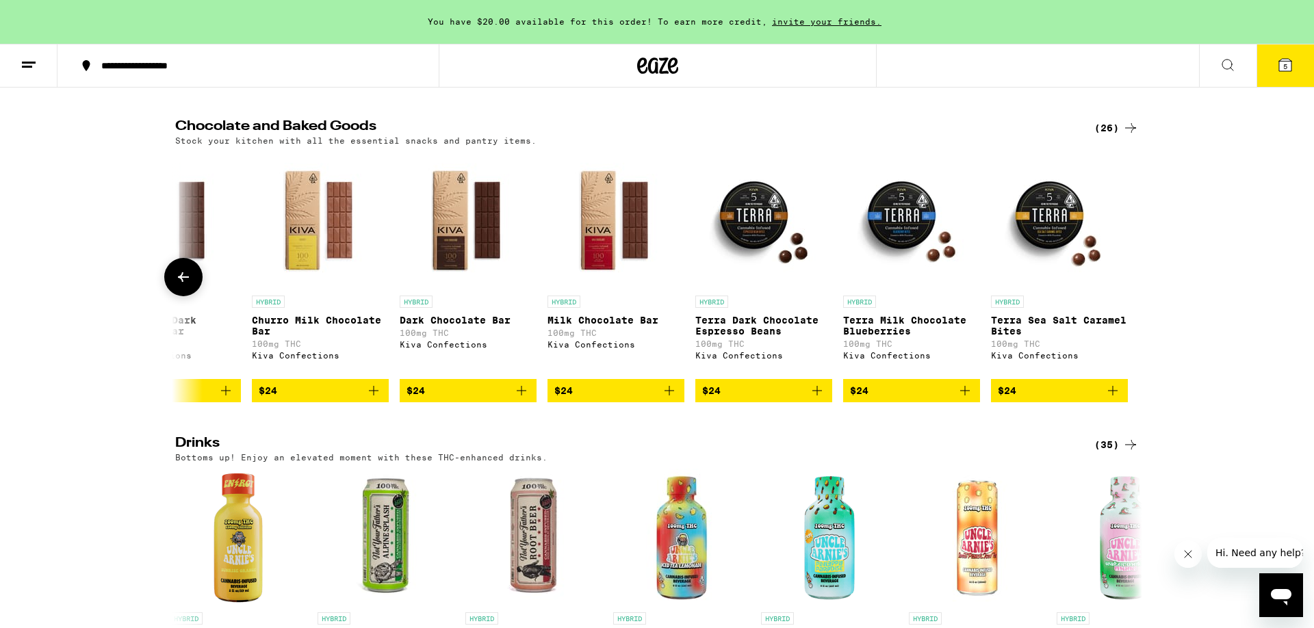
click at [187, 285] on icon at bounding box center [183, 277] width 16 height 16
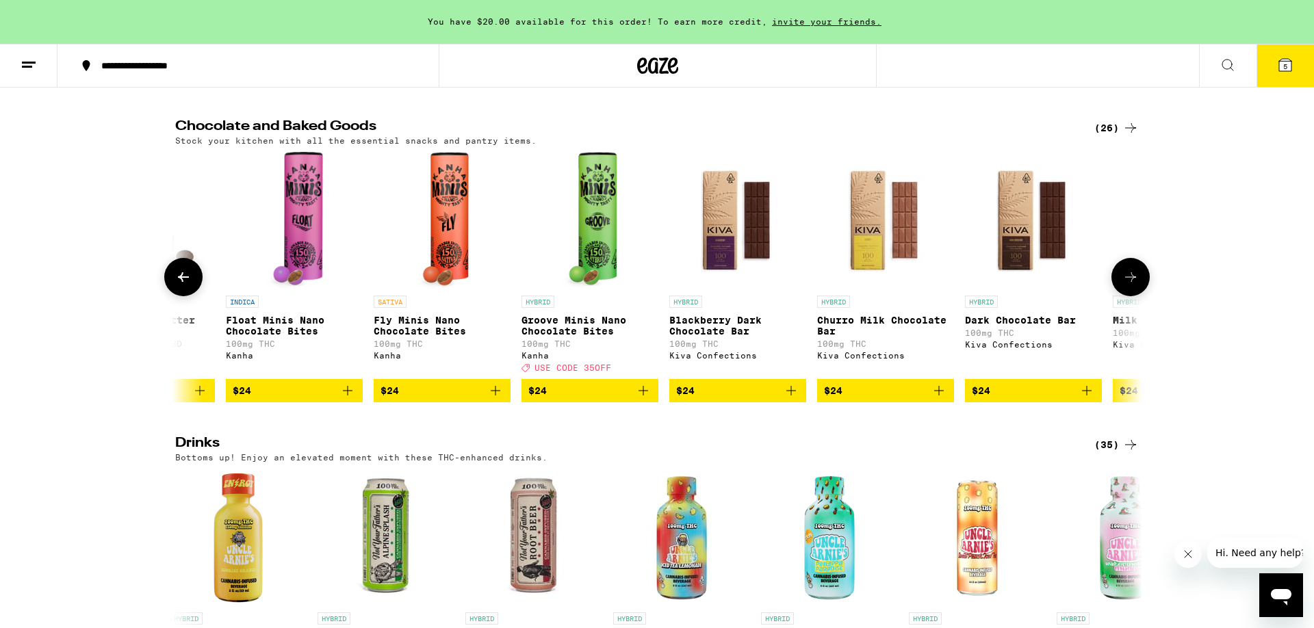
click at [187, 285] on icon at bounding box center [183, 277] width 16 height 16
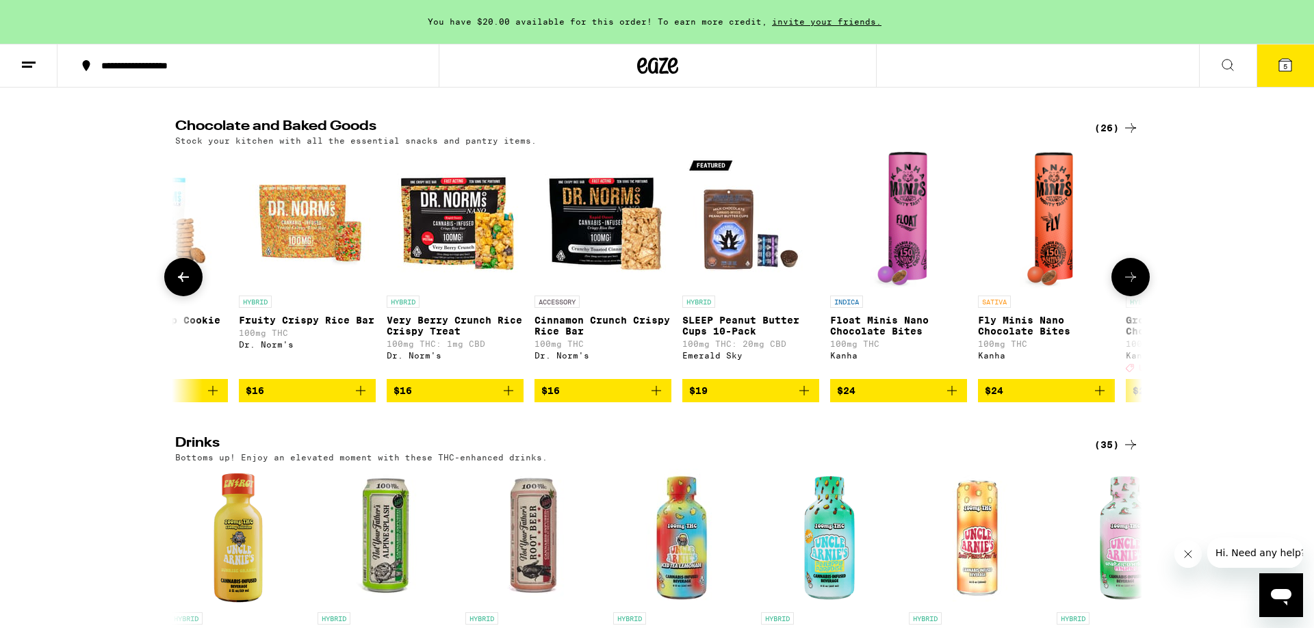
click at [187, 285] on icon at bounding box center [183, 277] width 16 height 16
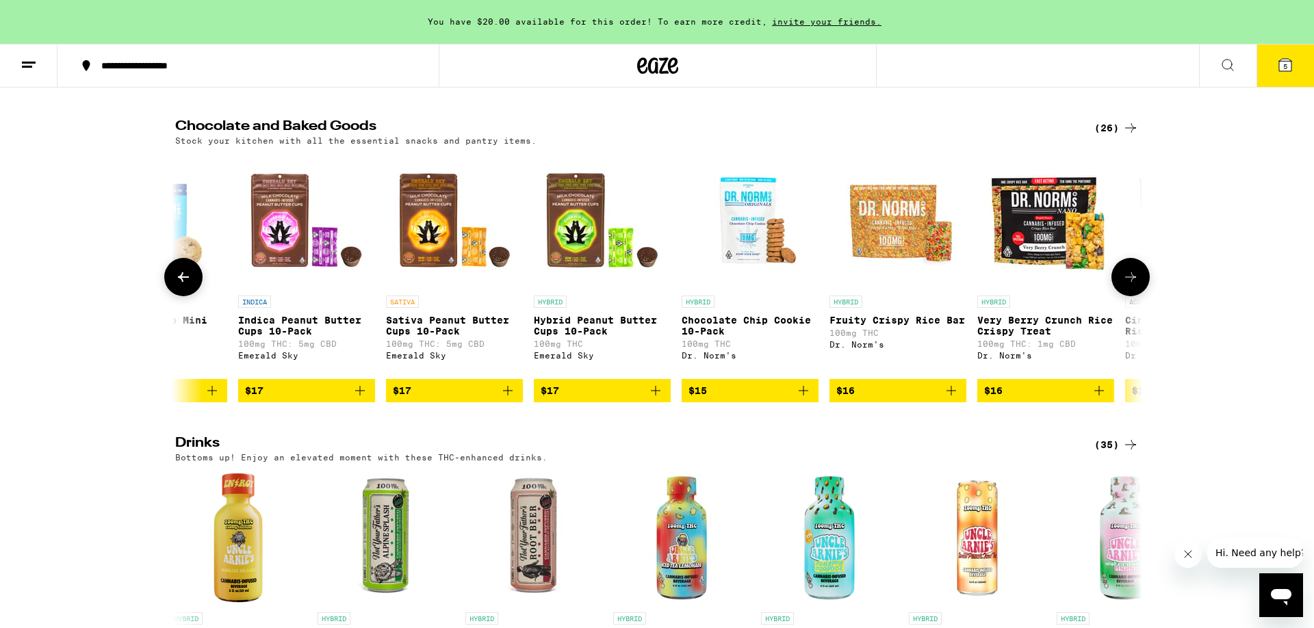
click at [187, 285] on icon at bounding box center [183, 277] width 16 height 16
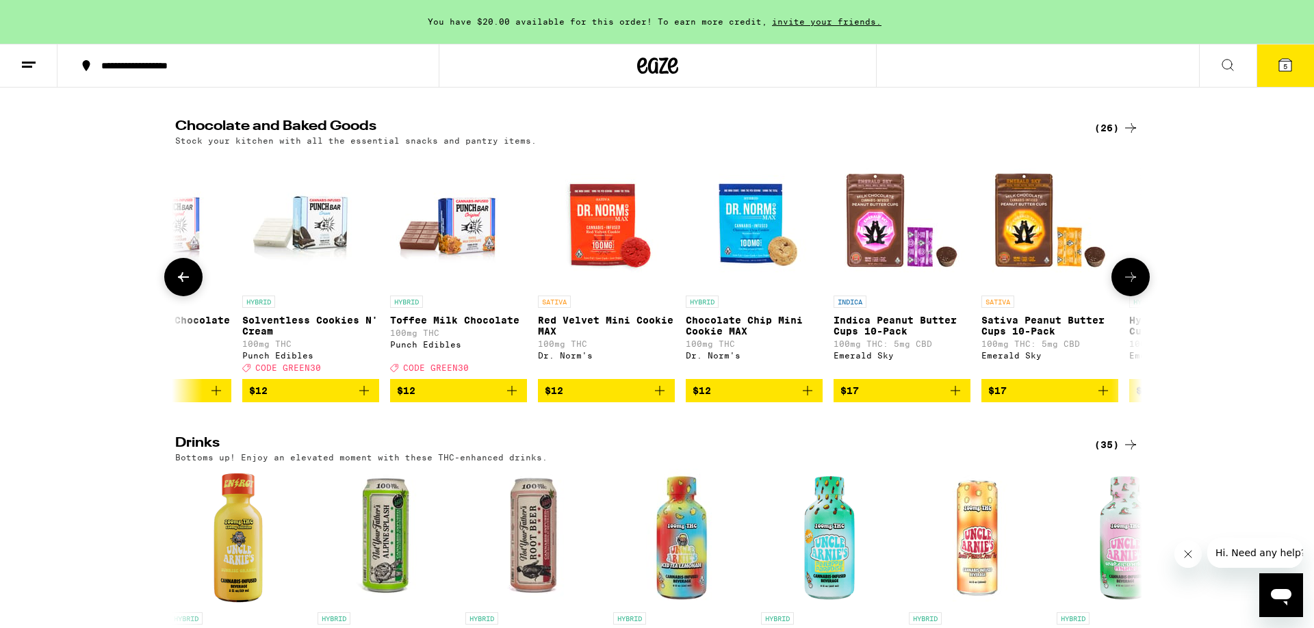
click at [186, 285] on icon at bounding box center [183, 277] width 16 height 16
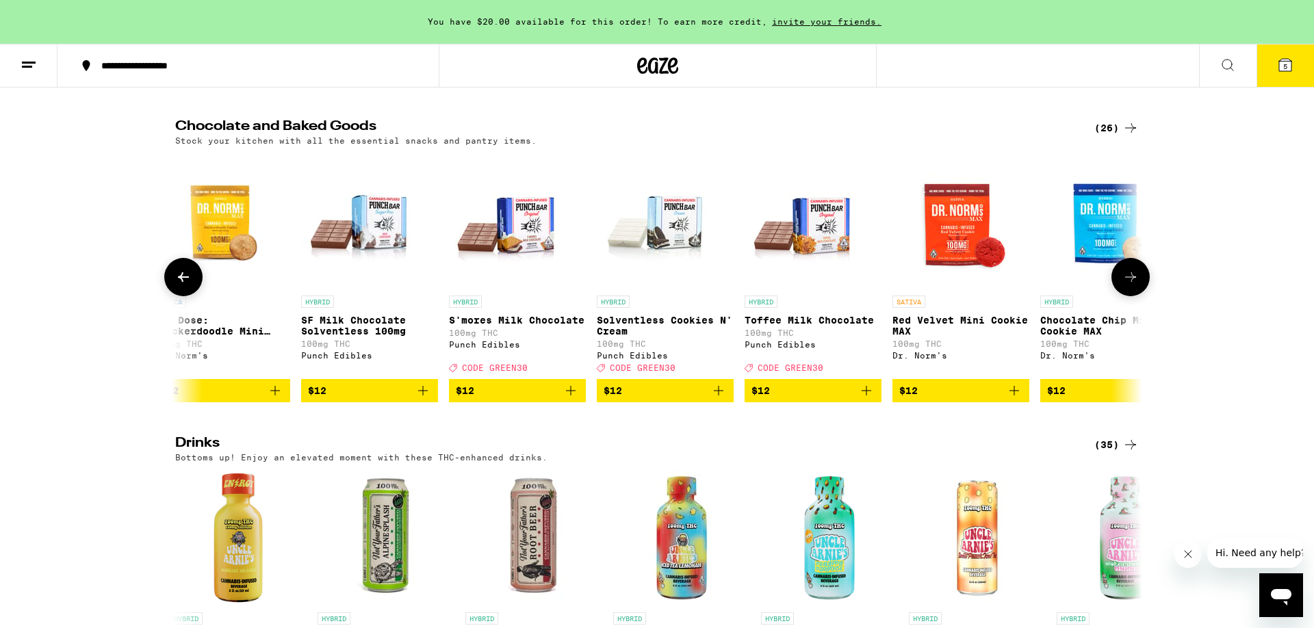
click at [186, 285] on icon at bounding box center [183, 277] width 16 height 16
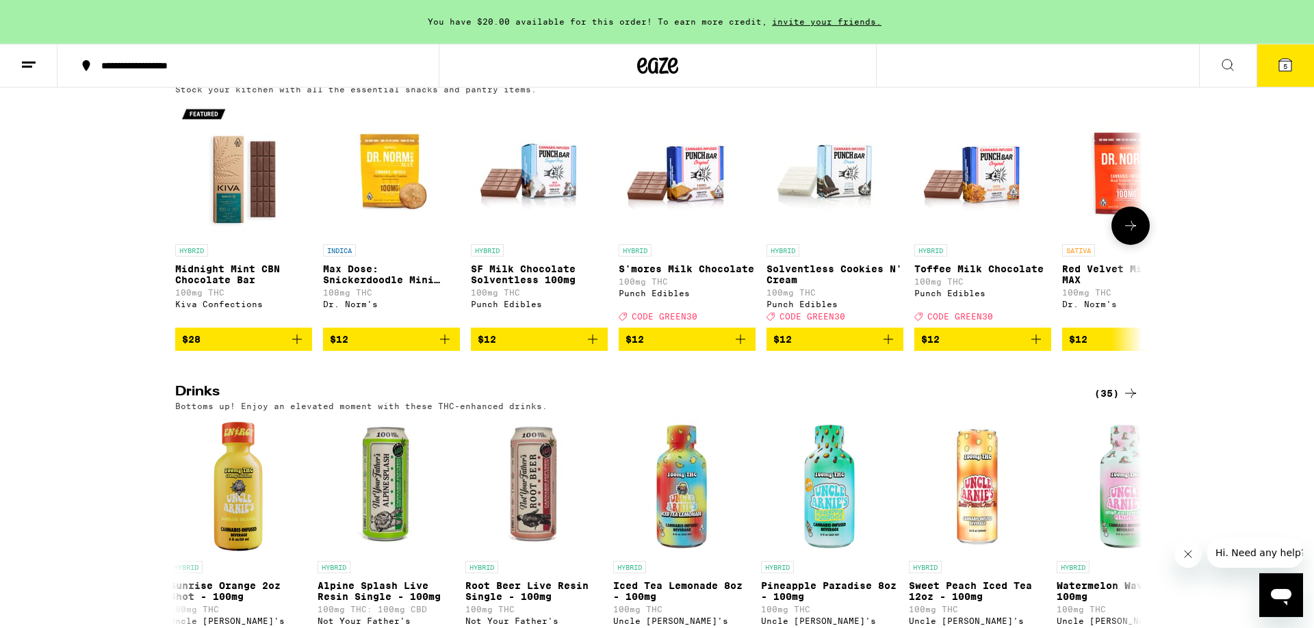
scroll to position [698, 0]
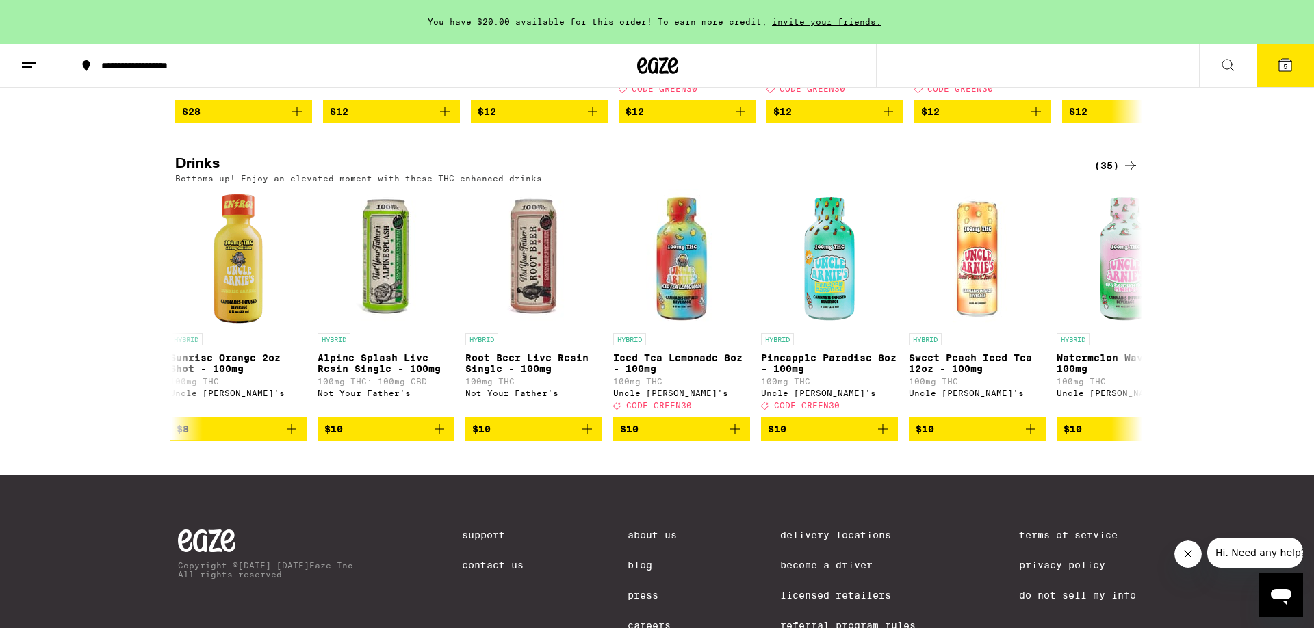
click at [1275, 77] on button "5" at bounding box center [1284, 65] width 57 height 42
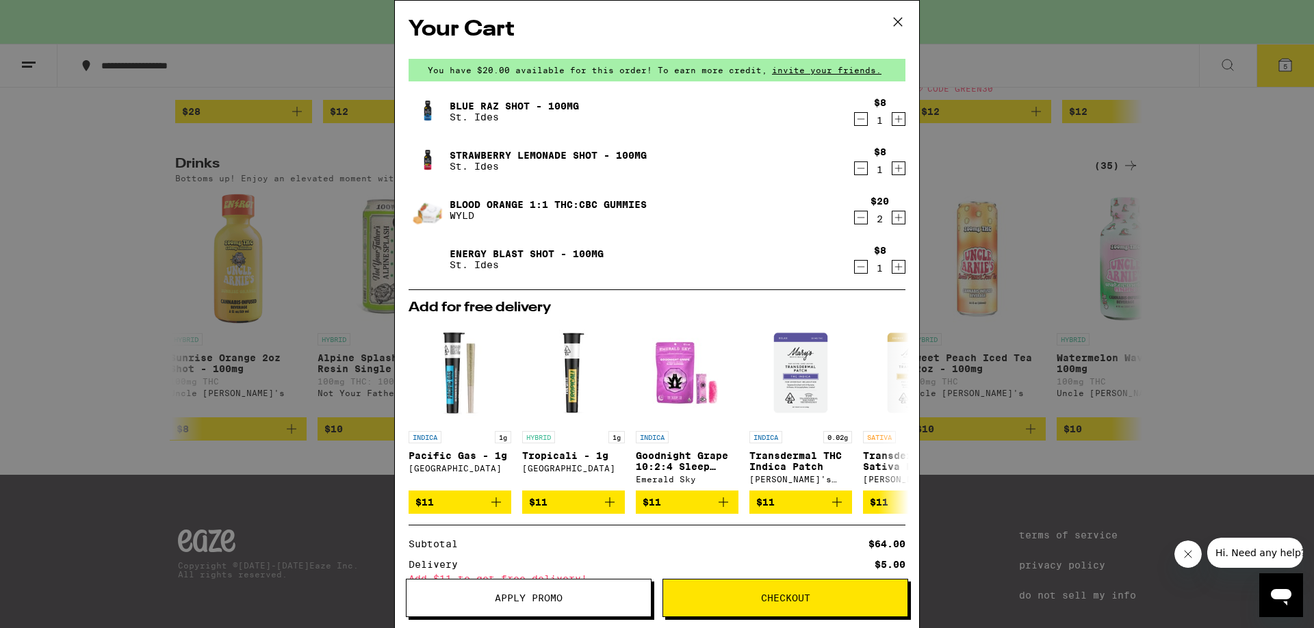
click at [897, 216] on icon "Increment" at bounding box center [898, 217] width 12 height 16
click at [769, 595] on span "Checkout" at bounding box center [785, 598] width 49 height 10
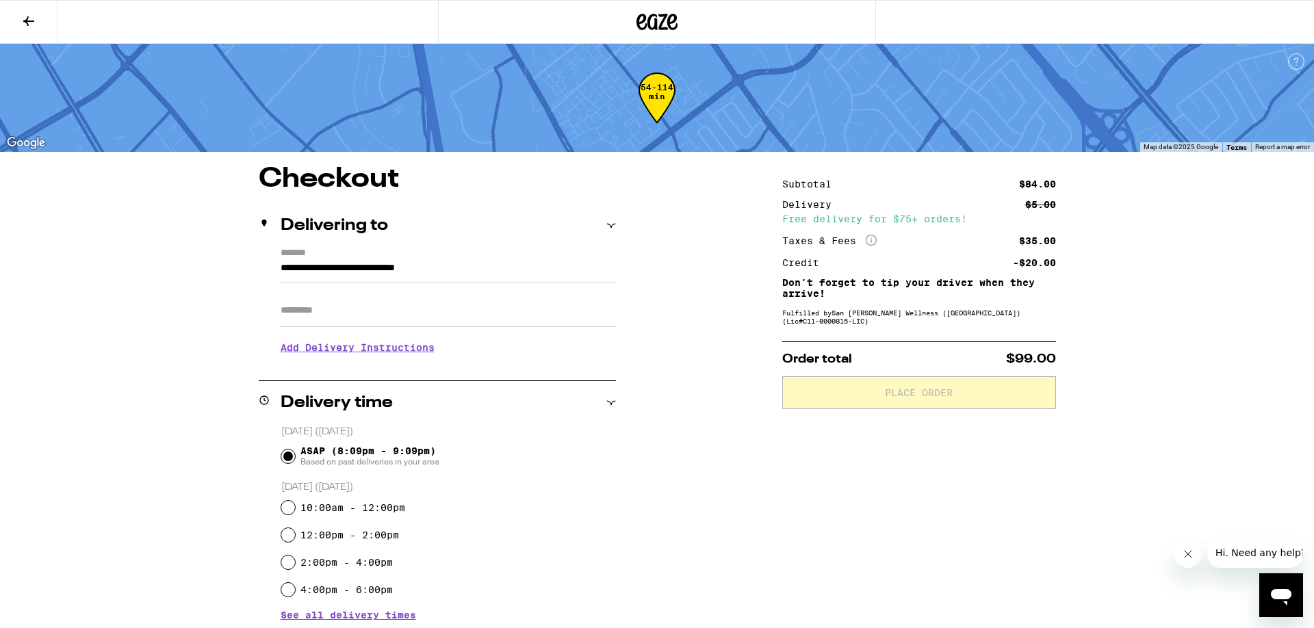
click at [357, 323] on input "Apt/Suite" at bounding box center [448, 310] width 335 height 33
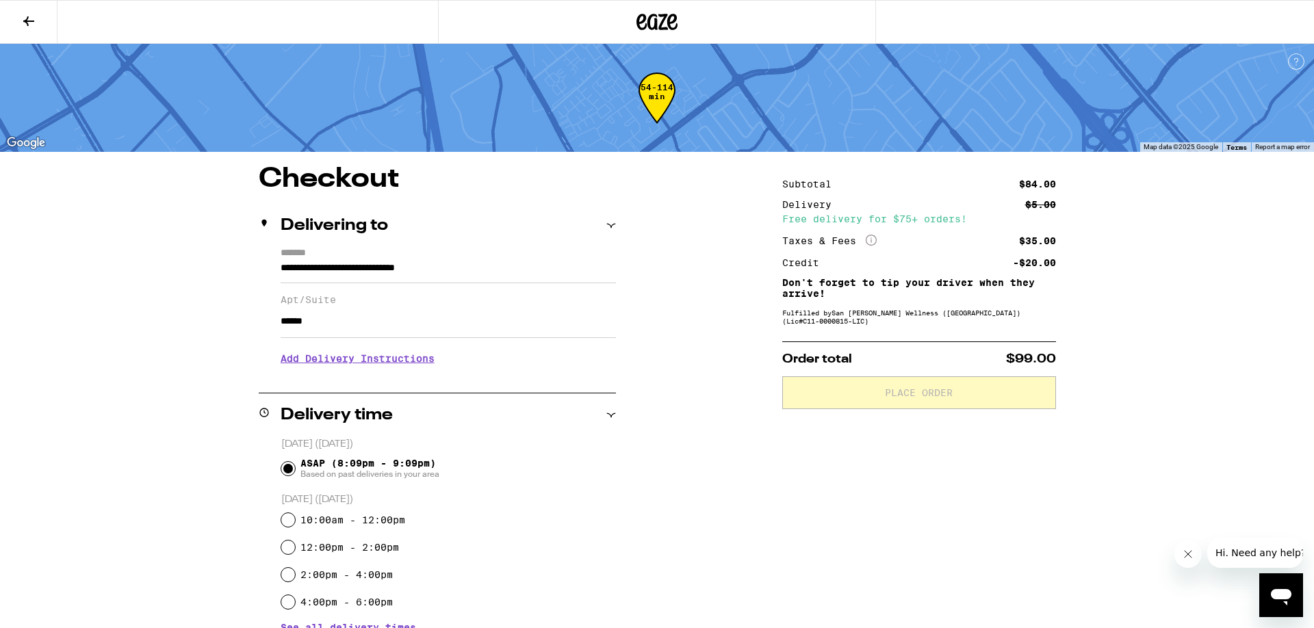
type input "******"
click at [668, 491] on div "**********" at bounding box center [656, 606] width 985 height 881
click at [315, 368] on h3 "Add Delivery Instructions" at bounding box center [448, 358] width 335 height 31
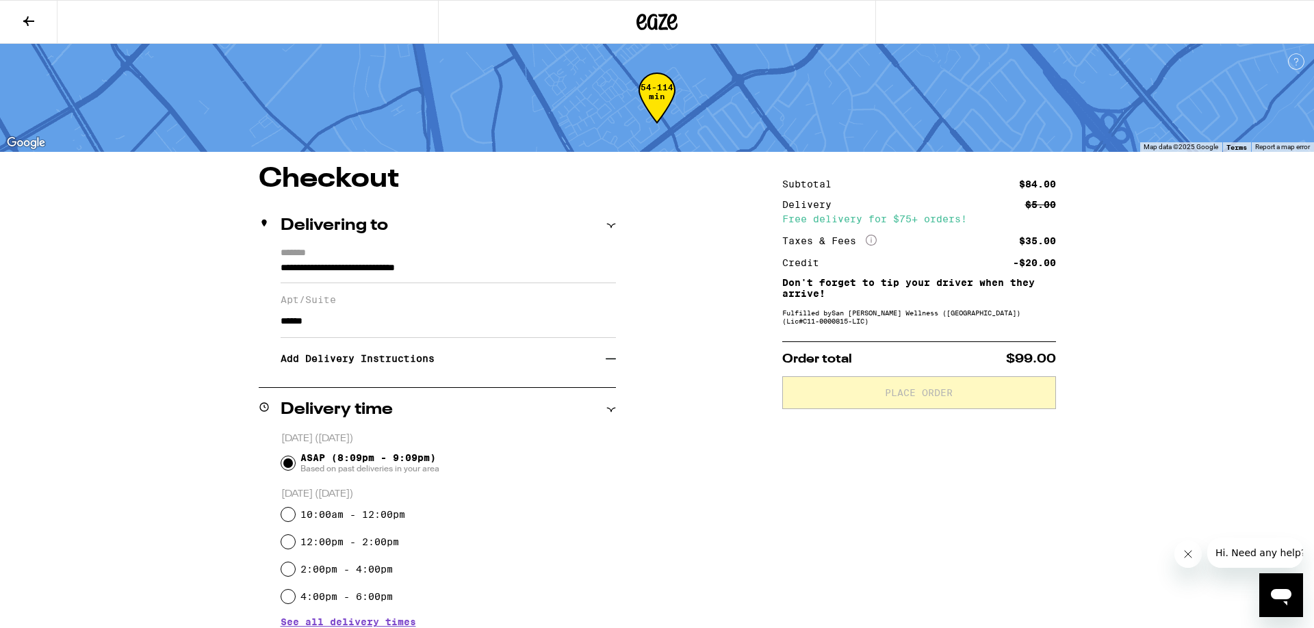
click at [325, 362] on h3 "Add Delivery Instructions" at bounding box center [443, 358] width 325 height 31
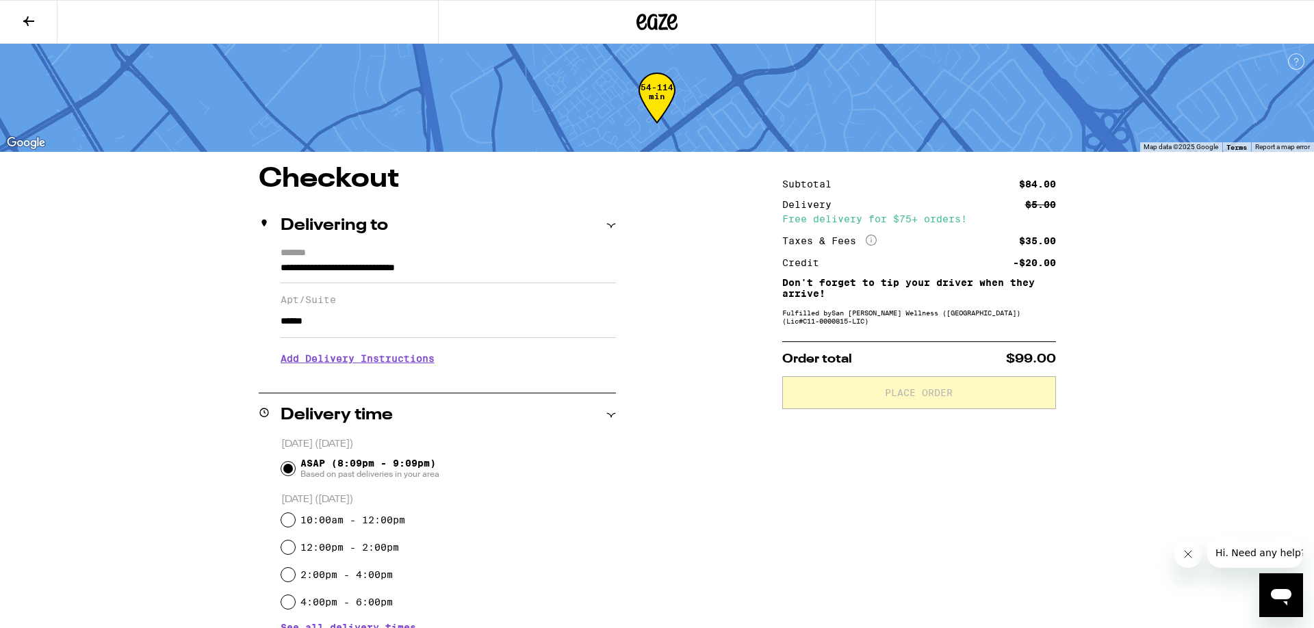
click at [385, 363] on h3 "Add Delivery Instructions" at bounding box center [448, 358] width 335 height 31
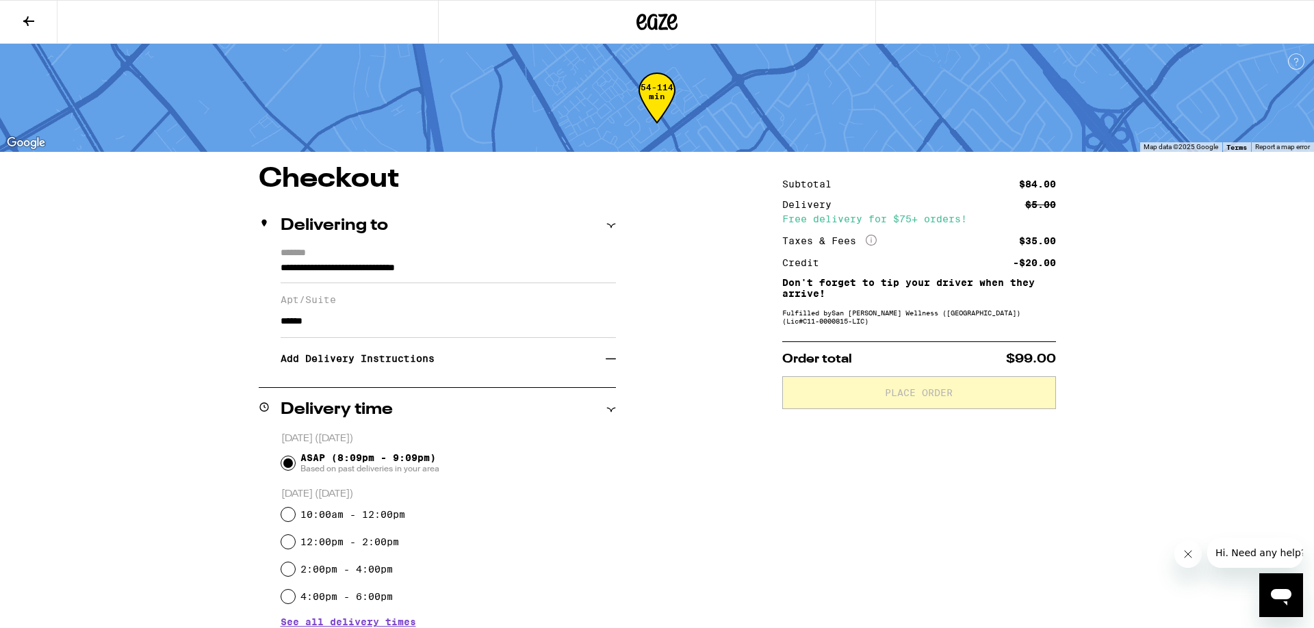
click at [556, 383] on div "**********" at bounding box center [437, 318] width 357 height 140
click at [513, 383] on div "**********" at bounding box center [437, 318] width 357 height 140
click at [476, 363] on h3 "Add Delivery Instructions" at bounding box center [443, 358] width 325 height 31
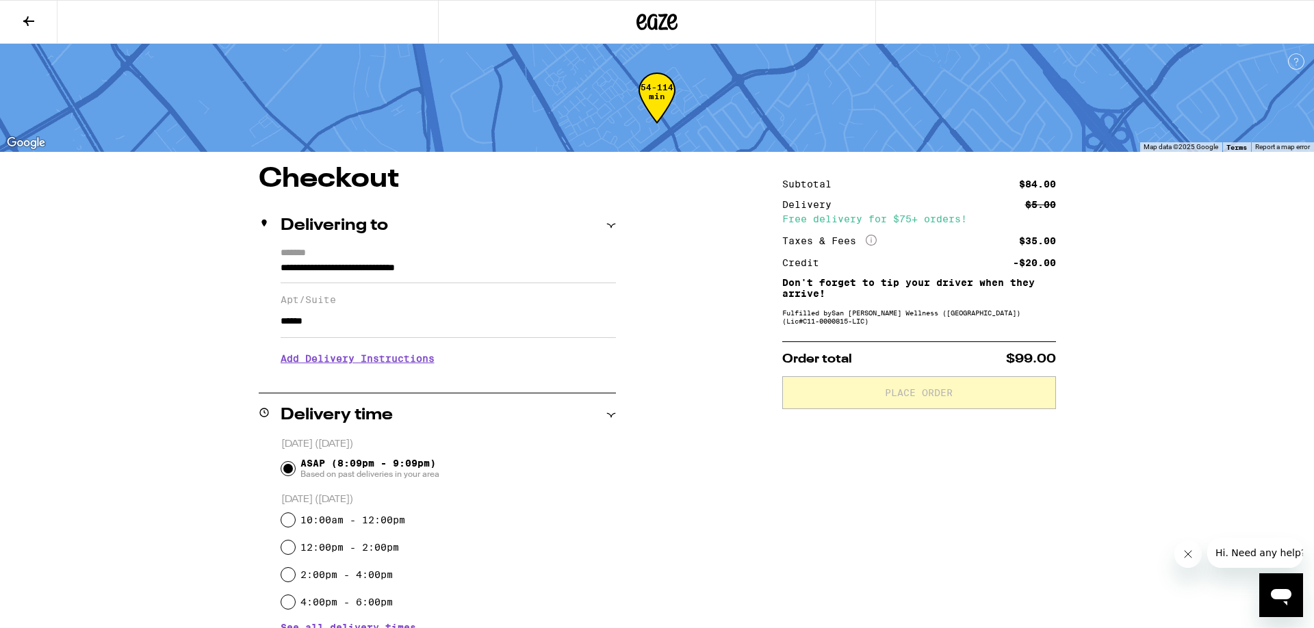
click at [476, 363] on h3 "Add Delivery Instructions" at bounding box center [448, 358] width 335 height 31
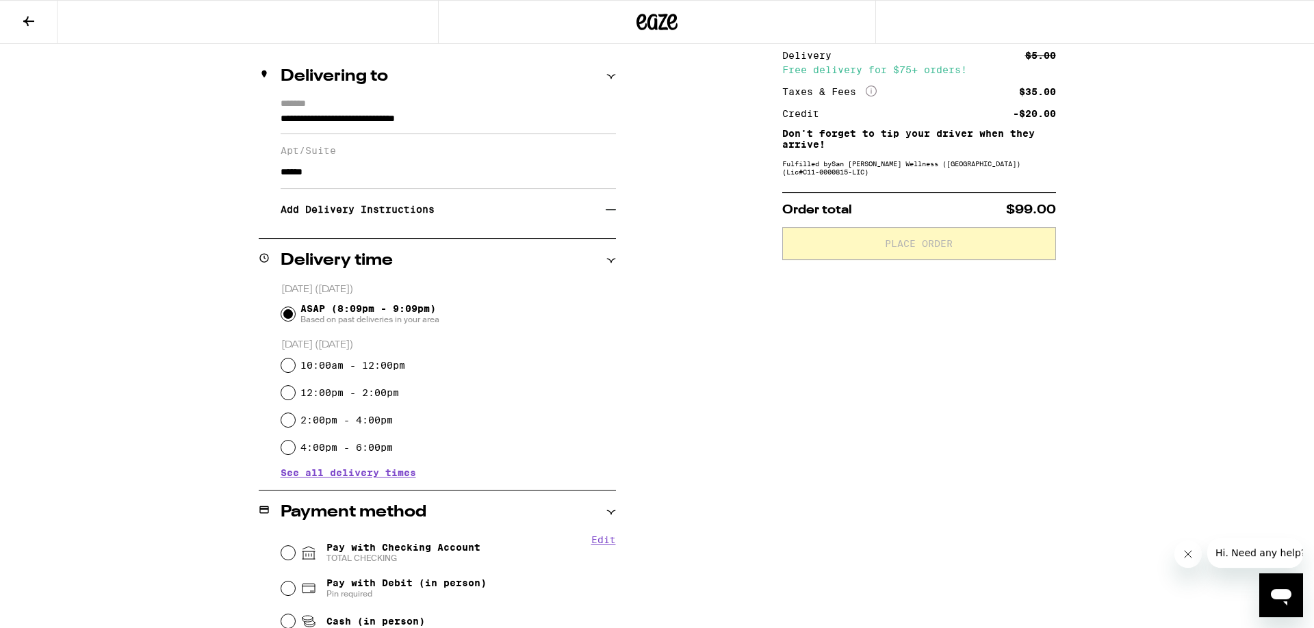
scroll to position [140, 0]
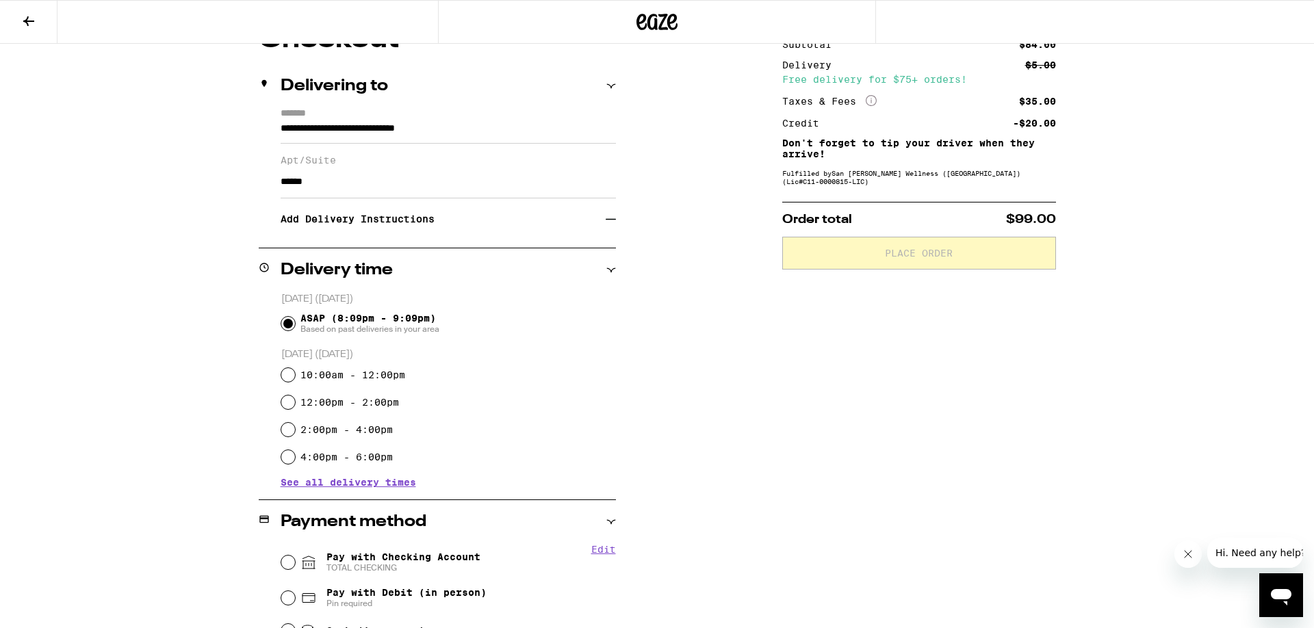
click at [608, 226] on div "Add Delivery Instructions" at bounding box center [448, 218] width 335 height 31
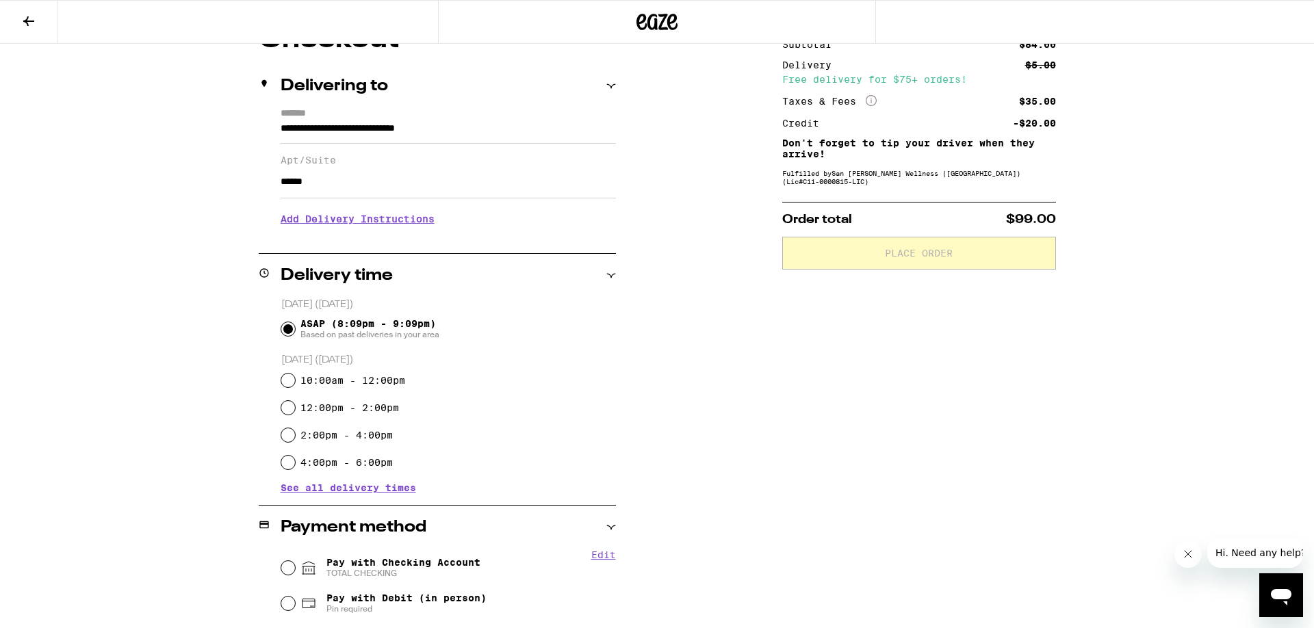
click at [500, 250] on div "**********" at bounding box center [437, 180] width 357 height 145
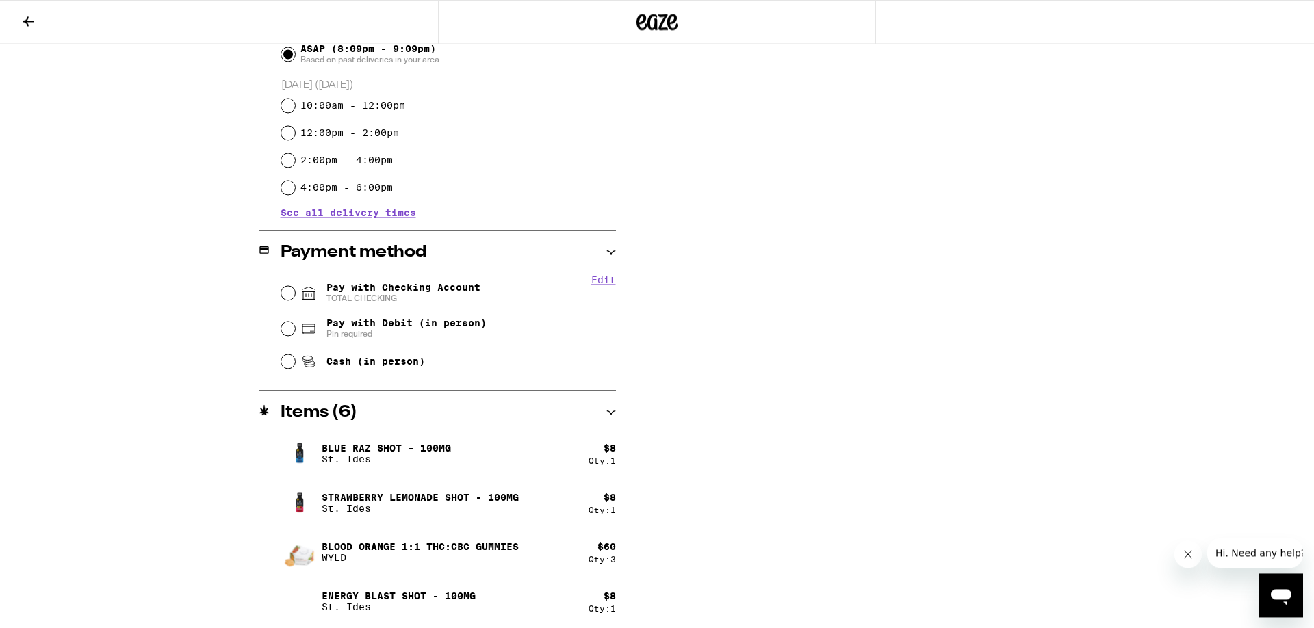
scroll to position [419, 0]
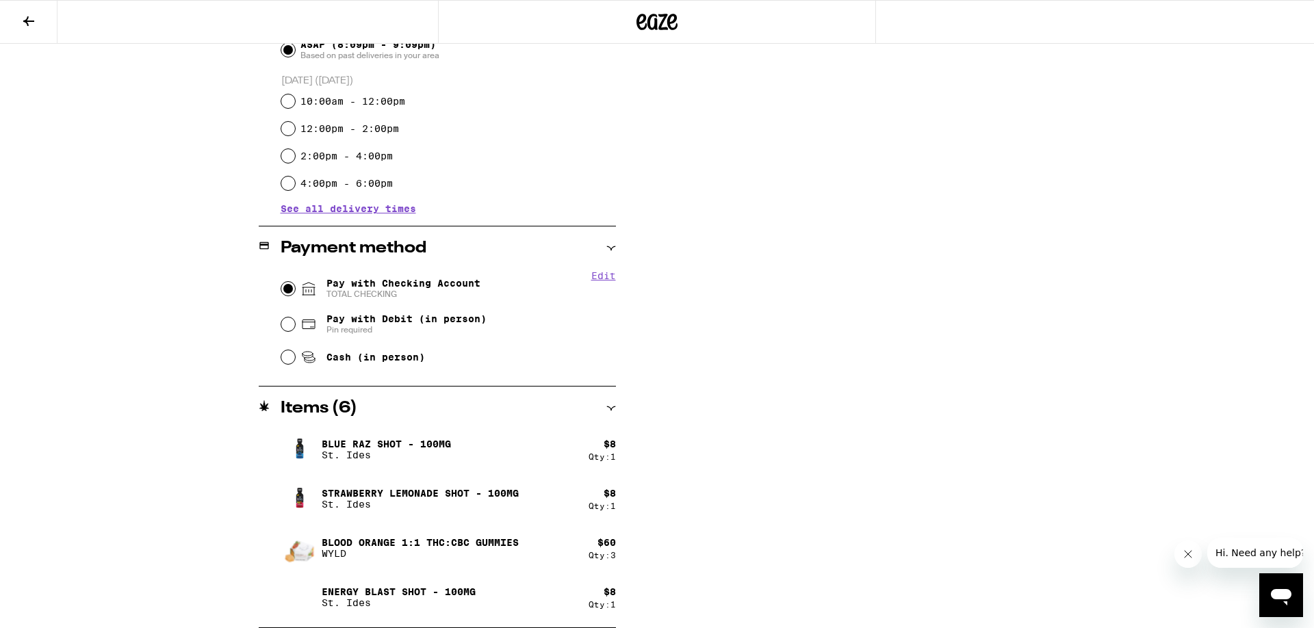
click at [283, 287] on input "Pay with Checking Account TOTAL CHECKING" at bounding box center [288, 289] width 14 height 14
radio input "true"
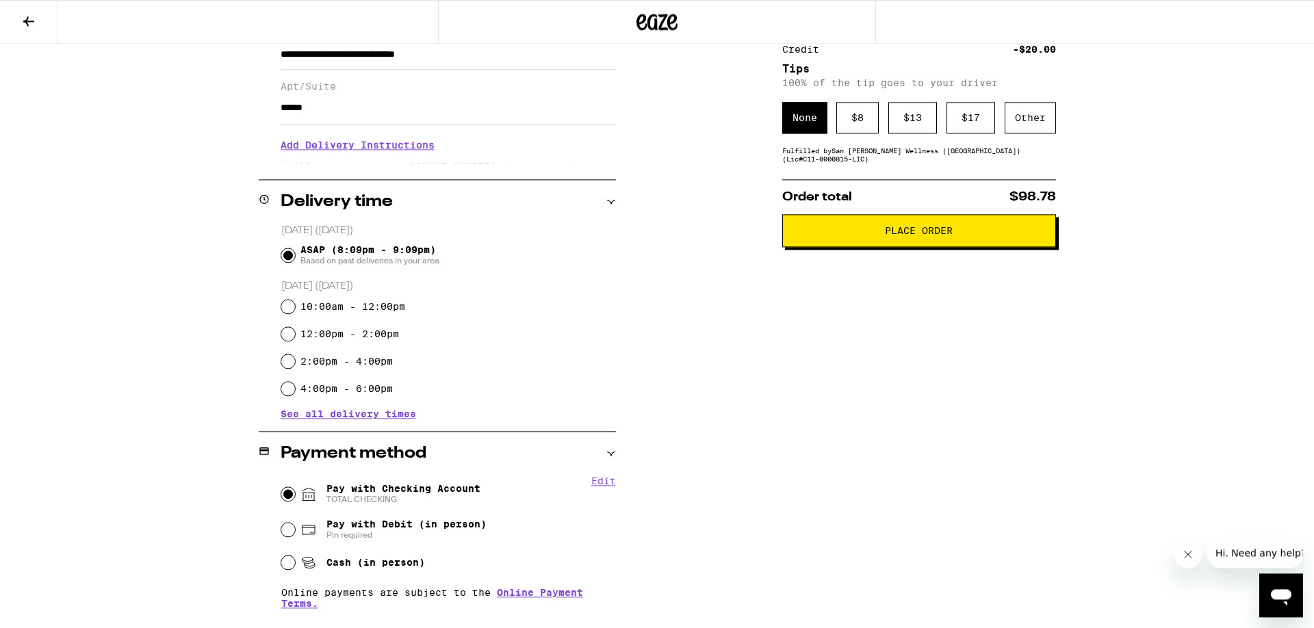
scroll to position [209, 0]
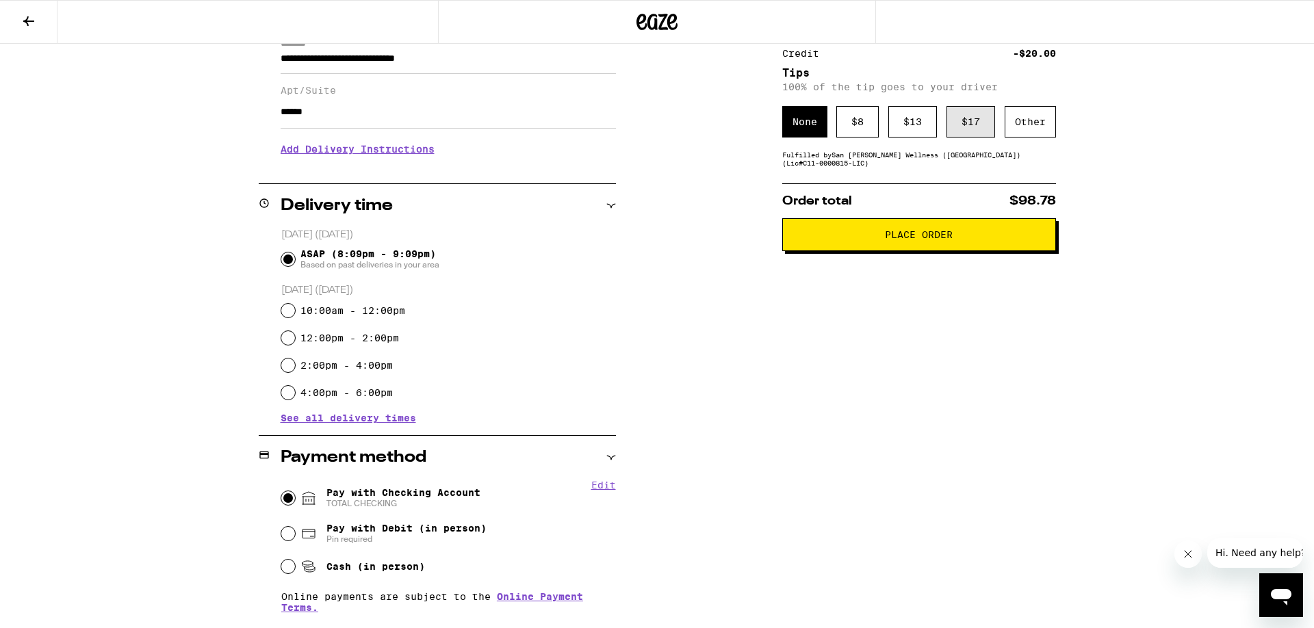
click at [958, 133] on div "$ 17" at bounding box center [970, 121] width 49 height 31
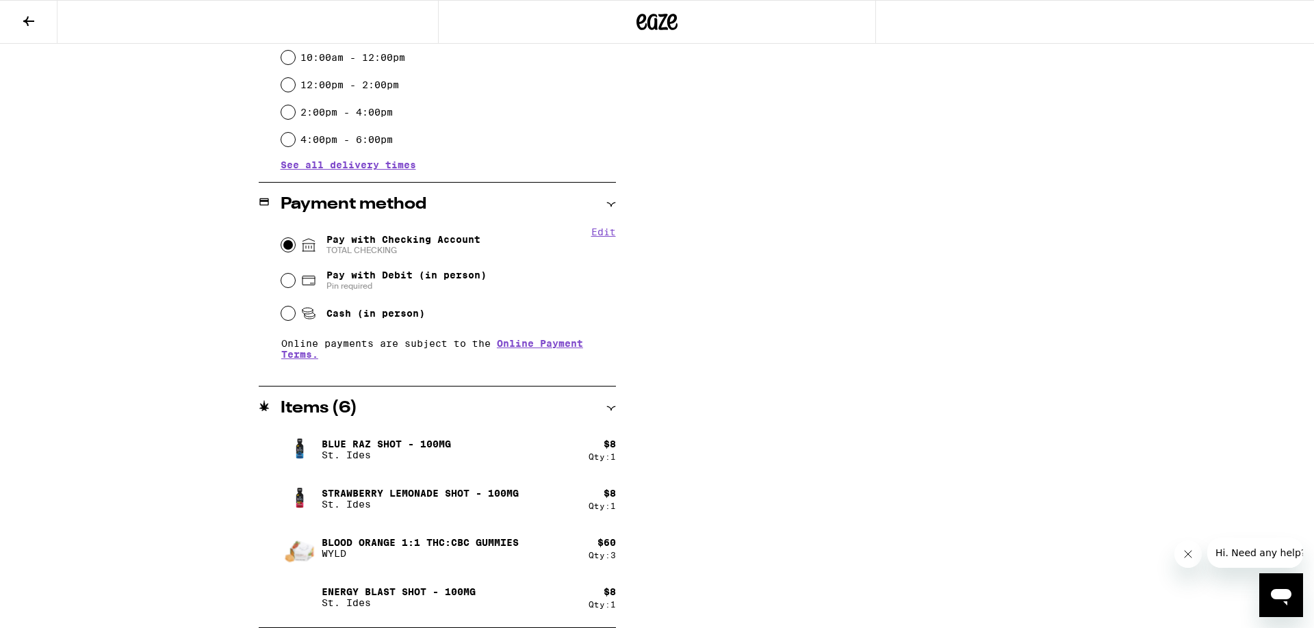
scroll to position [44, 0]
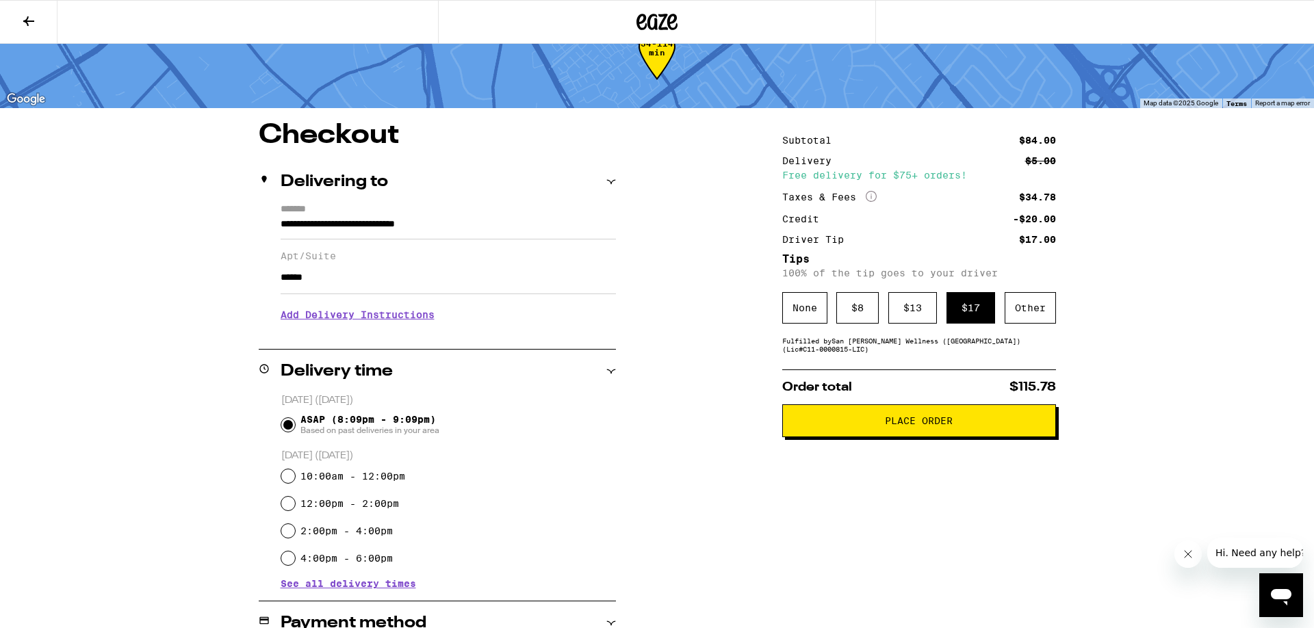
click at [892, 426] on span "Place Order" at bounding box center [919, 421] width 68 height 10
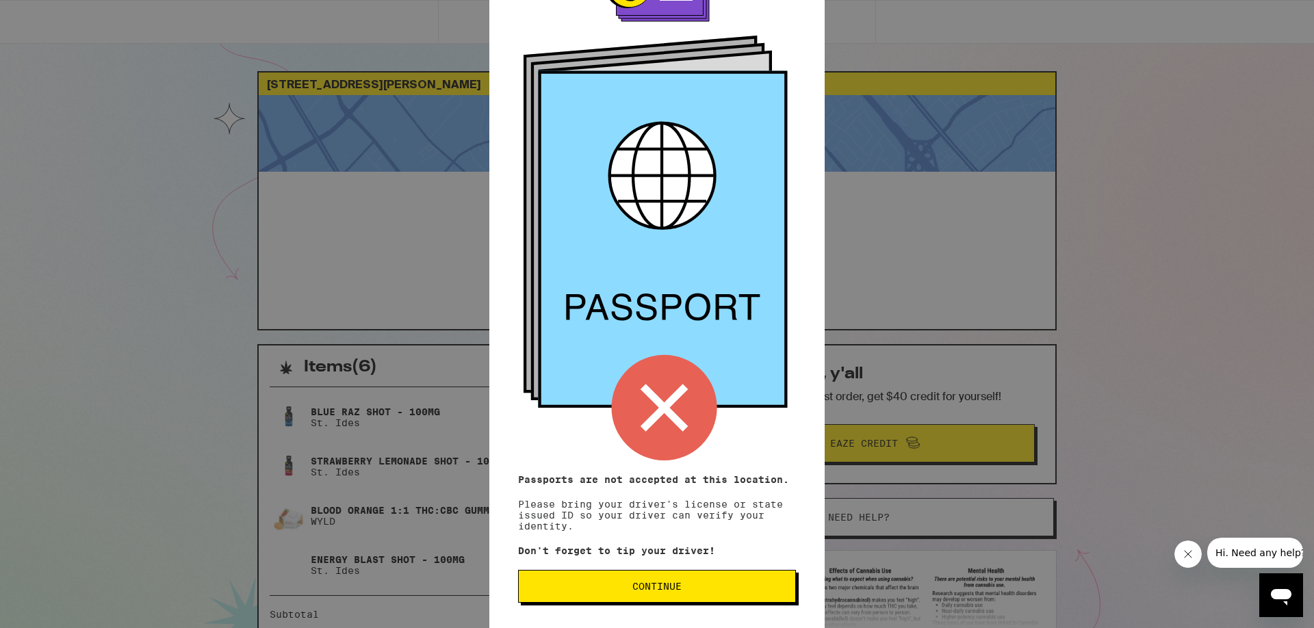
scroll to position [65, 0]
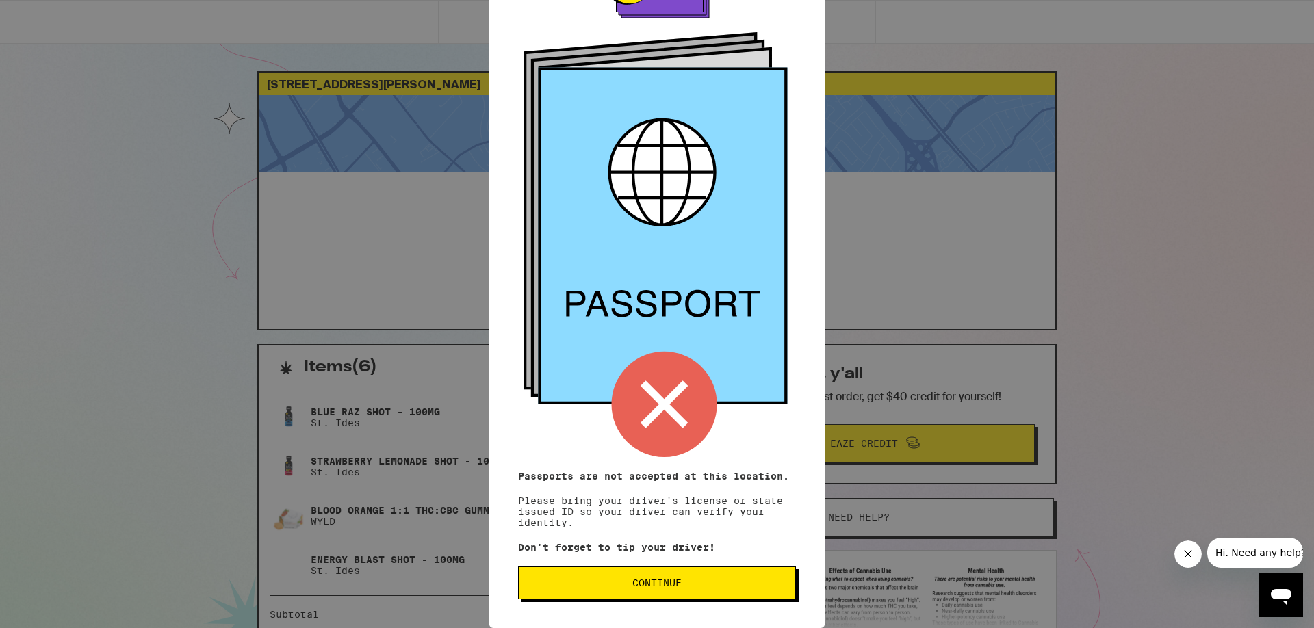
click at [660, 580] on span "Continue" at bounding box center [656, 583] width 49 height 10
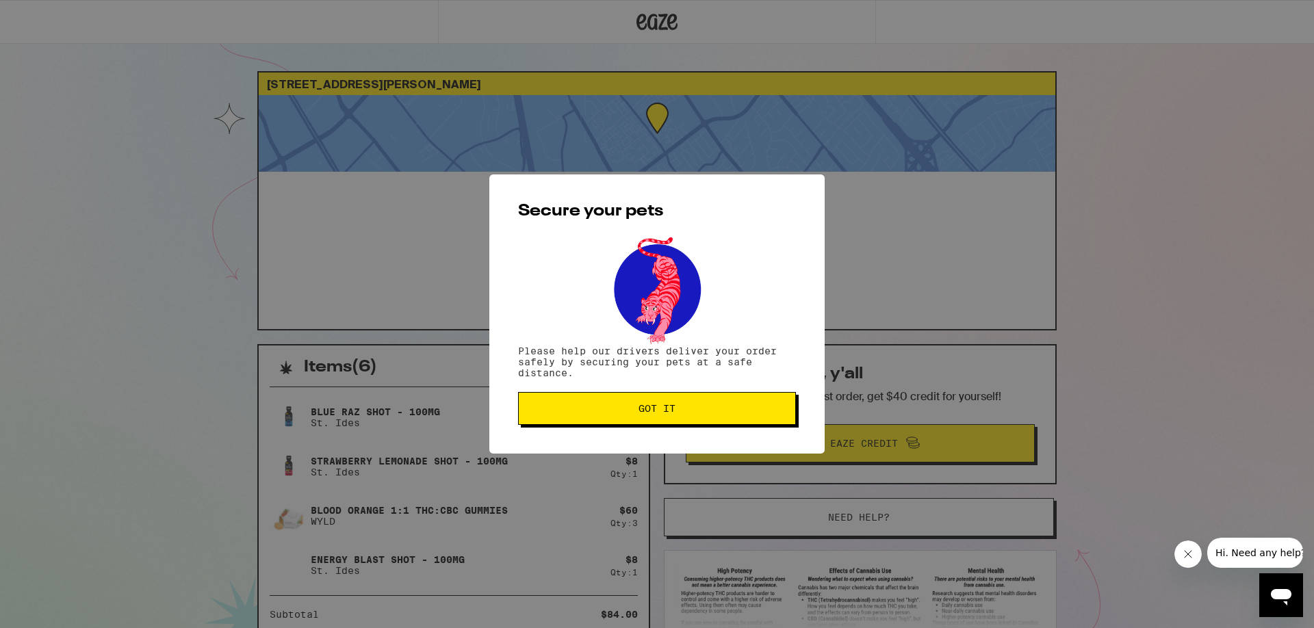
click at [666, 413] on span "Got it" at bounding box center [656, 409] width 37 height 10
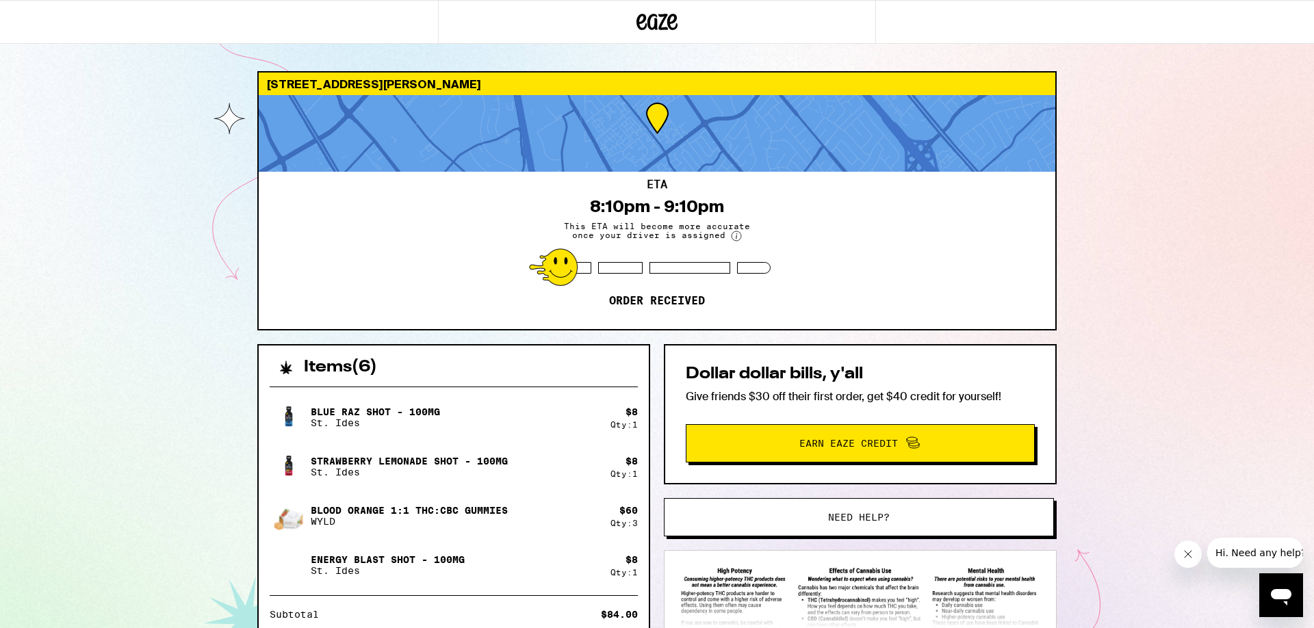
drag, startPoint x: 1304, startPoint y: 259, endPoint x: 1312, endPoint y: 260, distance: 9.0
click at [1306, 259] on div "[STREET_ADDRESS][PERSON_NAME] 8:10pm - 9:10pm This ETA will become more accurat…" at bounding box center [657, 413] width 1314 height 827
